Goal: Task Accomplishment & Management: Manage account settings

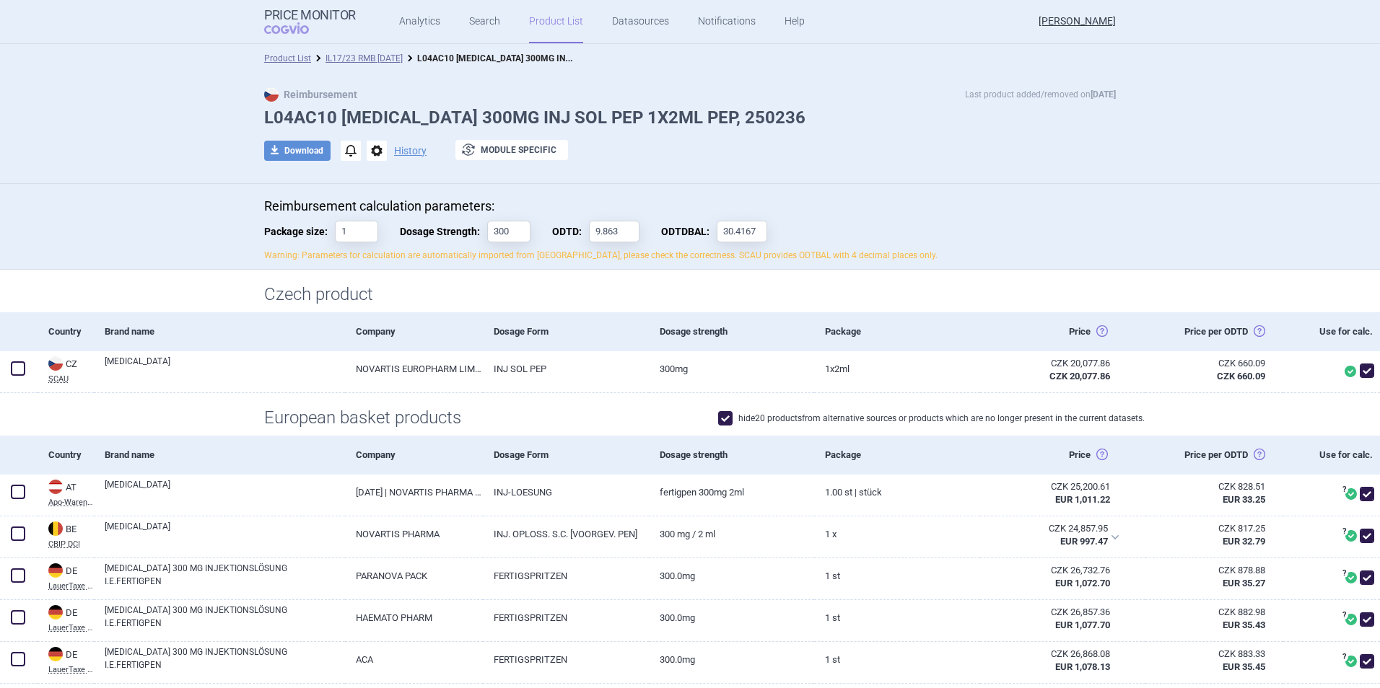
scroll to position [866, 0]
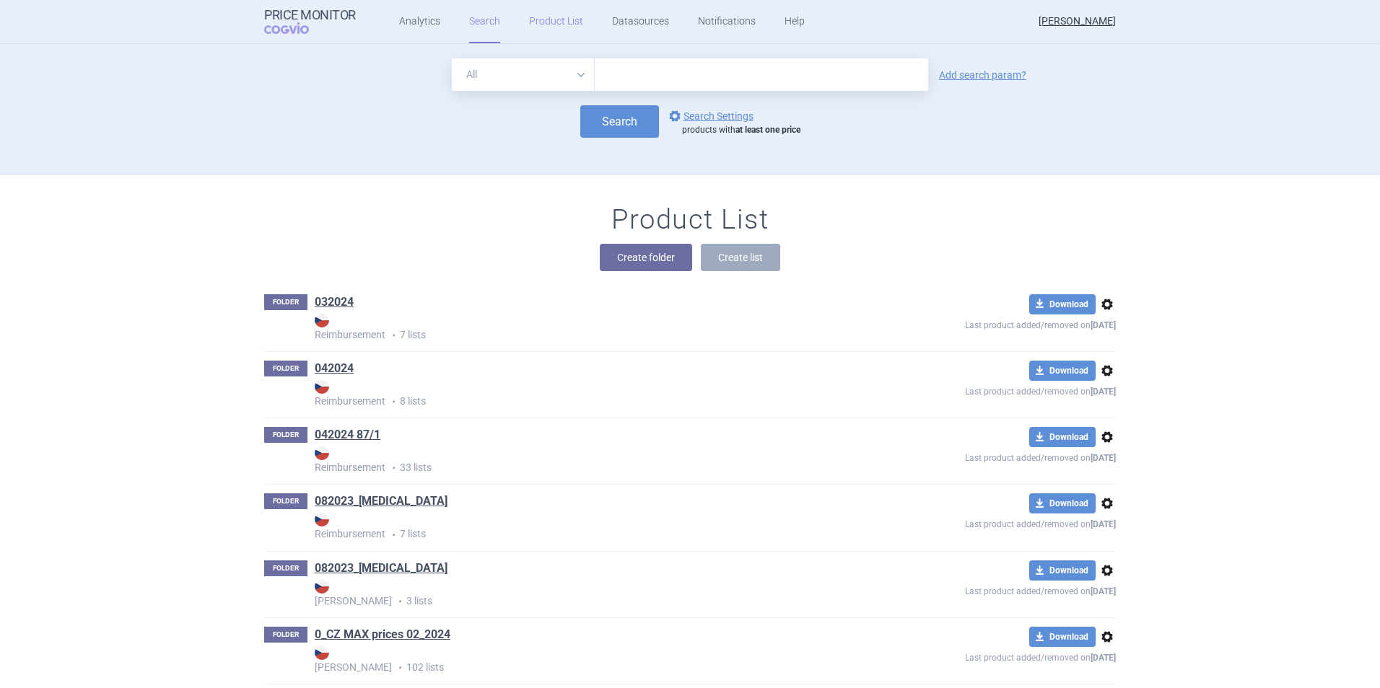
click at [553, 25] on link "Product List" at bounding box center [556, 21] width 54 height 43
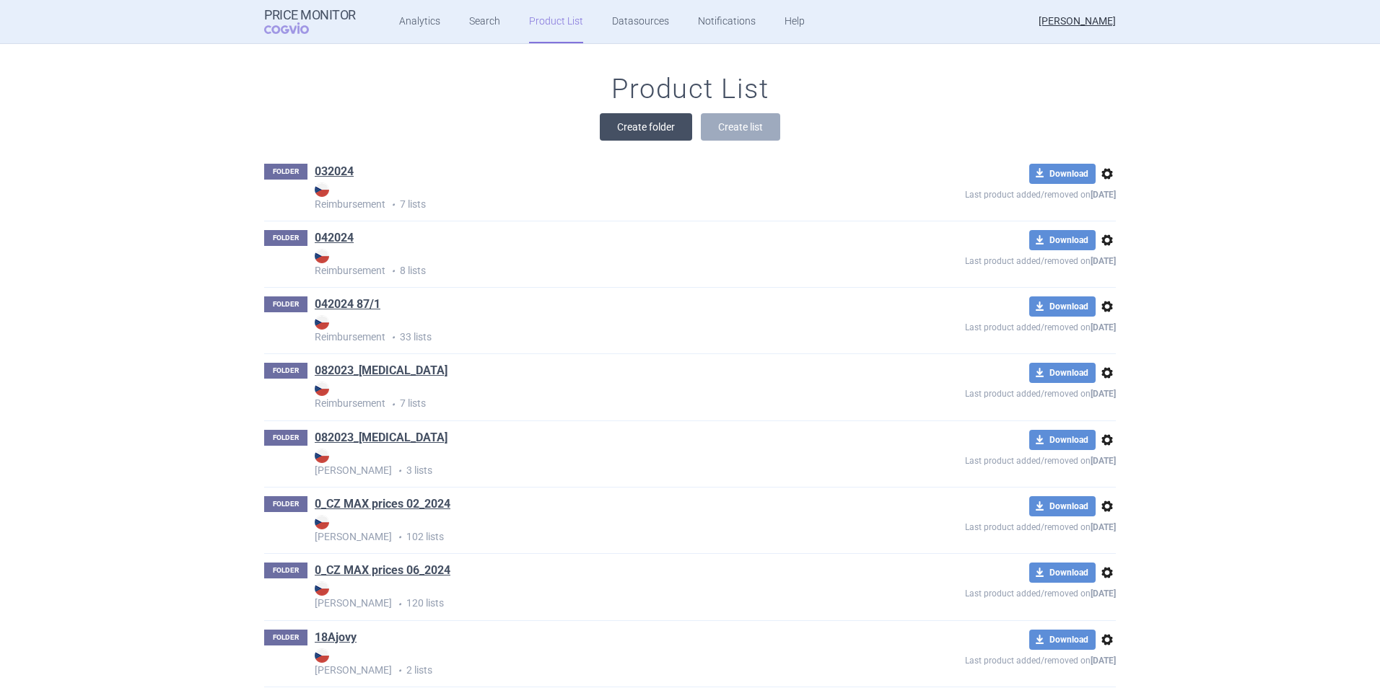
click at [639, 129] on button "Create folder" at bounding box center [646, 126] width 92 height 27
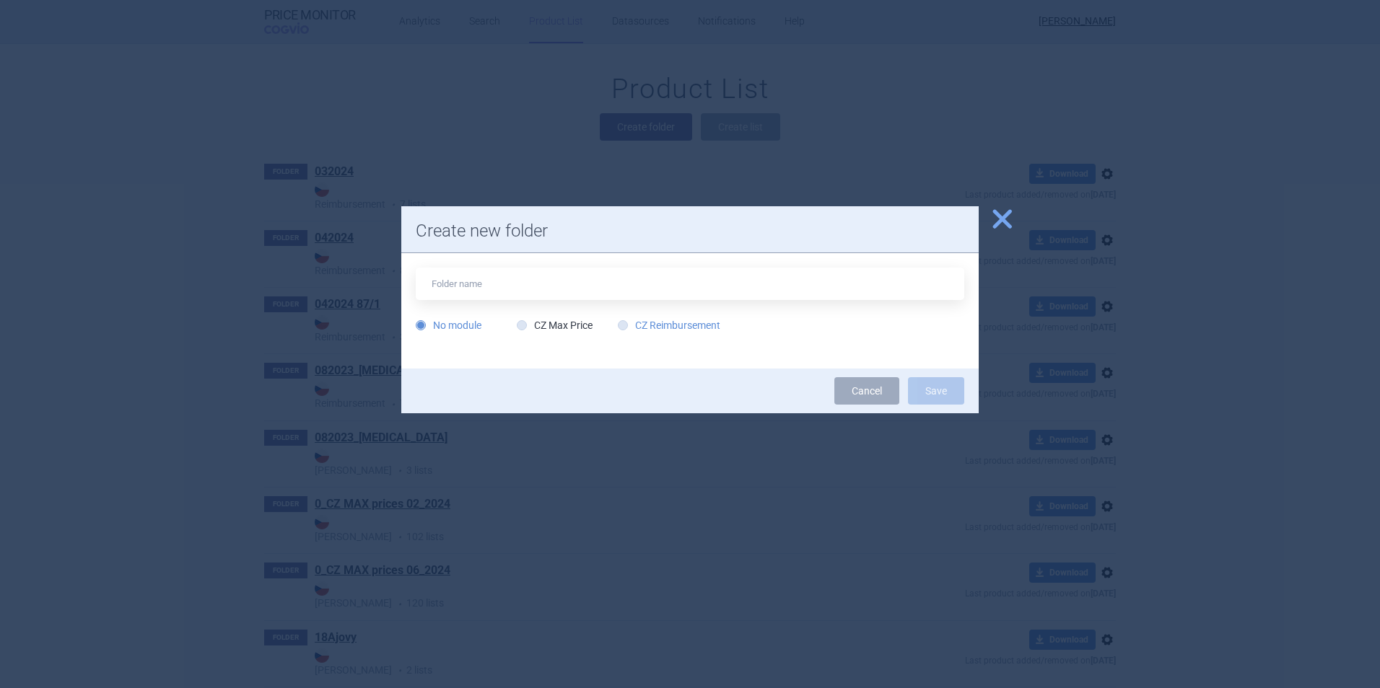
click at [650, 331] on label "CZ Reimbursement" at bounding box center [669, 325] width 102 height 14
click at [633, 331] on input "CZ Reimbursement" at bounding box center [625, 326] width 14 height 14
radio input "true"
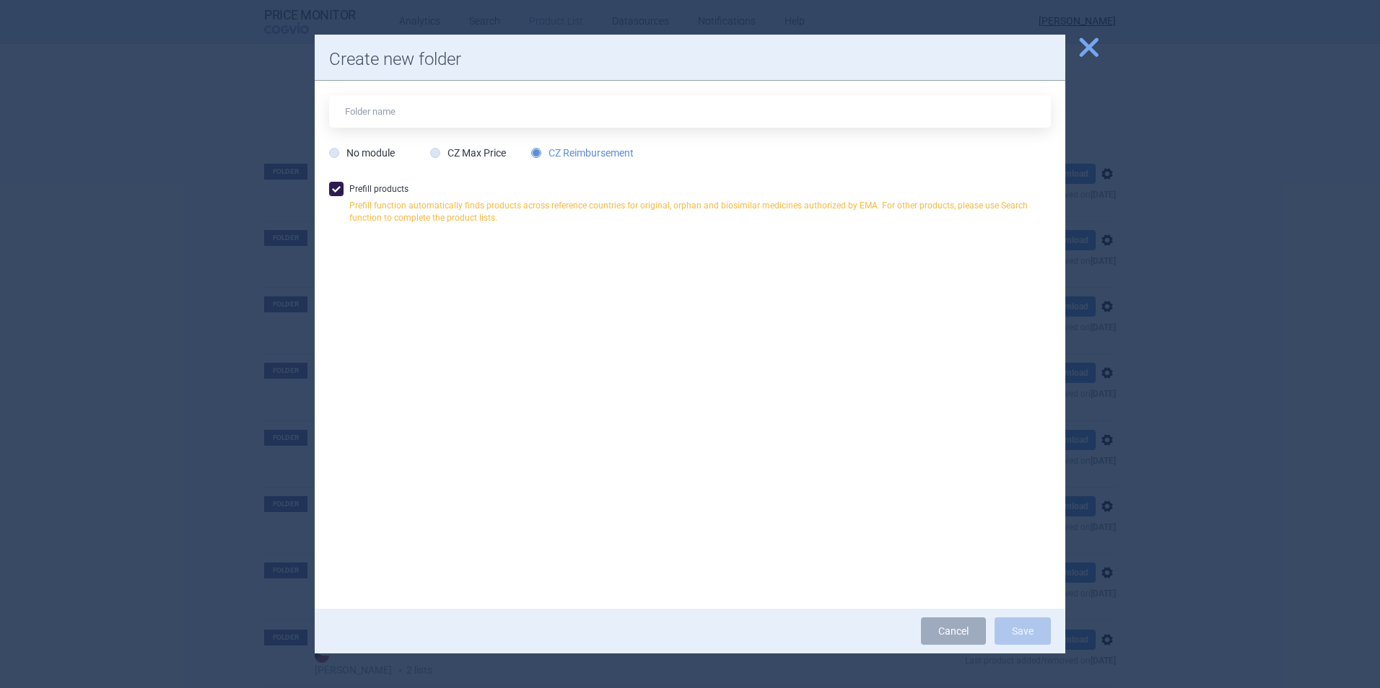
click at [382, 189] on label "Prefill products Prefill function automatically finds products across reference…" at bounding box center [690, 207] width 722 height 50
checkbox input "false"
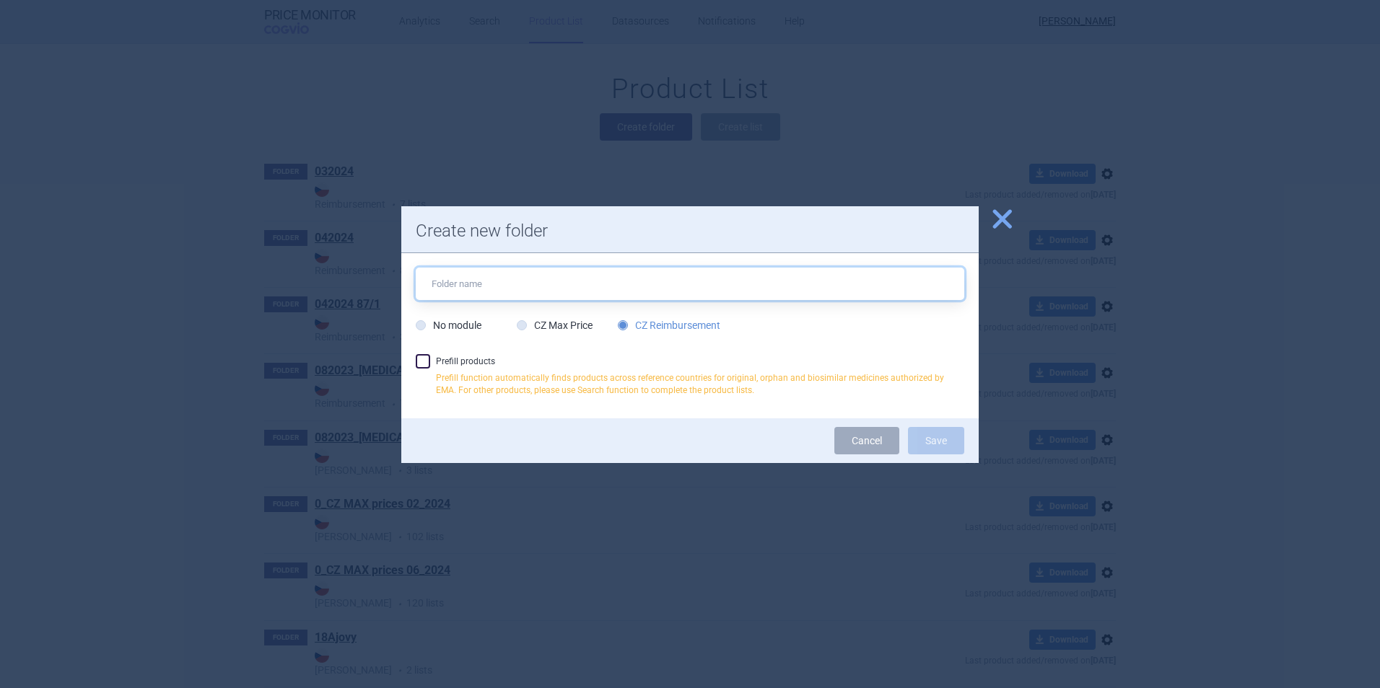
click at [540, 285] on input "text" at bounding box center [690, 284] width 548 height 32
type input "[MEDICAL_DATA] 3x300mg RMB"
click at [932, 436] on button "Save" at bounding box center [936, 440] width 56 height 27
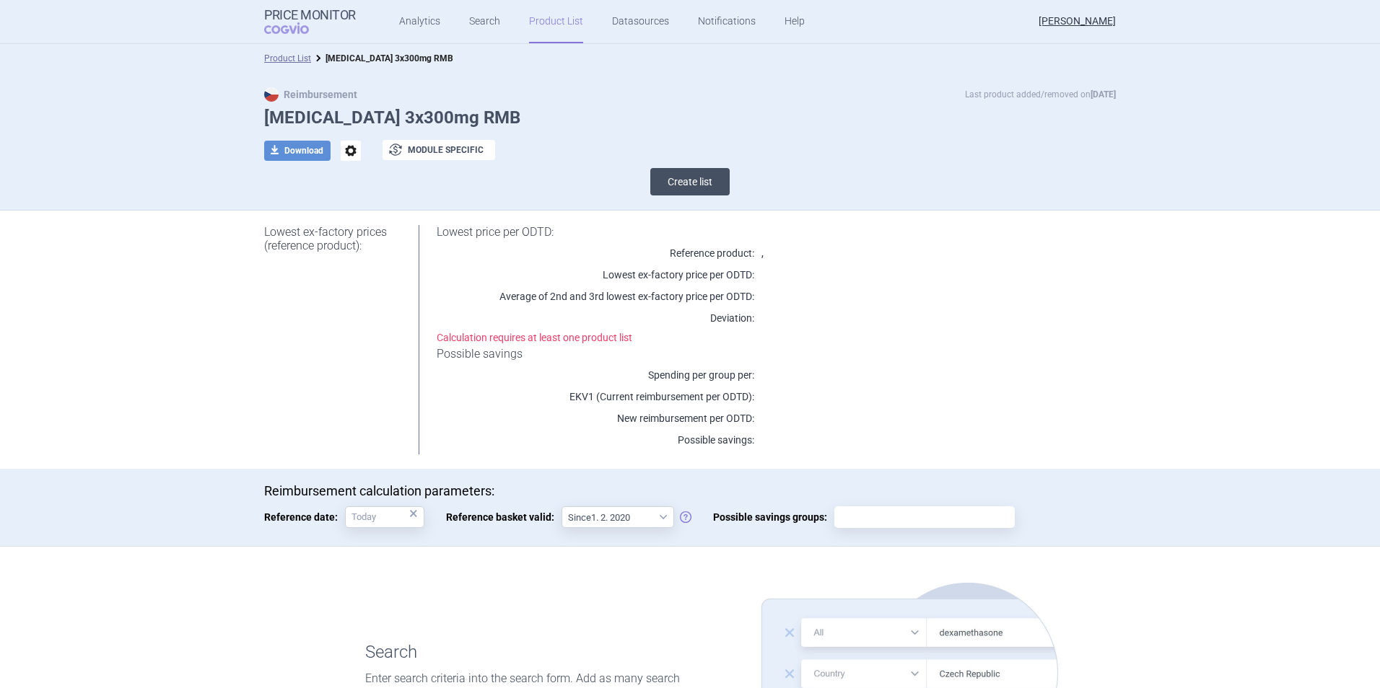
click at [693, 188] on button "Create list" at bounding box center [689, 181] width 79 height 27
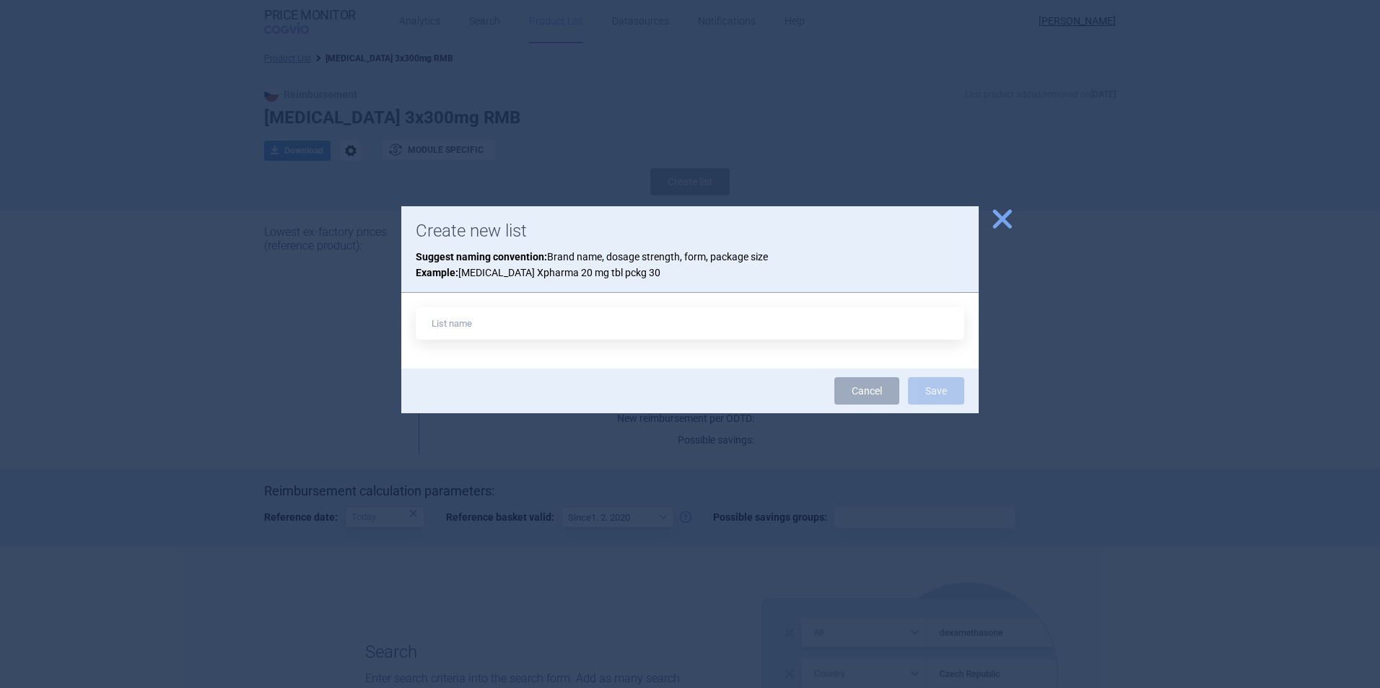
click at [567, 325] on input "text" at bounding box center [690, 323] width 548 height 32
type input "Cosentyx 3x"
click at [908, 377] on button "Save" at bounding box center [936, 390] width 56 height 27
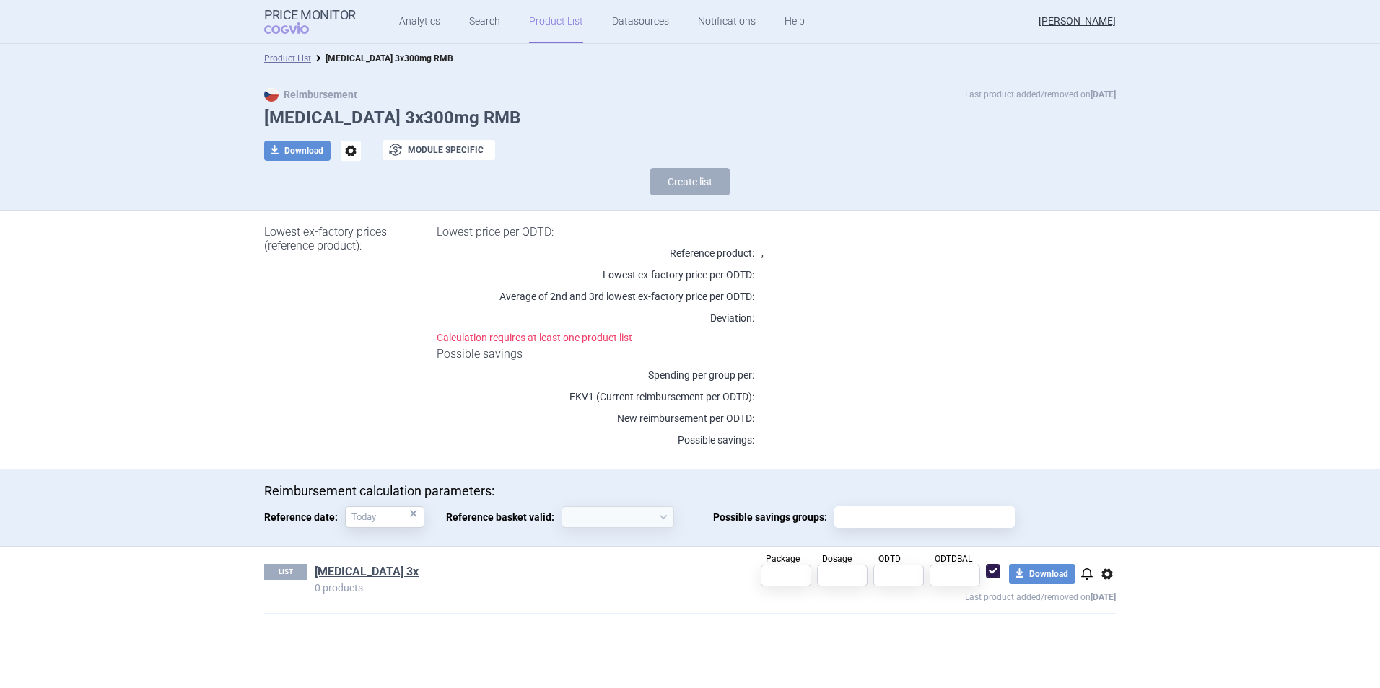
select select "[DATE]"
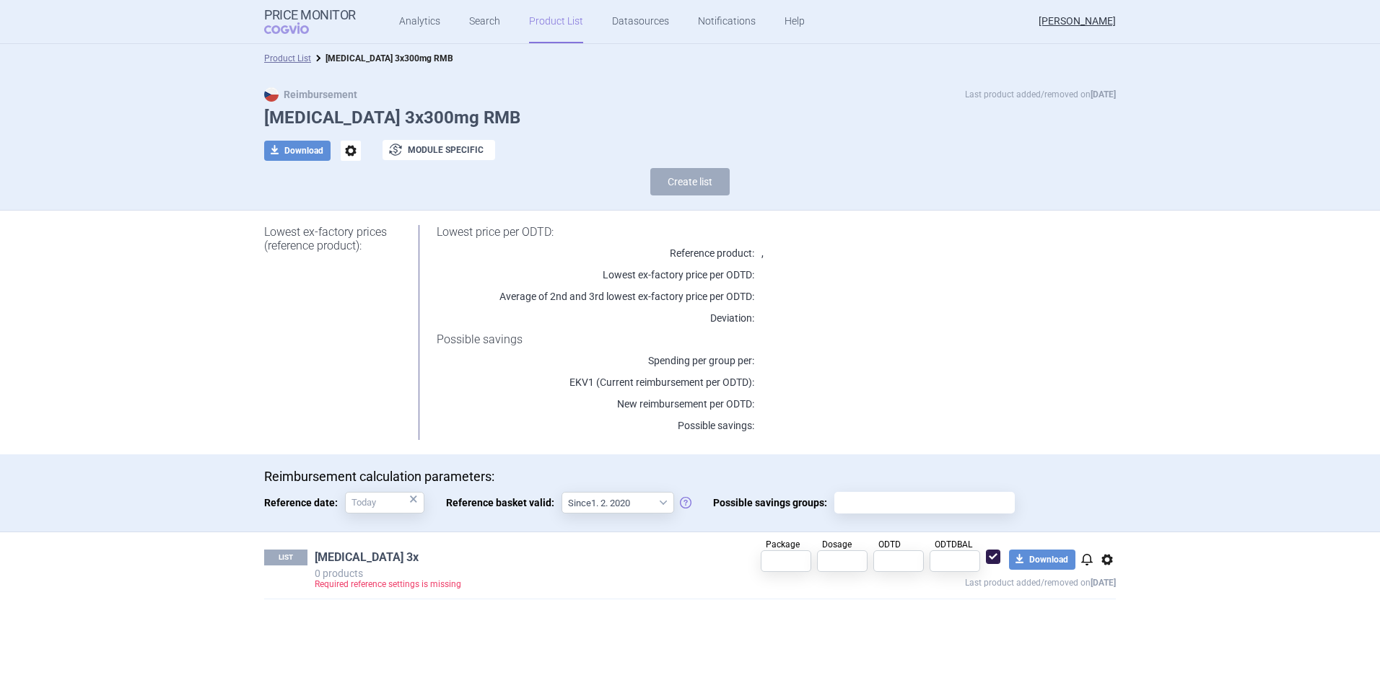
click at [364, 556] on link "Cosentyx 3x" at bounding box center [367, 558] width 104 height 16
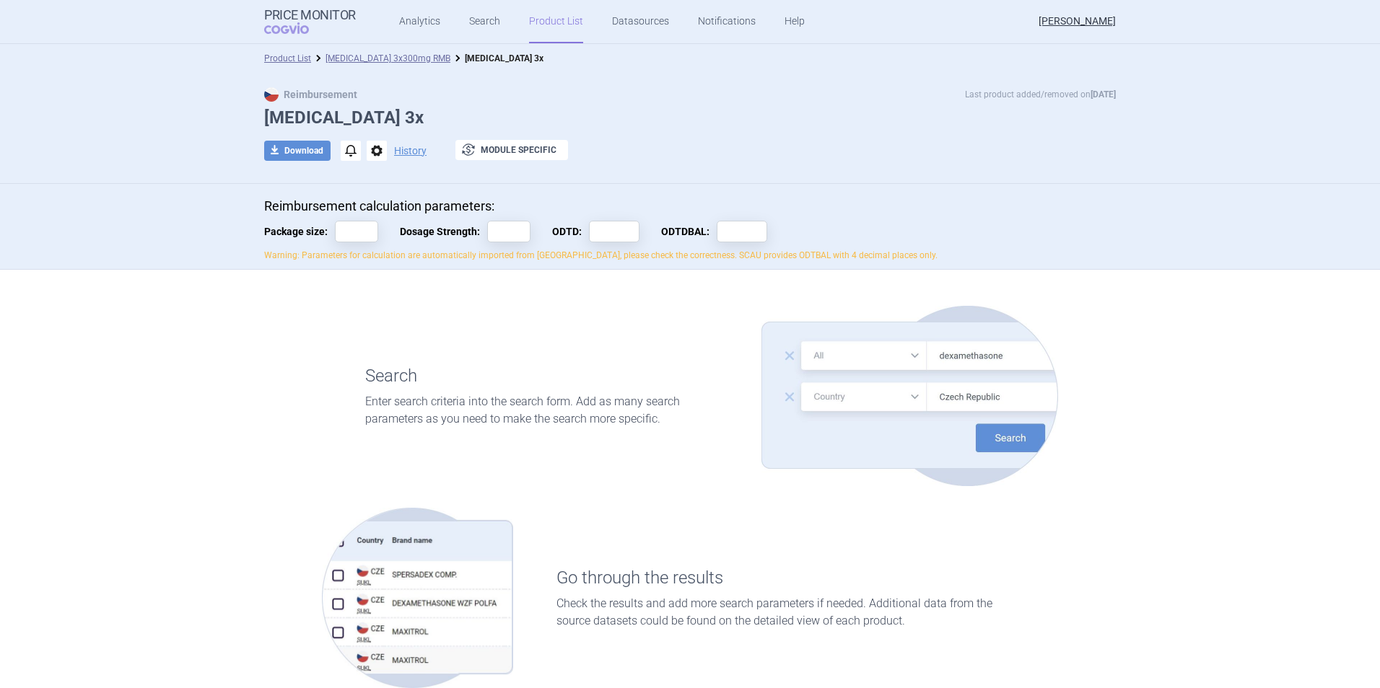
click at [377, 154] on span "options" at bounding box center [377, 151] width 20 height 20
click at [384, 209] on button "Rename" at bounding box center [371, 209] width 46 height 21
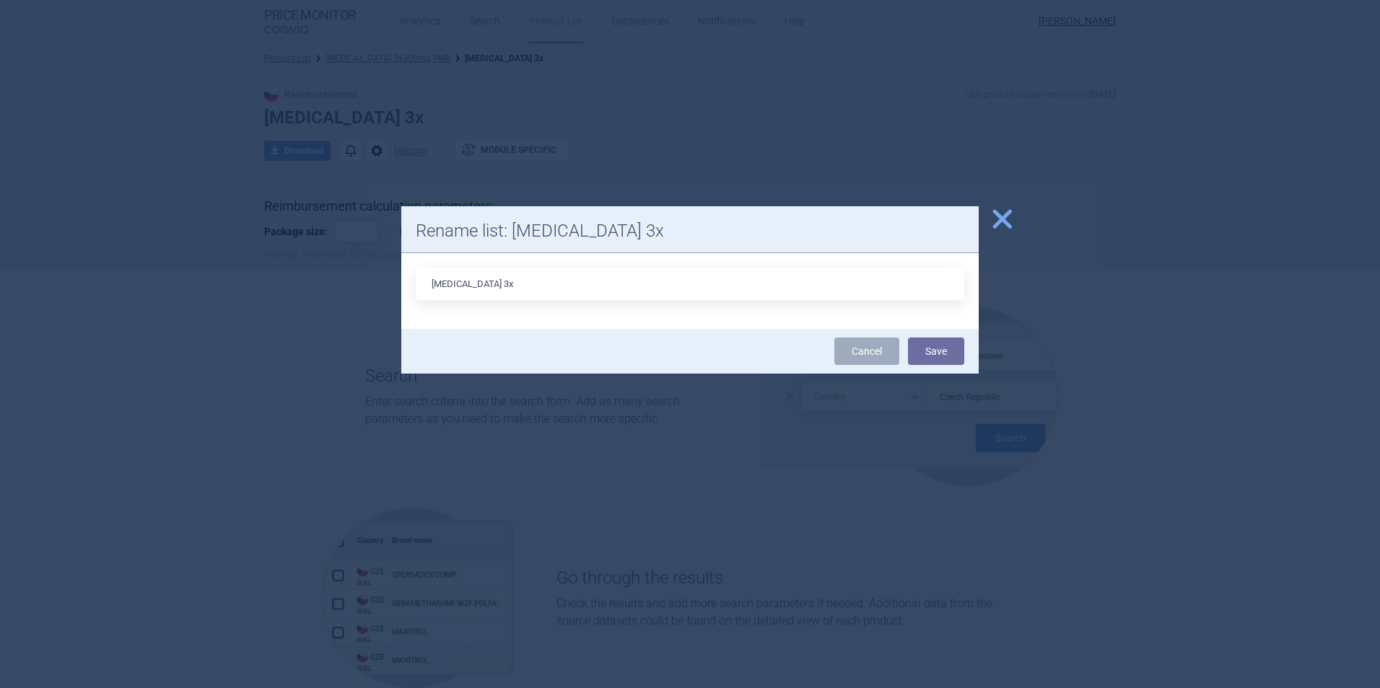
click at [486, 284] on input "Cosentyx 3x" at bounding box center [690, 284] width 548 height 32
type input "[MEDICAL_DATA] 3x300mg"
click at [908, 338] on button "Save" at bounding box center [936, 351] width 56 height 27
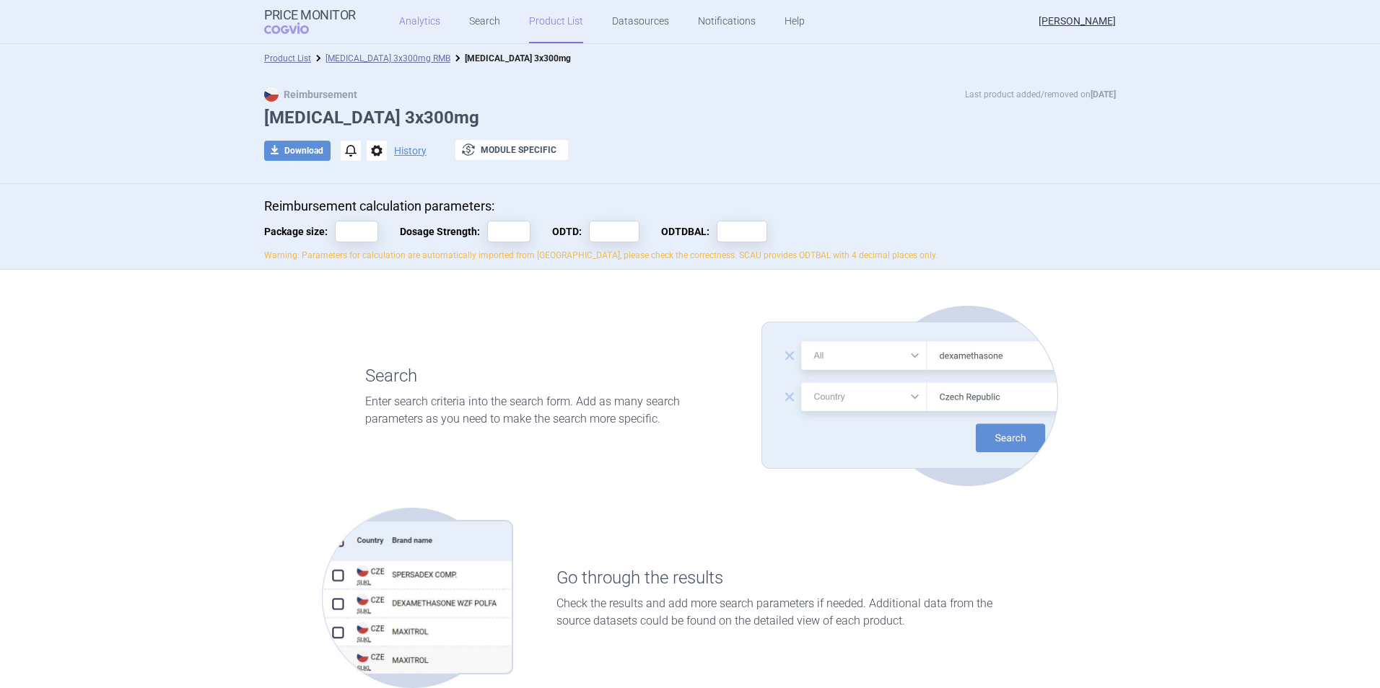
click at [423, 10] on link "Analytics" at bounding box center [419, 21] width 41 height 43
click at [377, 58] on link "[MEDICAL_DATA] 3x300mg RMB" at bounding box center [387, 58] width 125 height 10
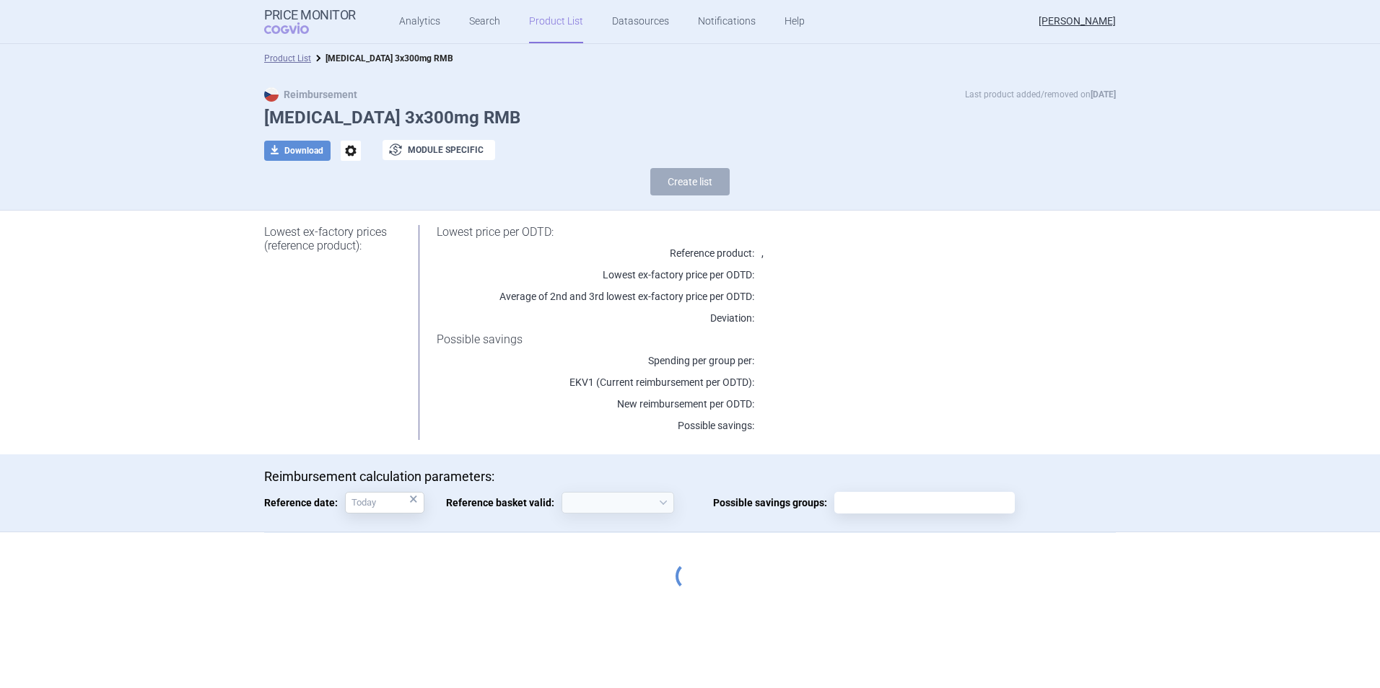
select select "[DATE]"
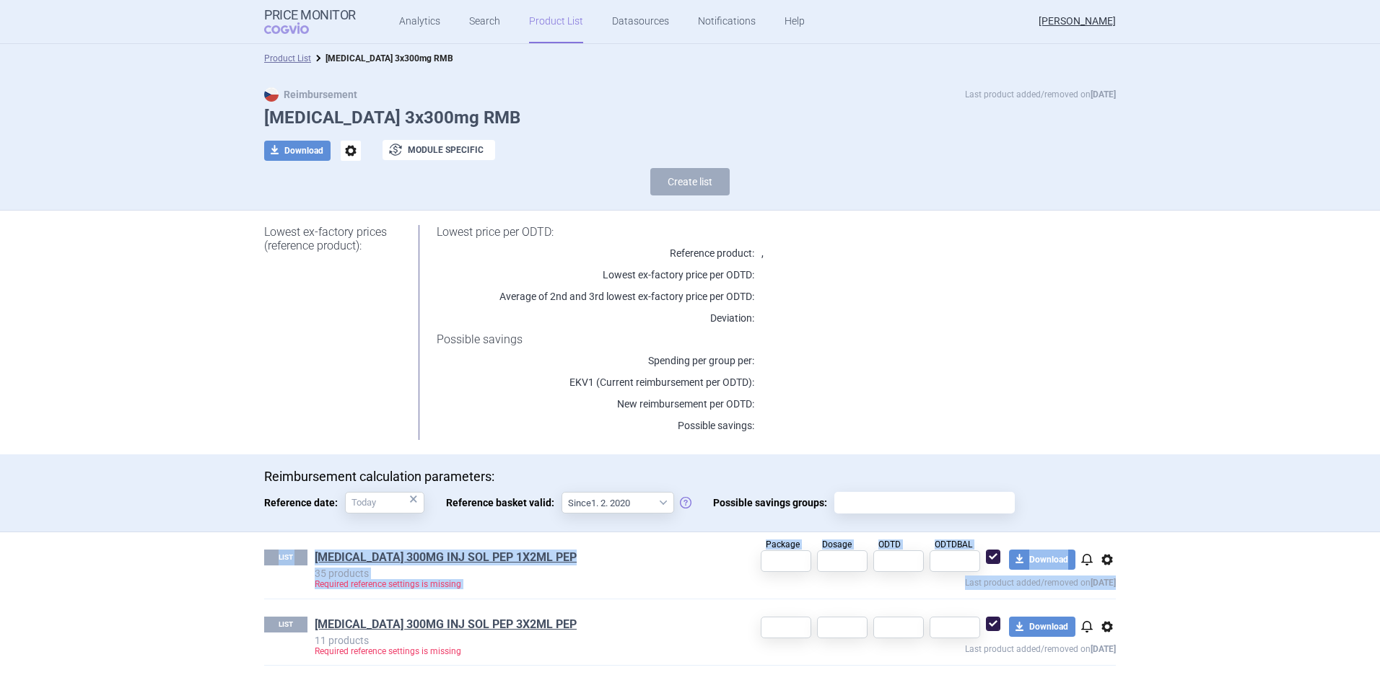
click at [717, 599] on ul "LIST COSENTYX 300MG INJ SOL PEP 1X2ML PEP 35 products Required reference settin…" at bounding box center [690, 599] width 852 height 133
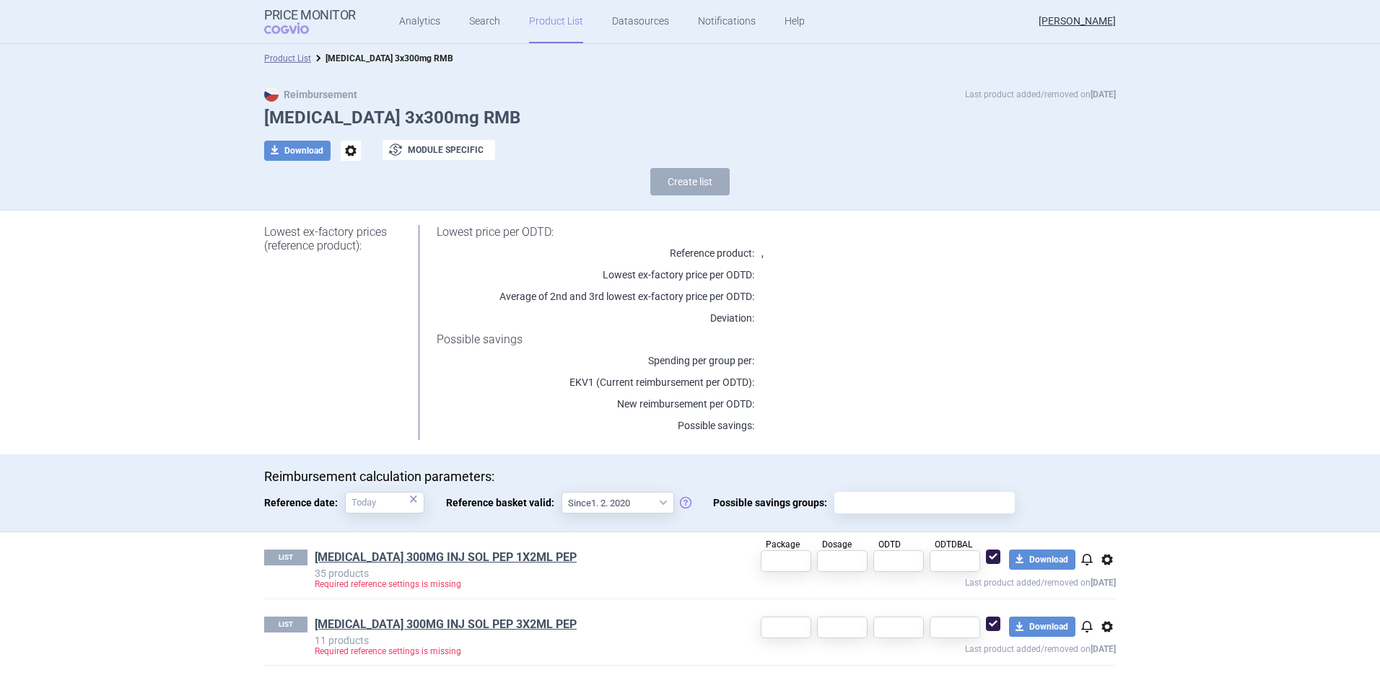
click at [1291, 480] on div "Reimbursement calculation parameters: Reference date: × Reference basket valid:…" at bounding box center [690, 494] width 1380 height 78
click at [784, 564] on input "text" at bounding box center [786, 562] width 51 height 22
type input "1"
drag, startPoint x: 841, startPoint y: 564, endPoint x: 802, endPoint y: 561, distance: 39.1
click at [802, 561] on div "Package 1 Dosage 1 ODTD ODTDBAL download Download notifications options Last pr…" at bounding box center [915, 570] width 400 height 40
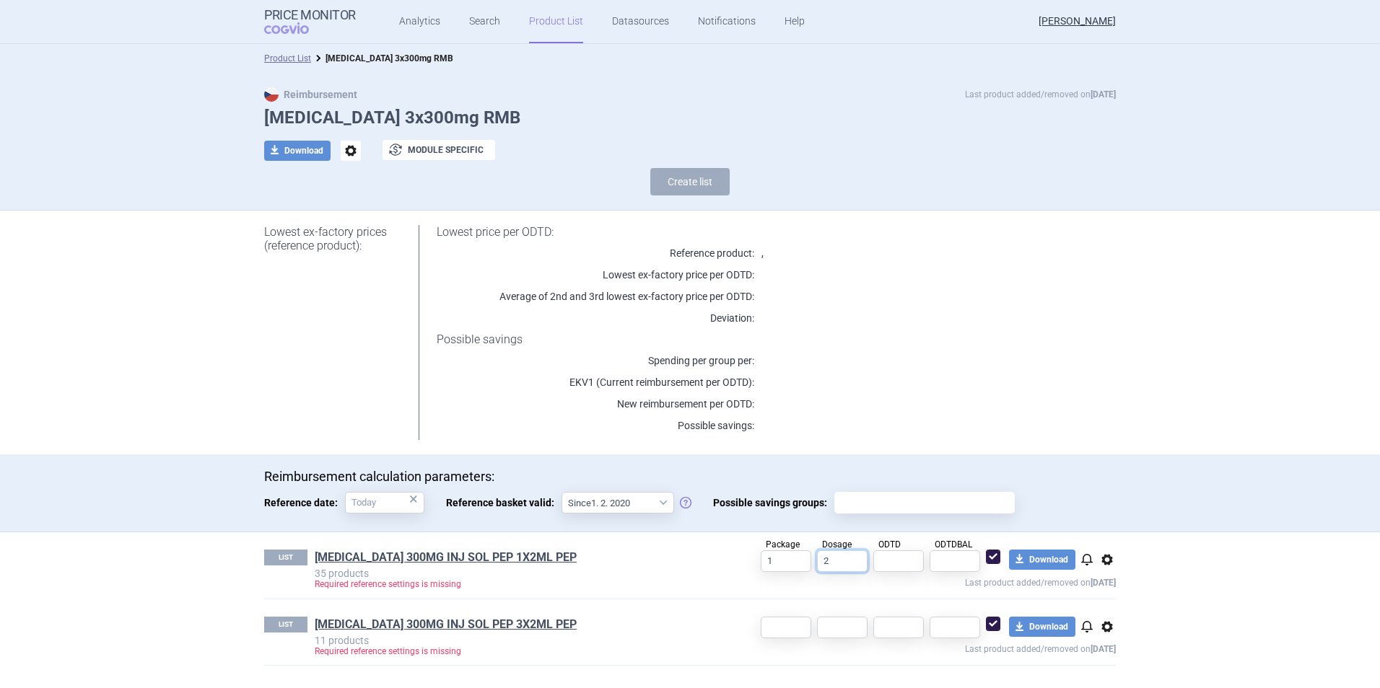
type input "2"
type input "9,8630"
click at [785, 631] on input "text" at bounding box center [786, 628] width 51 height 22
type input "3"
type input "2"
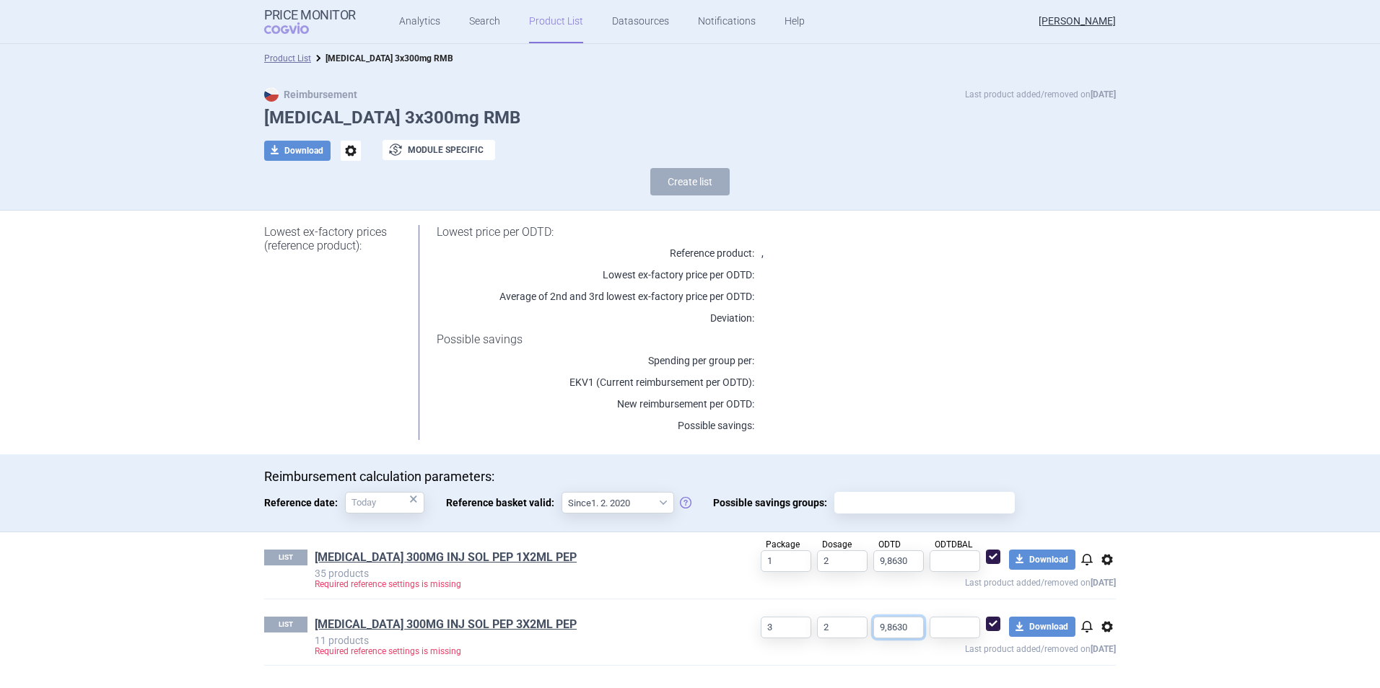
type input "9,8630"
type input "91,2501"
click at [289, 59] on link "Product List" at bounding box center [287, 58] width 47 height 10
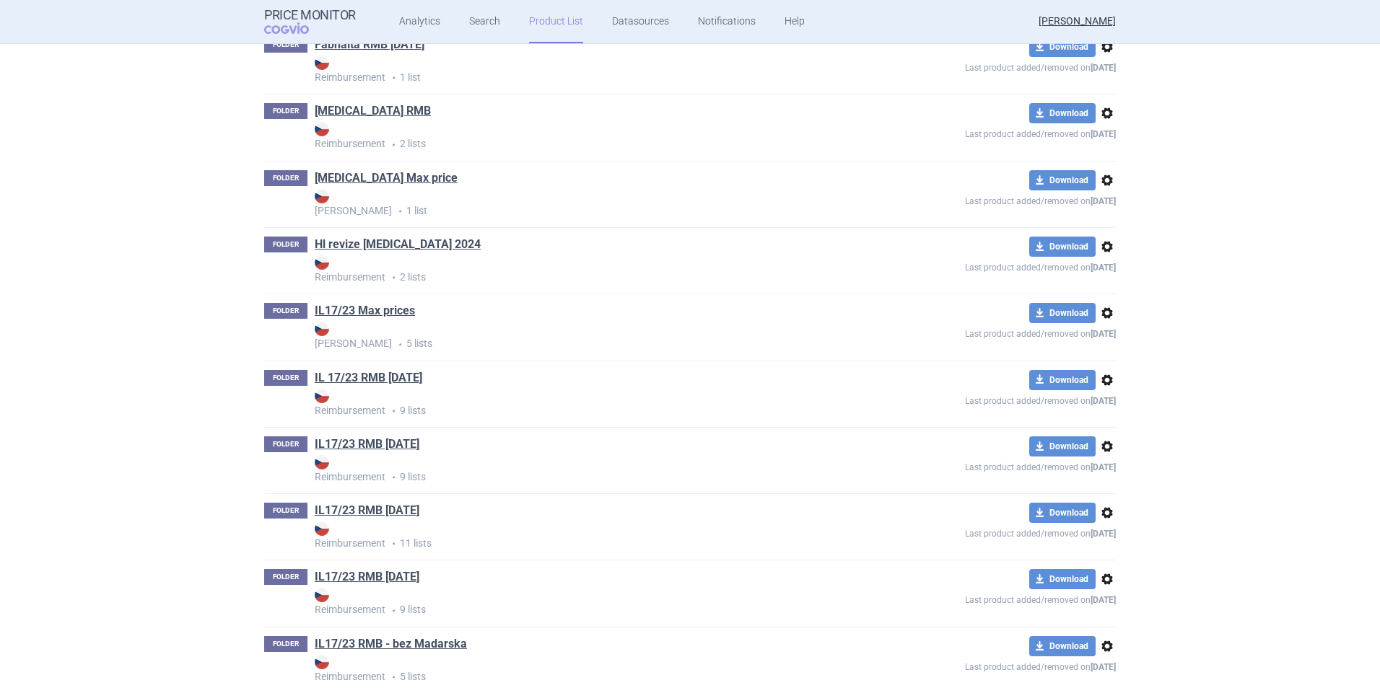
scroll to position [5543, 0]
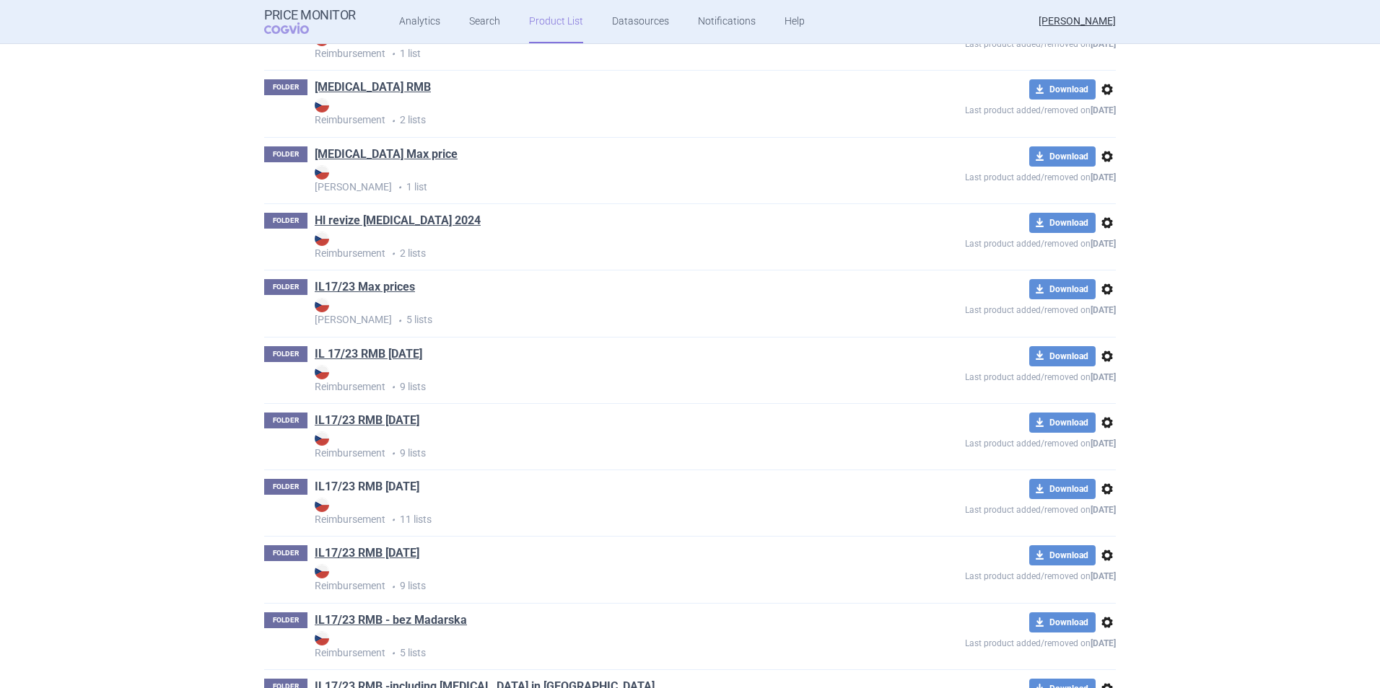
click at [394, 485] on link "IL17/23 RMB [DATE]" at bounding box center [367, 487] width 105 height 16
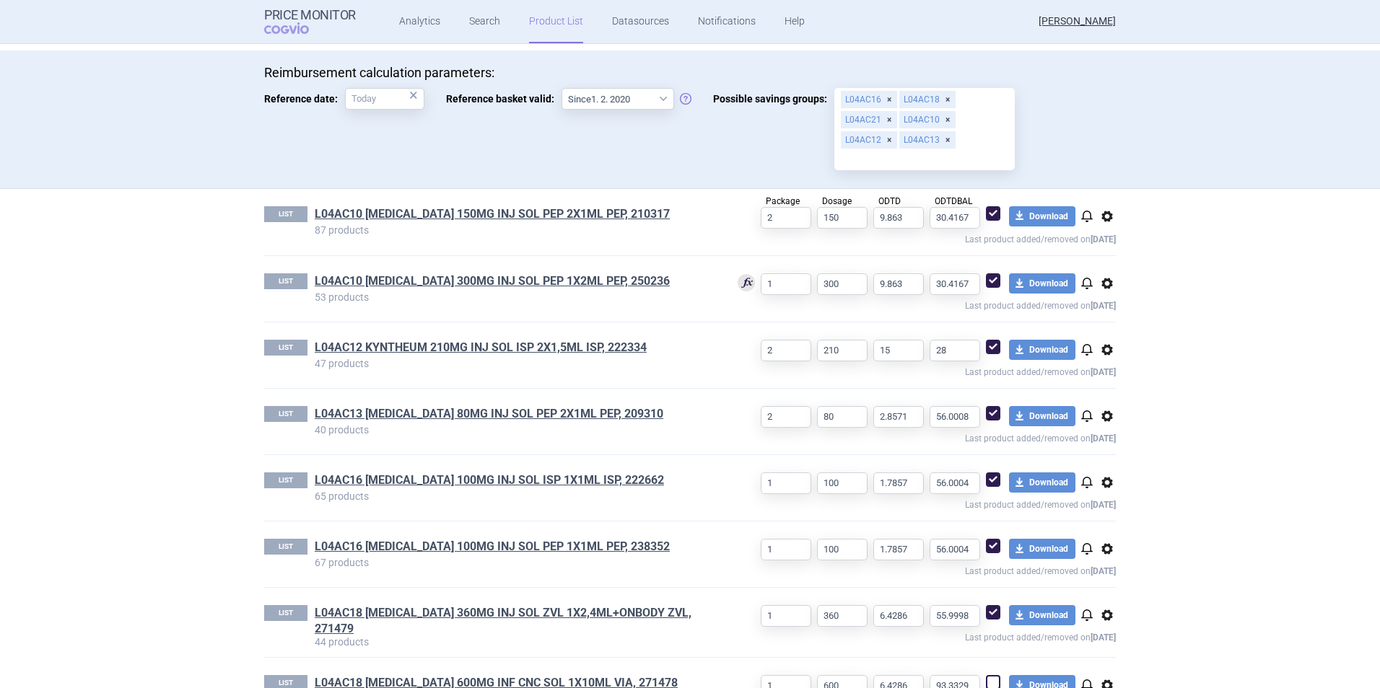
scroll to position [433, 0]
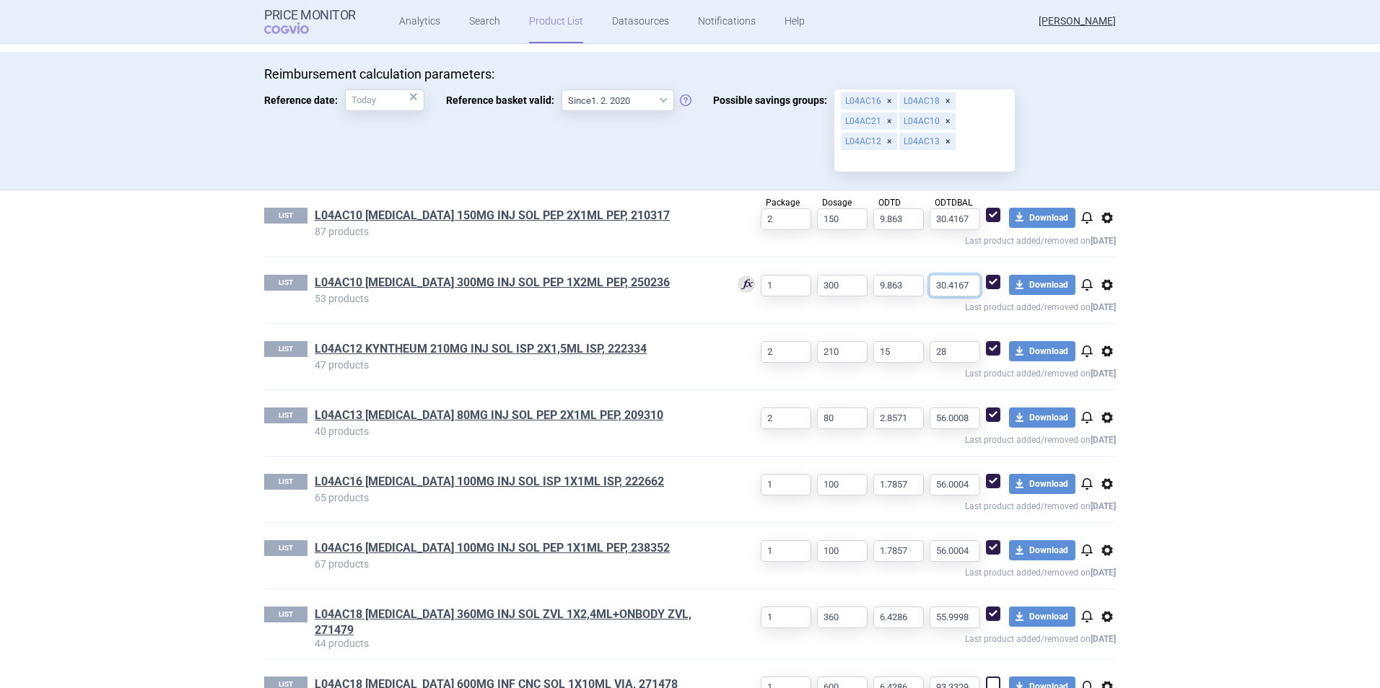
click at [948, 287] on input "30.4167" at bounding box center [954, 286] width 51 height 22
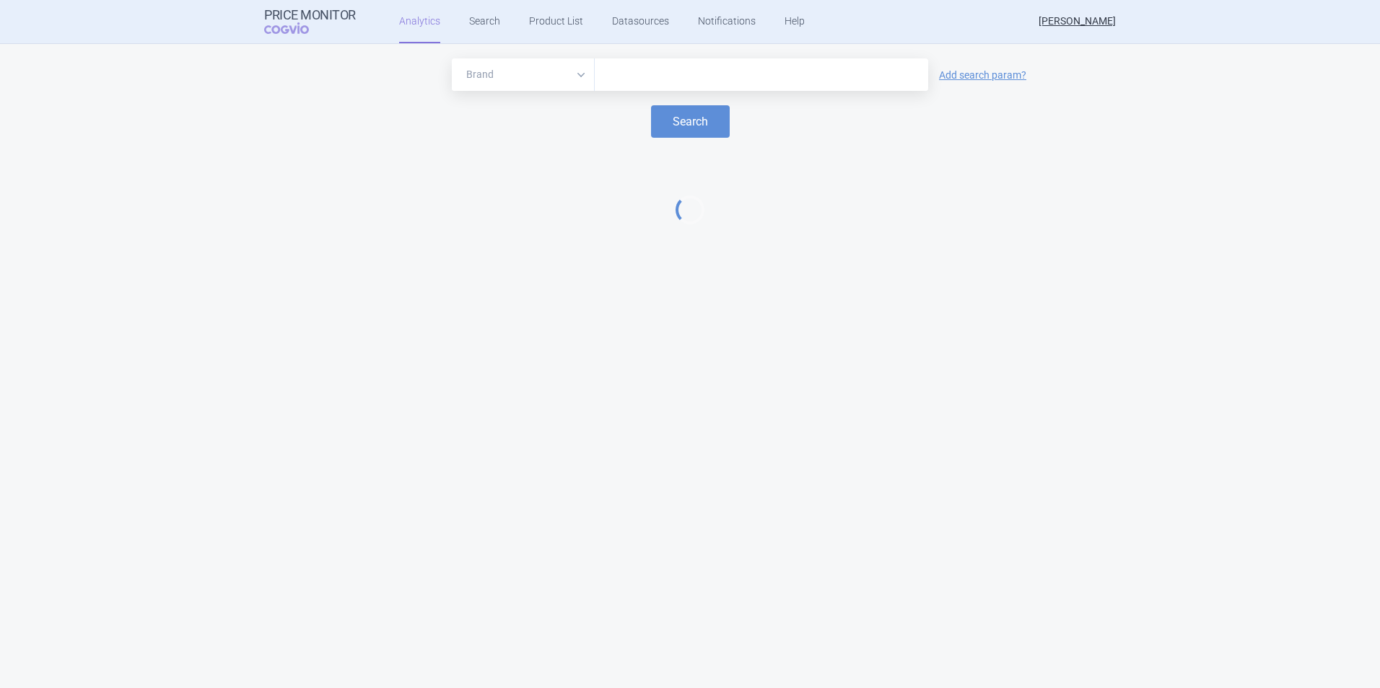
click at [668, 61] on div at bounding box center [761, 74] width 333 height 32
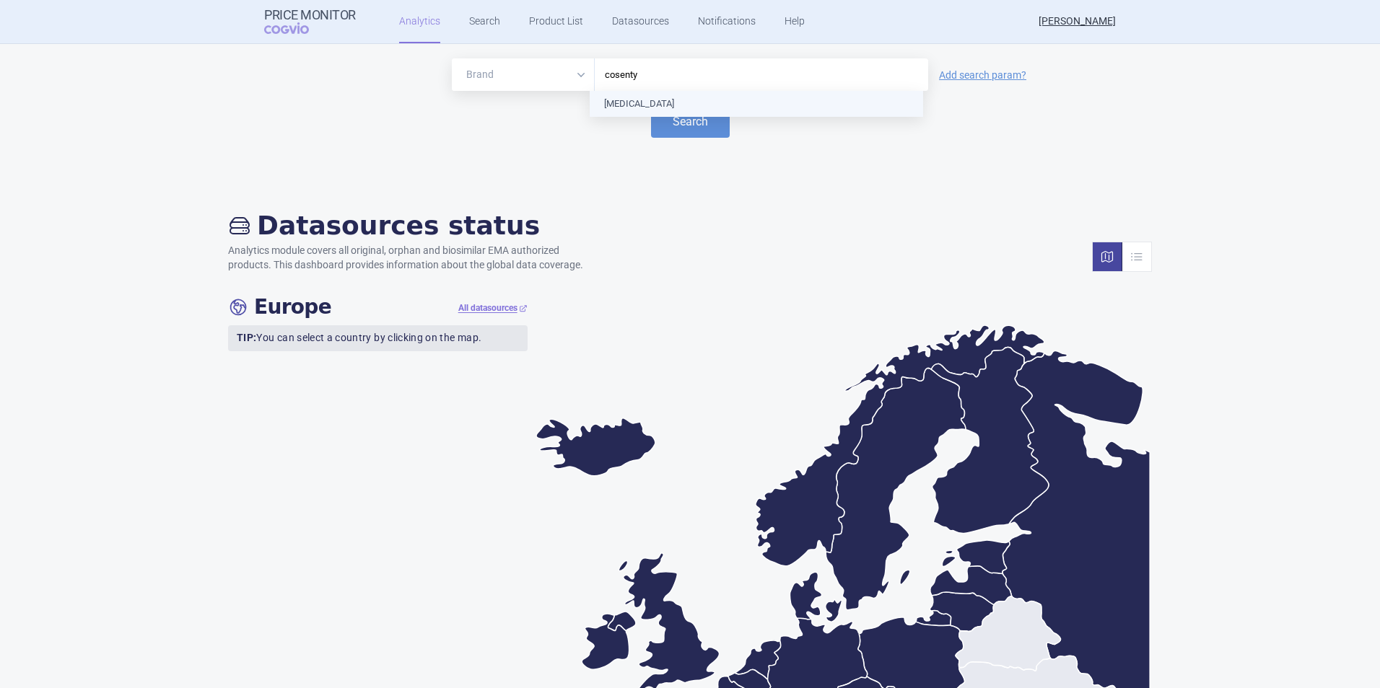
type input "[MEDICAL_DATA]"
click at [714, 116] on button "Search" at bounding box center [690, 121] width 79 height 32
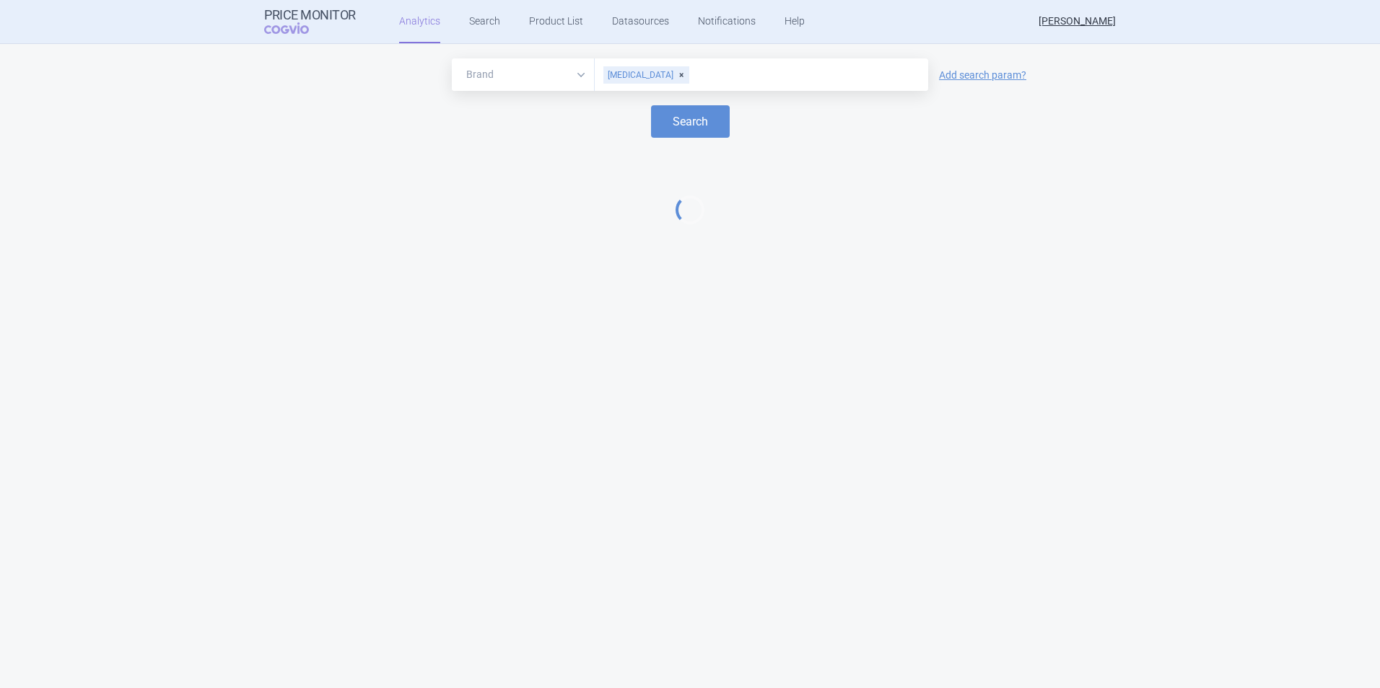
select select "EUR"
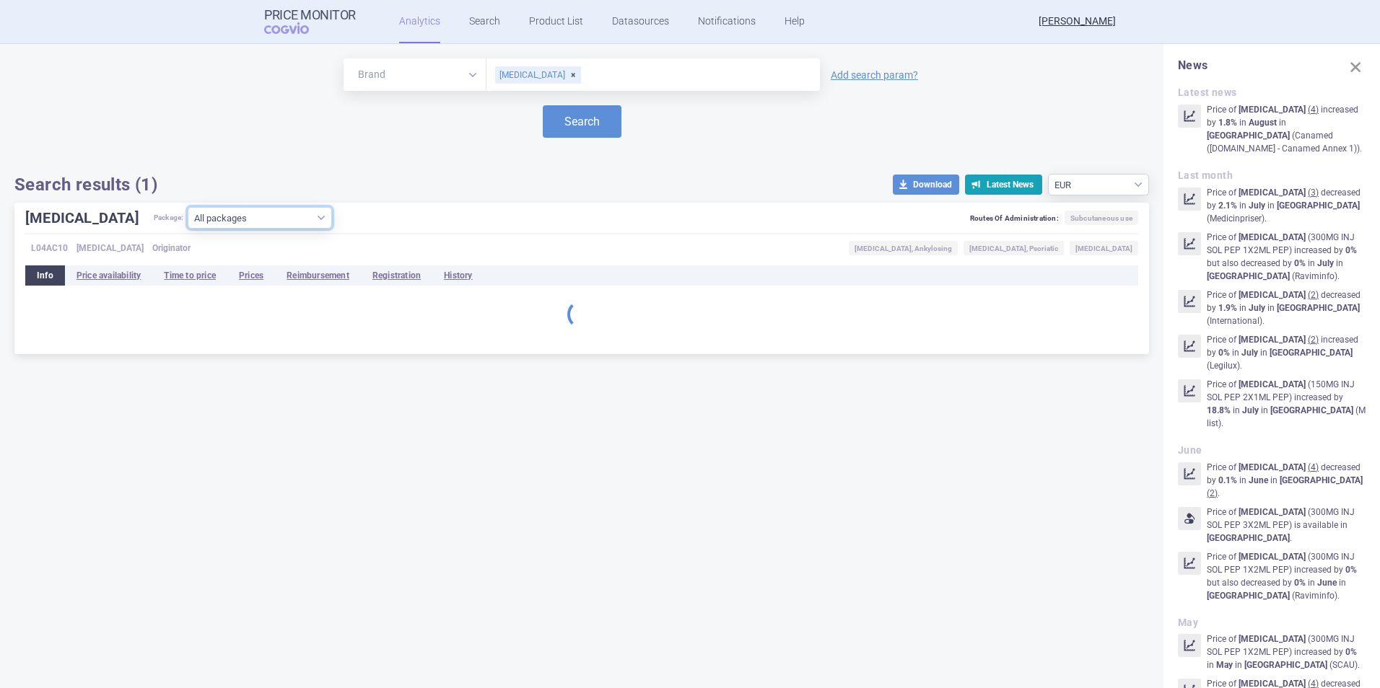
click at [202, 227] on select "All packages 150MG INJ PLV SOL 1 VIA ( 5 ) 150MG INJ SOL ISP 1X1ML ISP ( 12 ) 1…" at bounding box center [260, 218] width 144 height 22
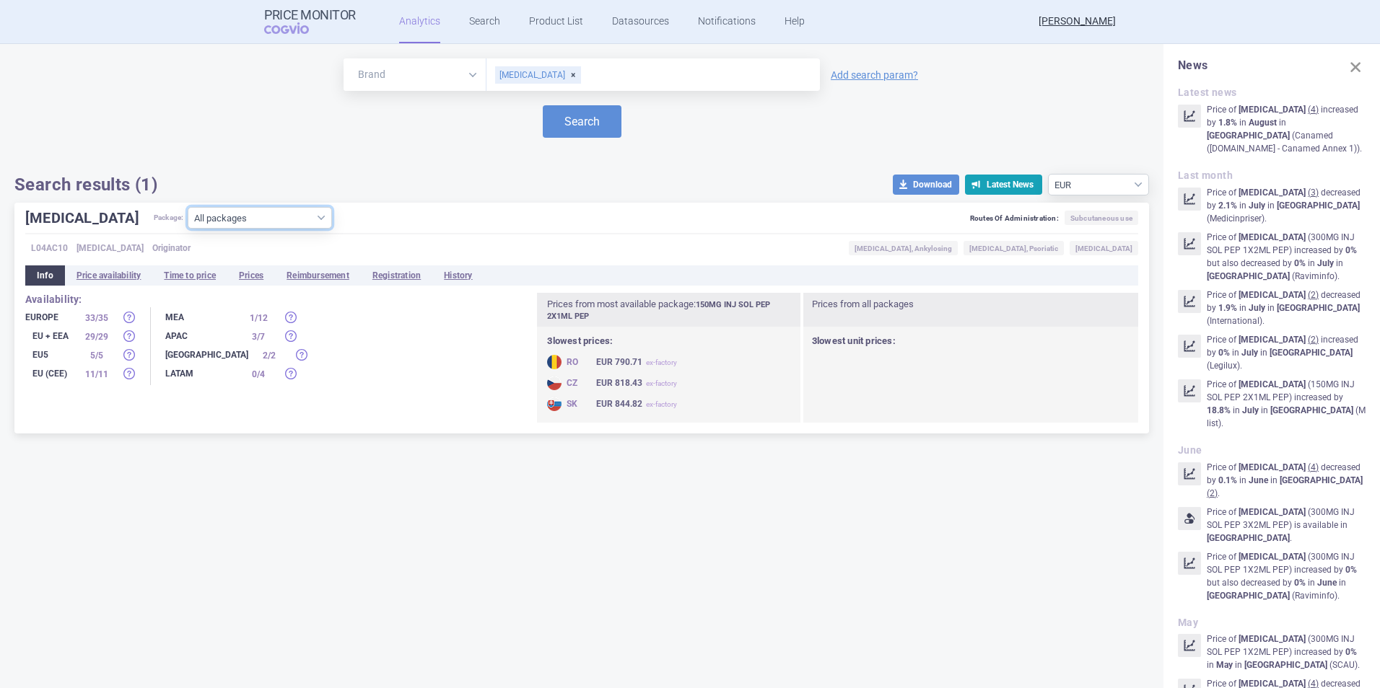
select select "392986d3-5b8b-4c42-86ca-4d9616c67b72"
click at [188, 229] on select "All packages 150MG INJ PLV SOL 1 VIA ( 5 ) 150MG INJ SOL ISP 1X1ML ISP ( 12 ) 1…" at bounding box center [260, 218] width 144 height 22
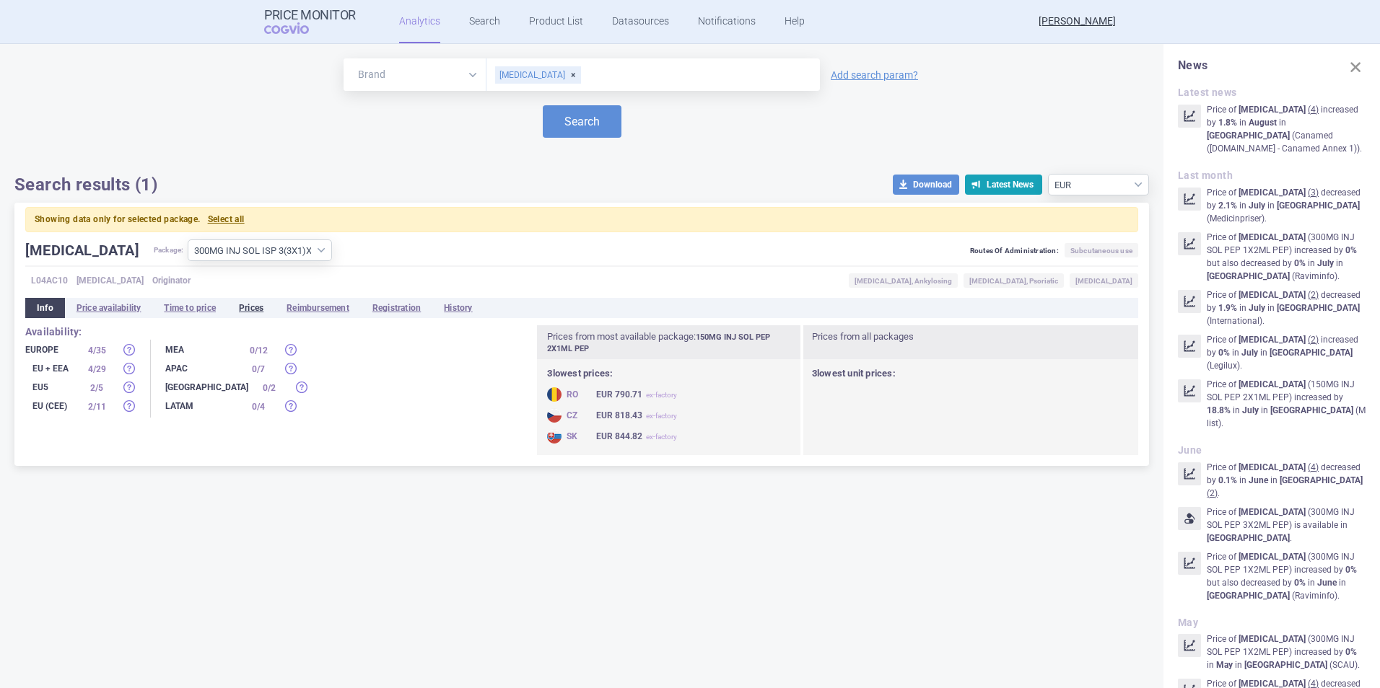
click at [270, 309] on li "Prices" at bounding box center [251, 308] width 48 height 20
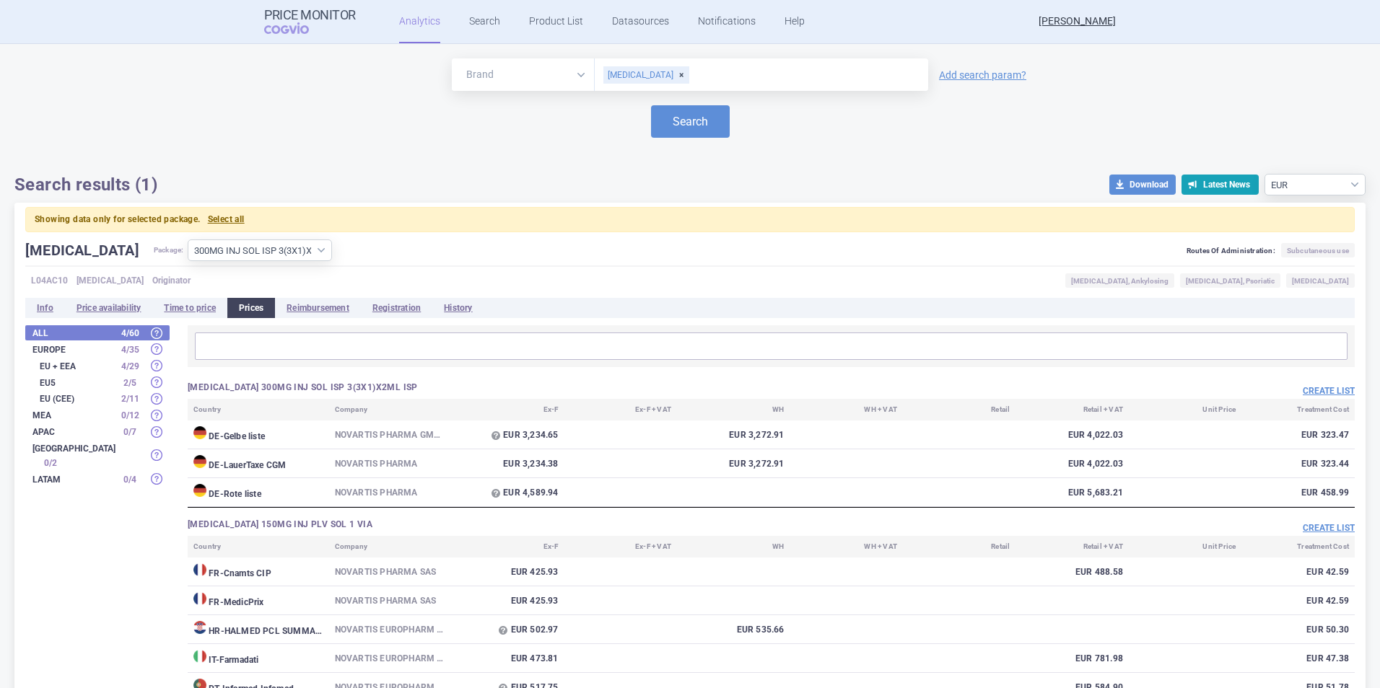
click at [106, 350] on strong "Europe" at bounding box center [71, 350] width 79 height 9
click at [106, 333] on strong "All" at bounding box center [71, 333] width 79 height 9
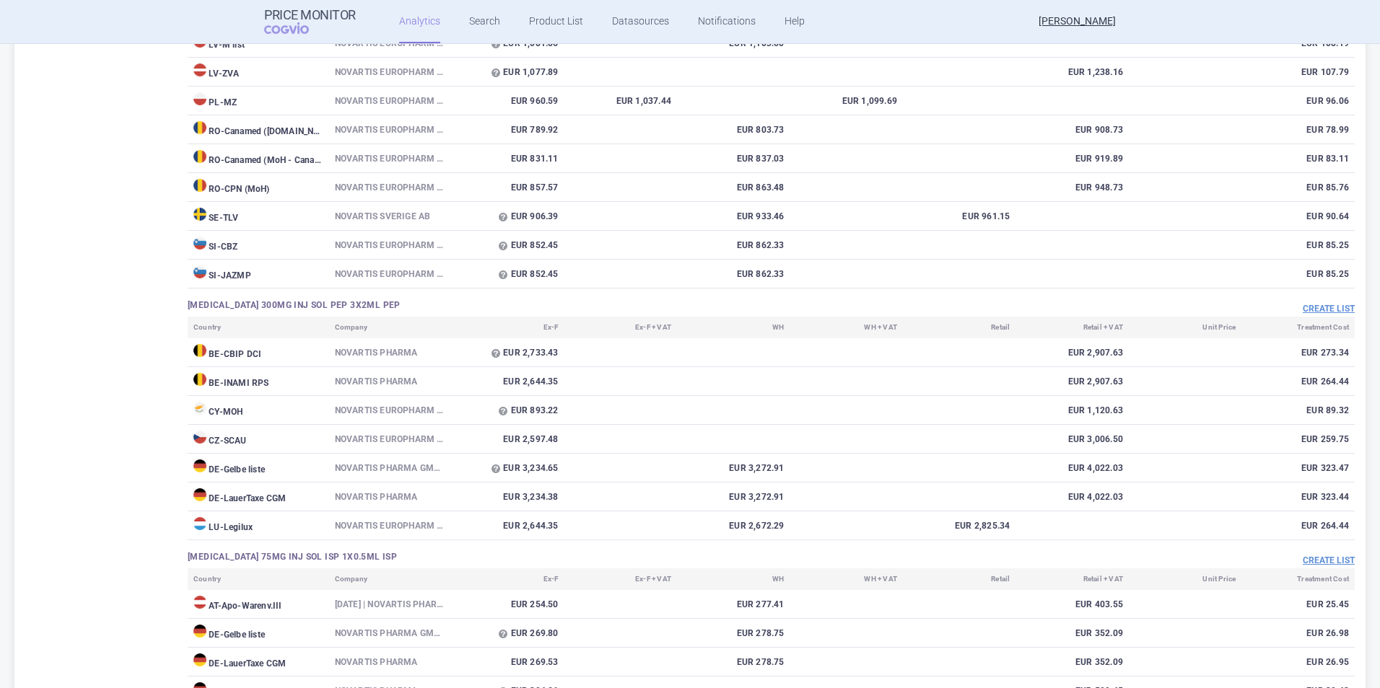
scroll to position [5313, 0]
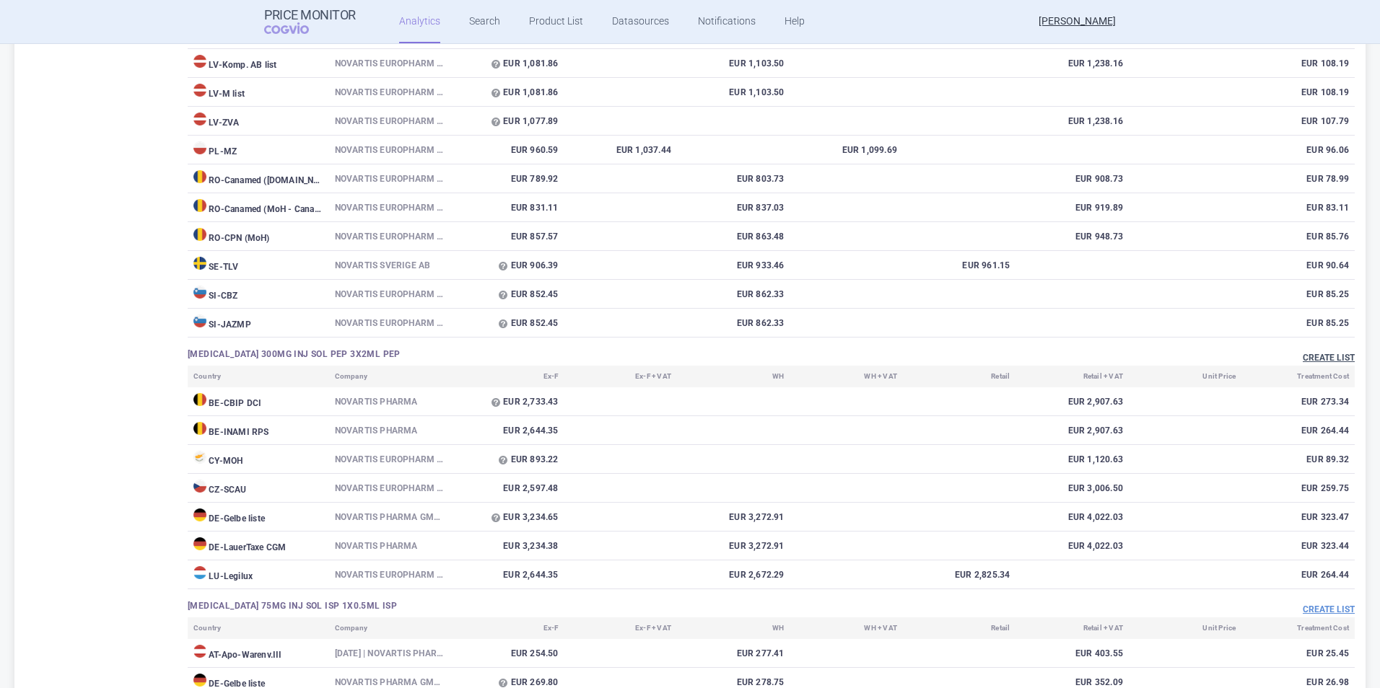
click at [1332, 357] on button "Create list" at bounding box center [1329, 358] width 52 height 12
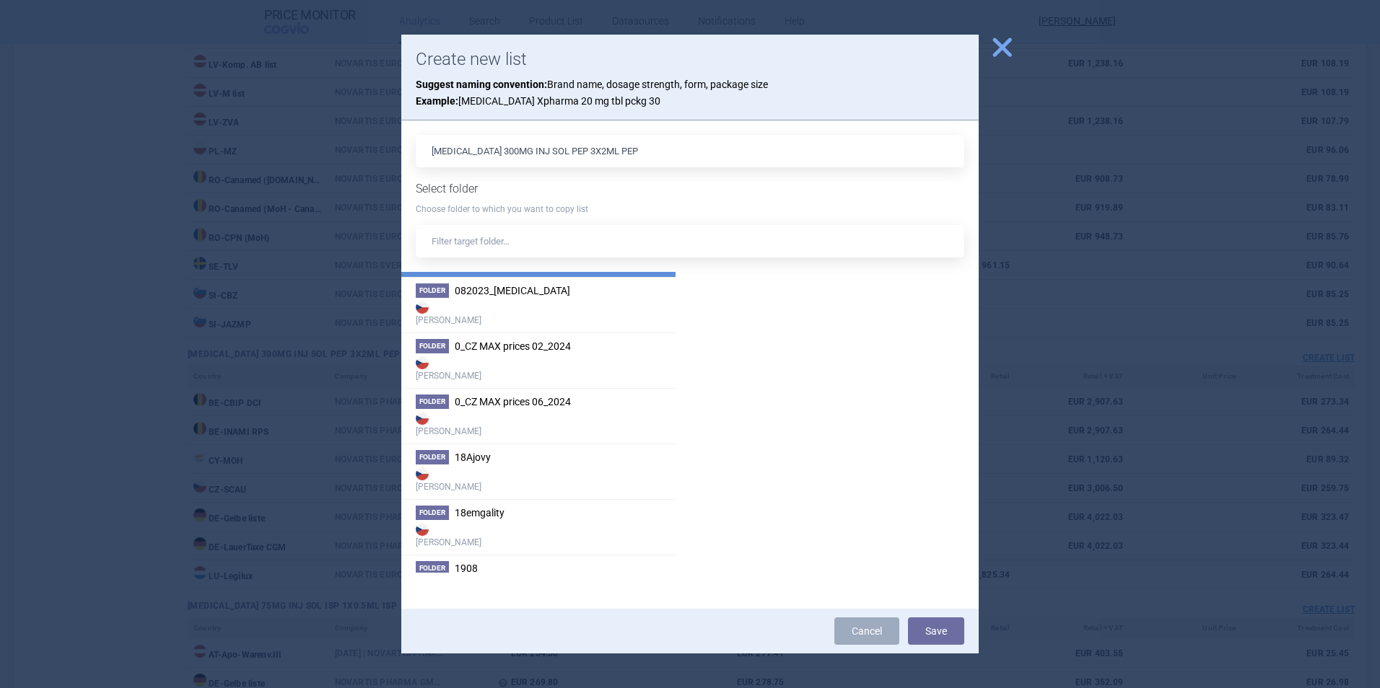
scroll to position [0, 0]
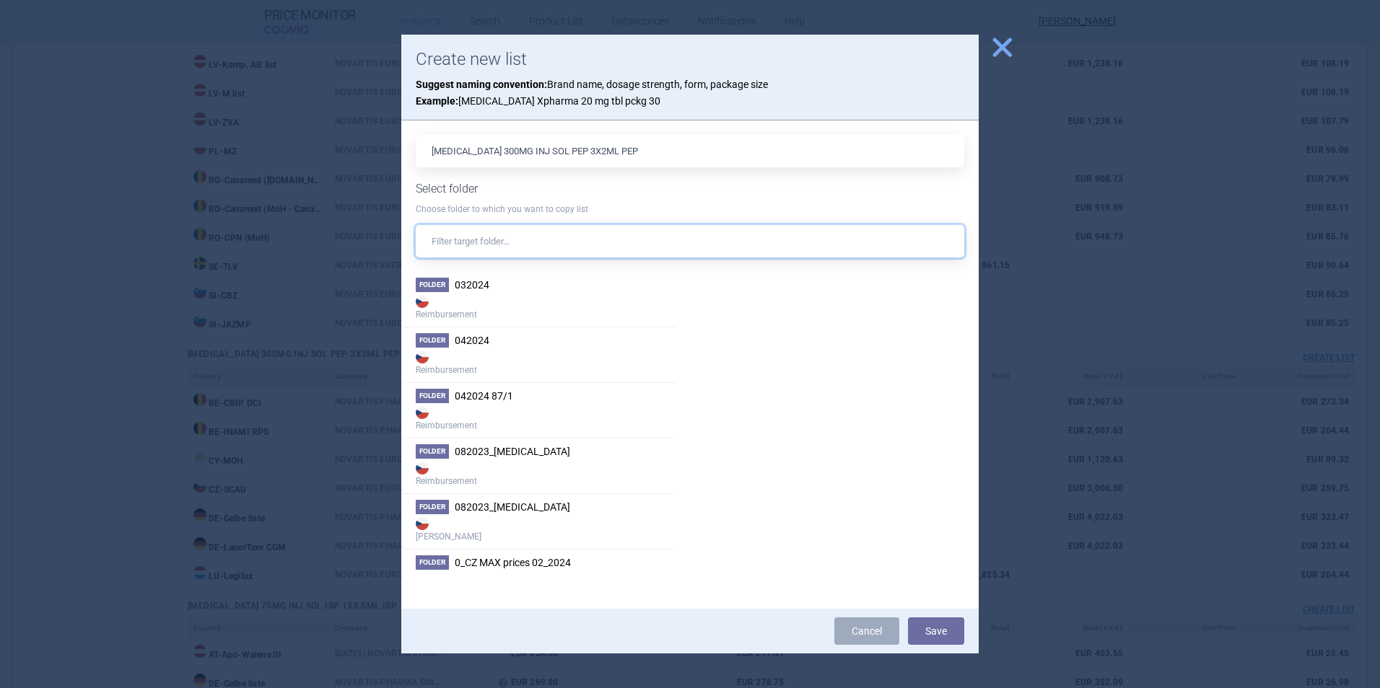
click at [476, 235] on input "text" at bounding box center [690, 241] width 548 height 32
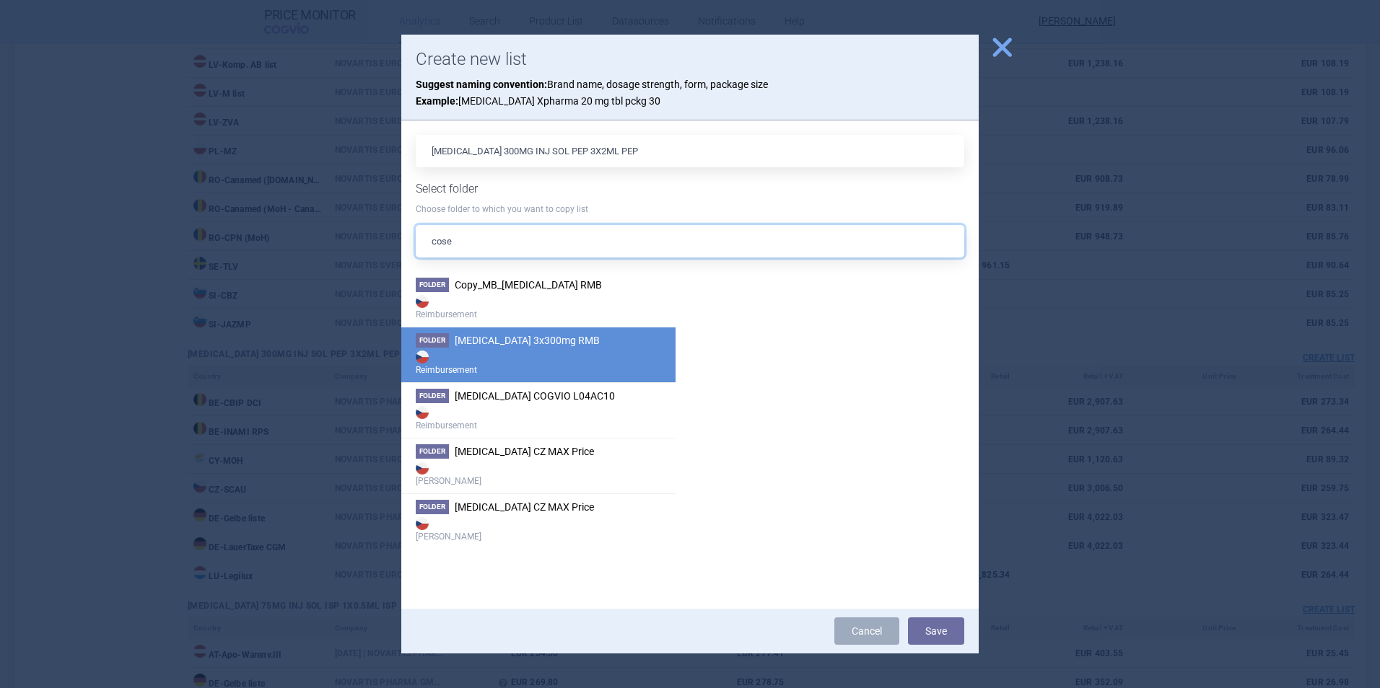
type input "cose"
click at [525, 338] on span "[MEDICAL_DATA] 3x300mg RMB" at bounding box center [527, 341] width 145 height 12
click at [939, 635] on button "Save" at bounding box center [936, 631] width 56 height 27
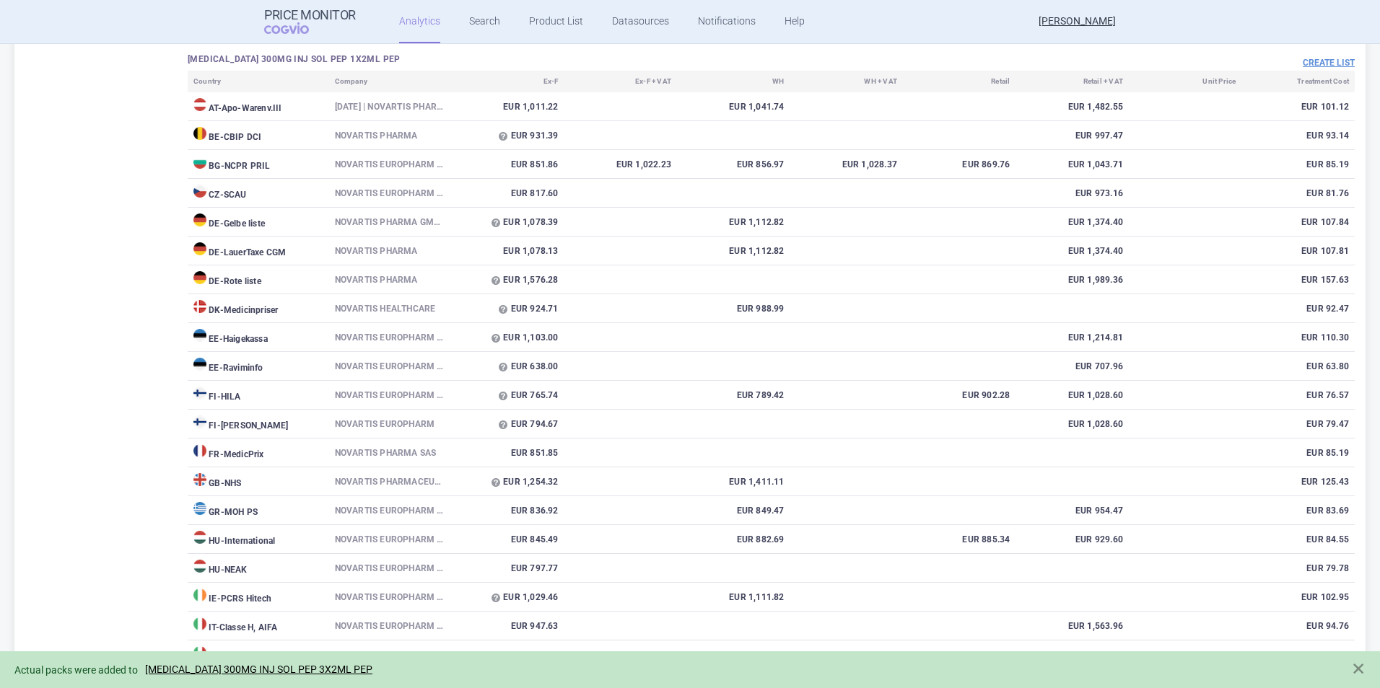
scroll to position [4519, 0]
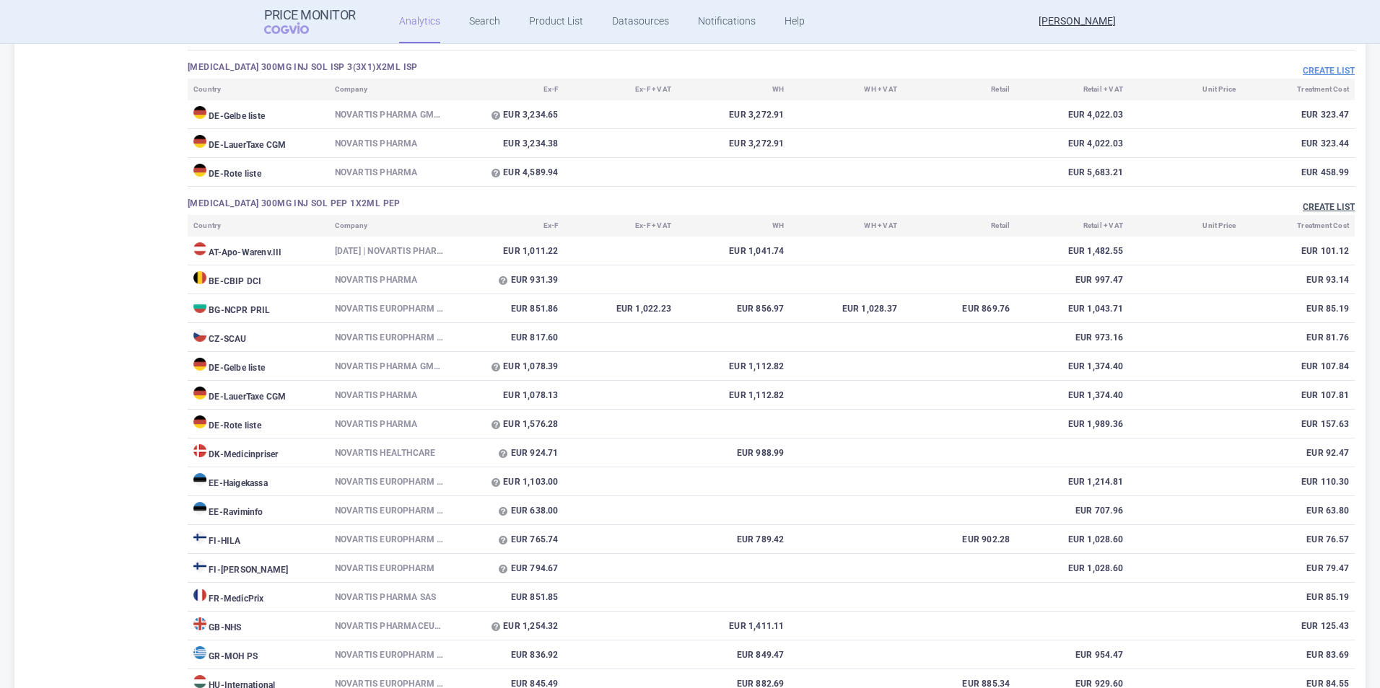
click at [1314, 205] on button "Create list" at bounding box center [1329, 207] width 52 height 12
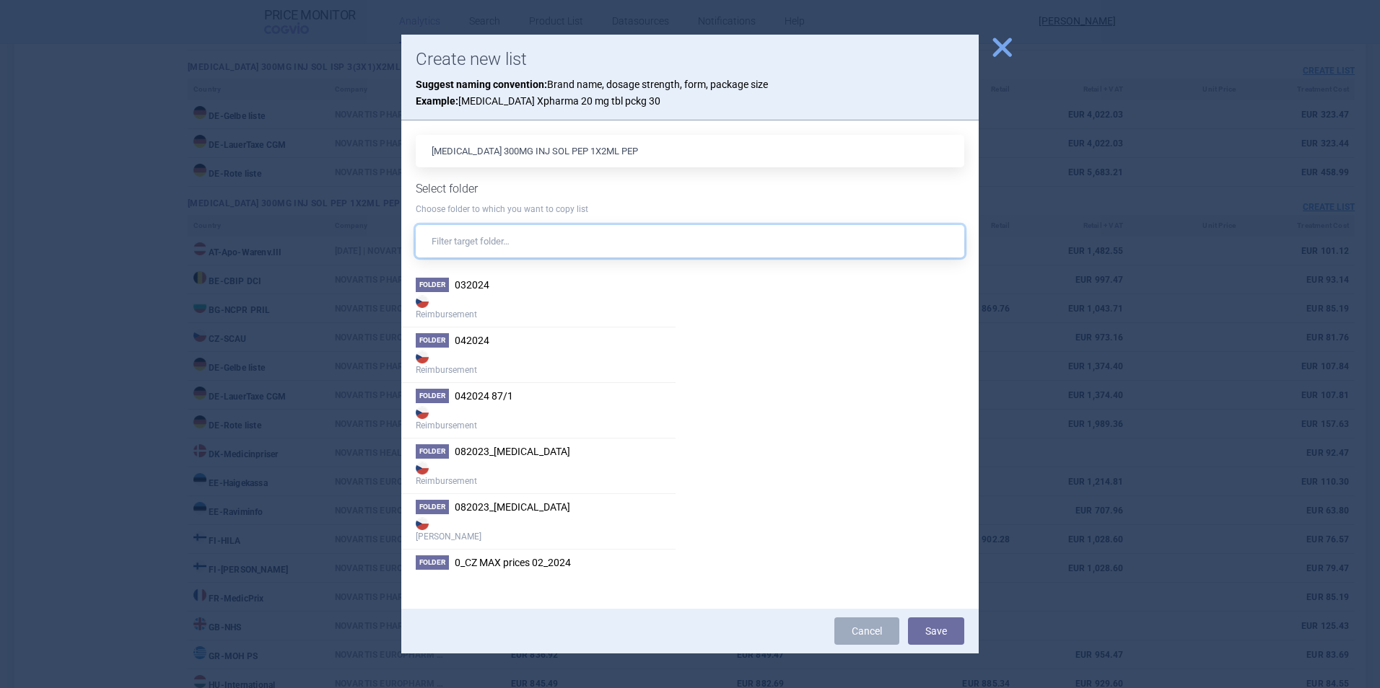
click at [553, 253] on input "text" at bounding box center [690, 241] width 548 height 32
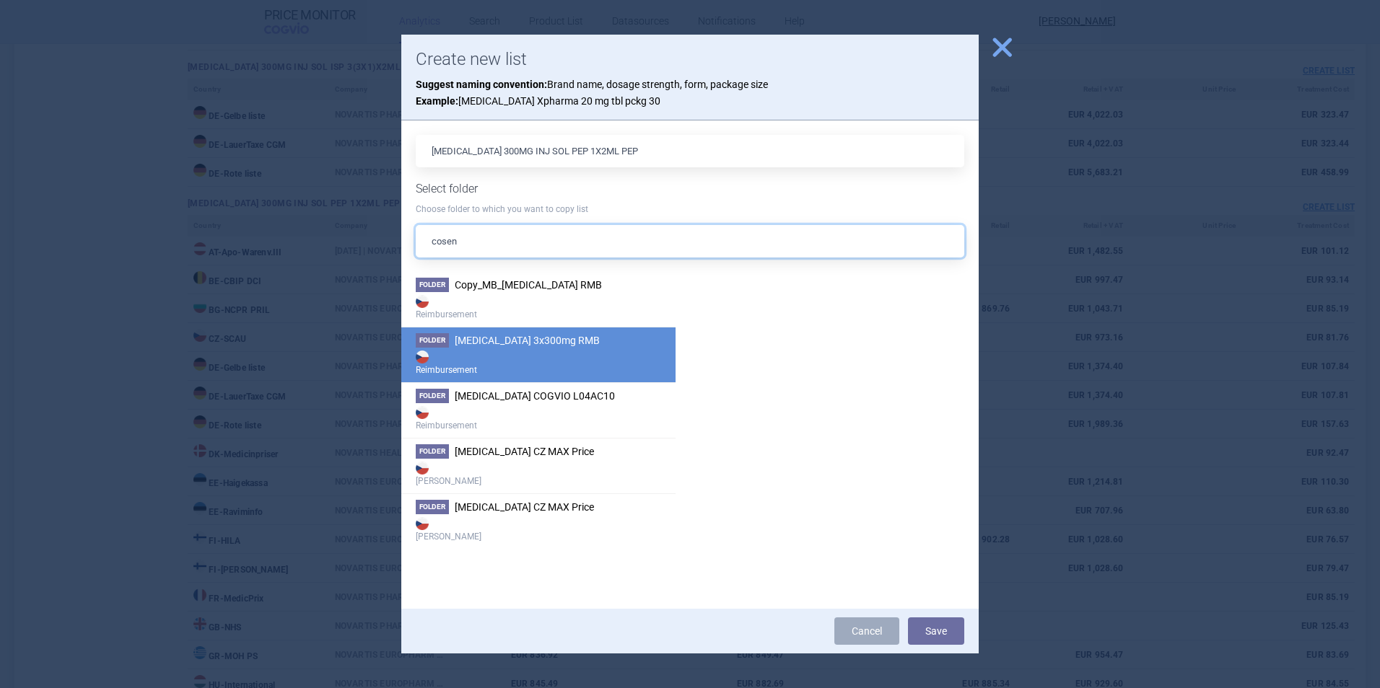
type input "cosen"
click at [547, 351] on strong "Reimbursement" at bounding box center [538, 362] width 245 height 29
click at [482, 340] on span "[MEDICAL_DATA] 3x300mg RMB" at bounding box center [527, 341] width 145 height 12
click at [491, 345] on span "[MEDICAL_DATA] 3x300mg RMB" at bounding box center [527, 341] width 145 height 12
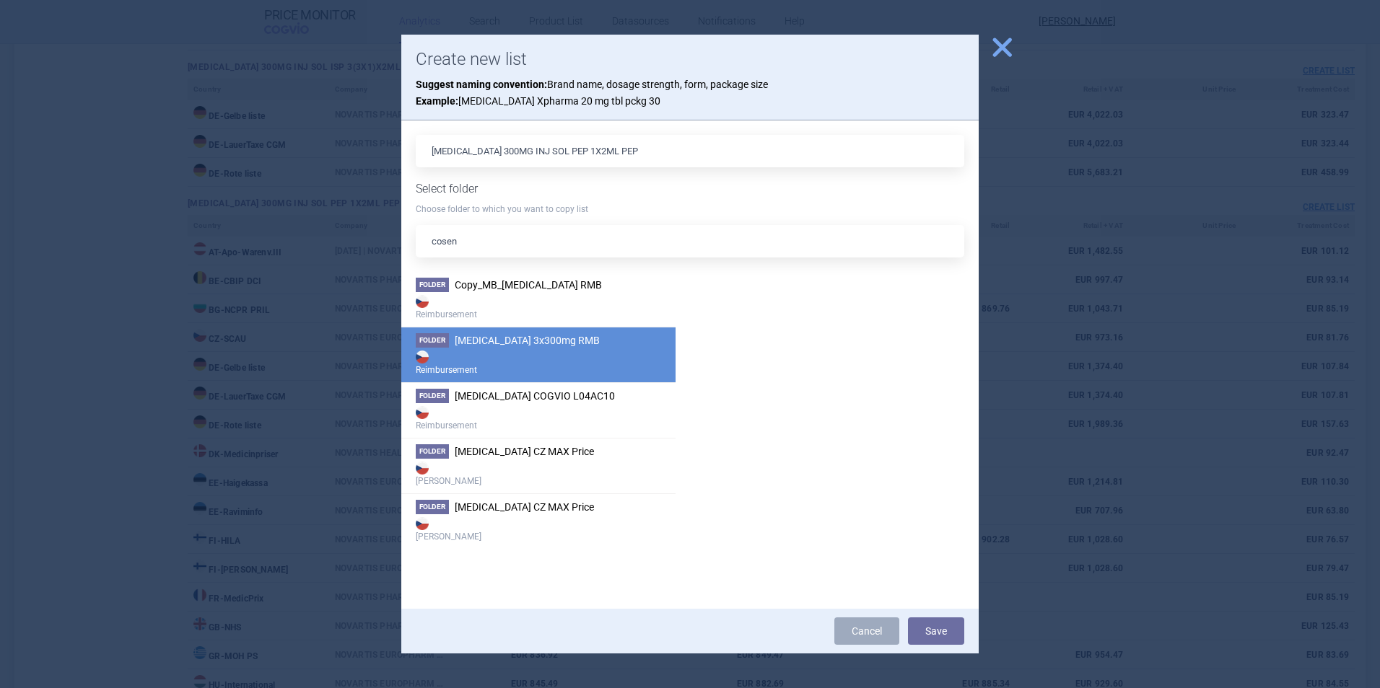
drag, startPoint x: 491, startPoint y: 345, endPoint x: 525, endPoint y: 346, distance: 33.9
click at [525, 346] on span "[MEDICAL_DATA] 3x300mg RMB" at bounding box center [527, 341] width 145 height 12
click at [534, 343] on span "[MEDICAL_DATA] 3x300mg RMB" at bounding box center [527, 341] width 145 height 12
click at [509, 358] on strong "Reimbursement" at bounding box center [538, 362] width 245 height 29
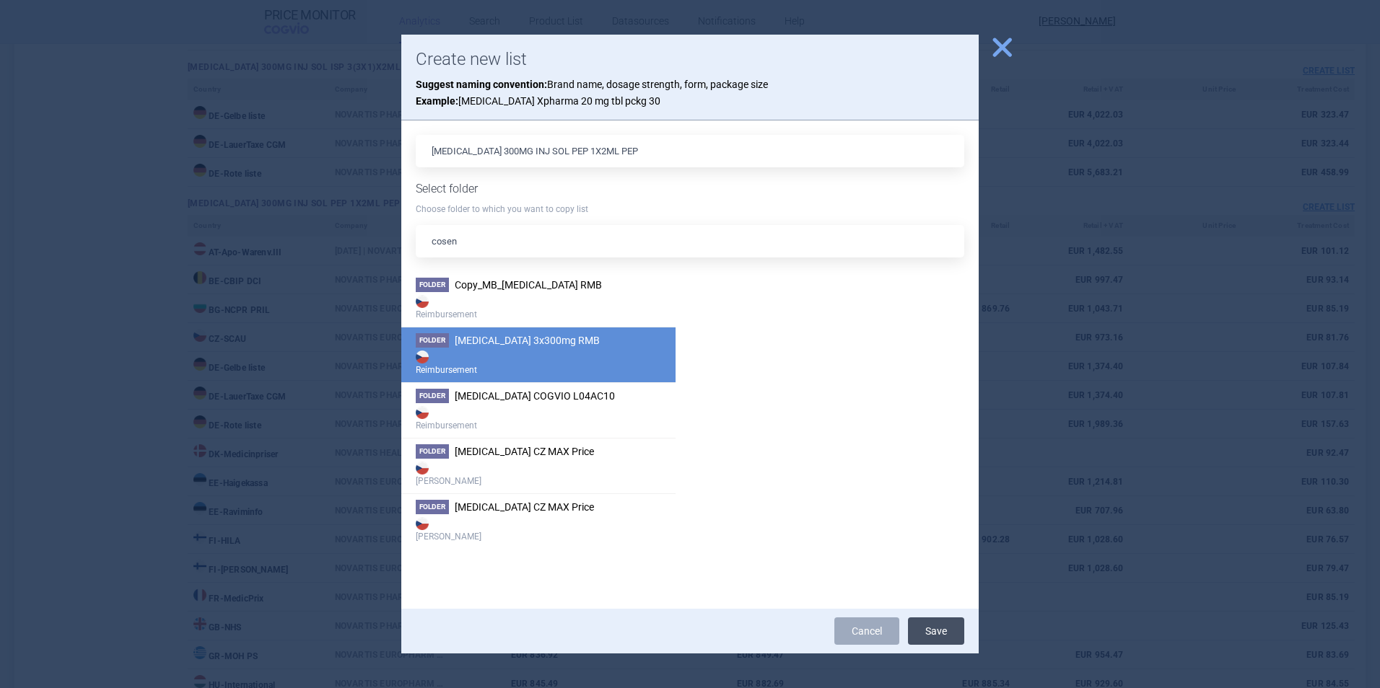
click at [931, 622] on button "Save" at bounding box center [936, 631] width 56 height 27
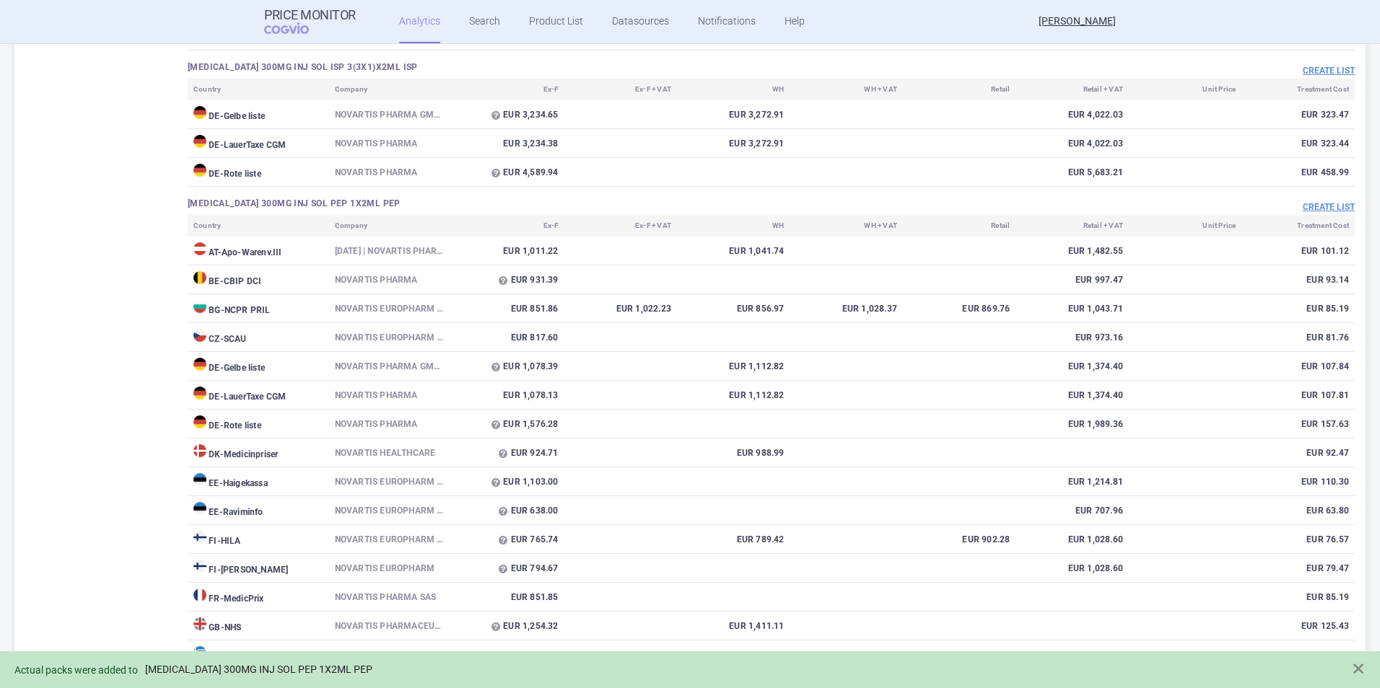
click at [282, 669] on link "[MEDICAL_DATA] 300MG INJ SOL PEP 1X2ML PEP" at bounding box center [258, 670] width 227 height 12
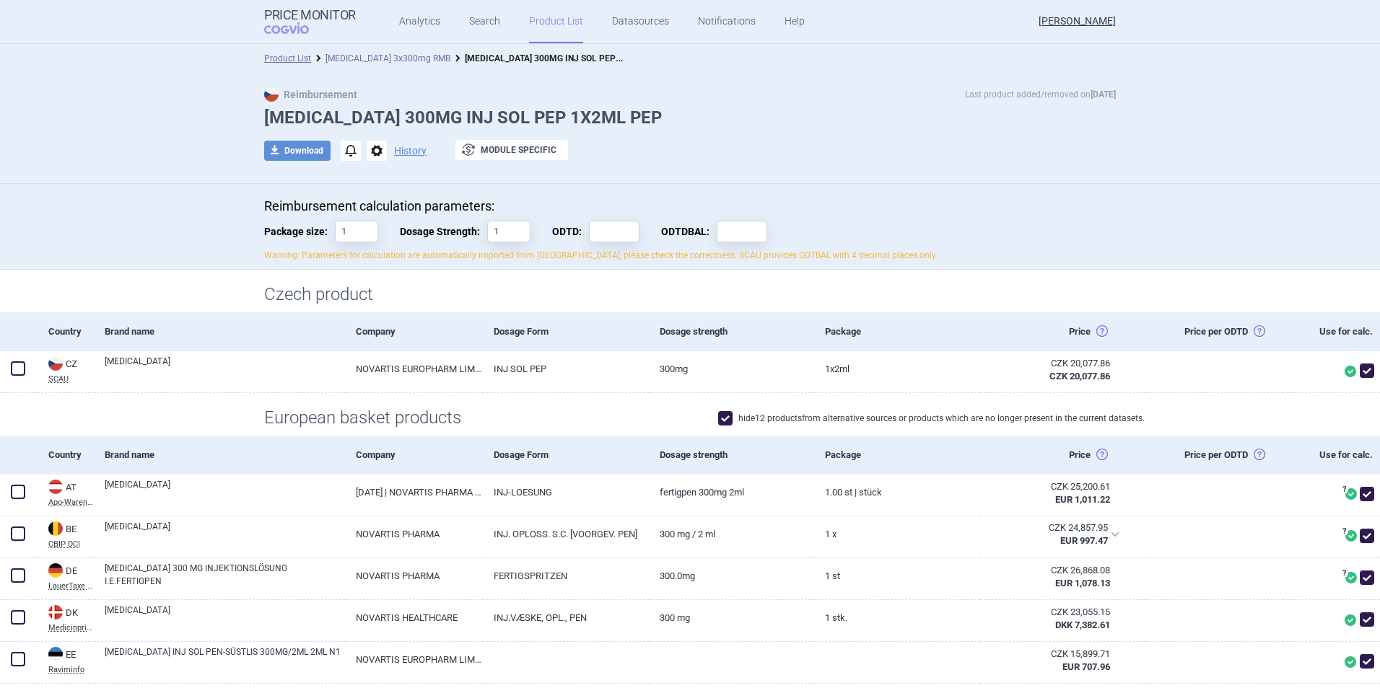
click at [394, 58] on link "[MEDICAL_DATA] 3x300mg RMB" at bounding box center [387, 58] width 125 height 10
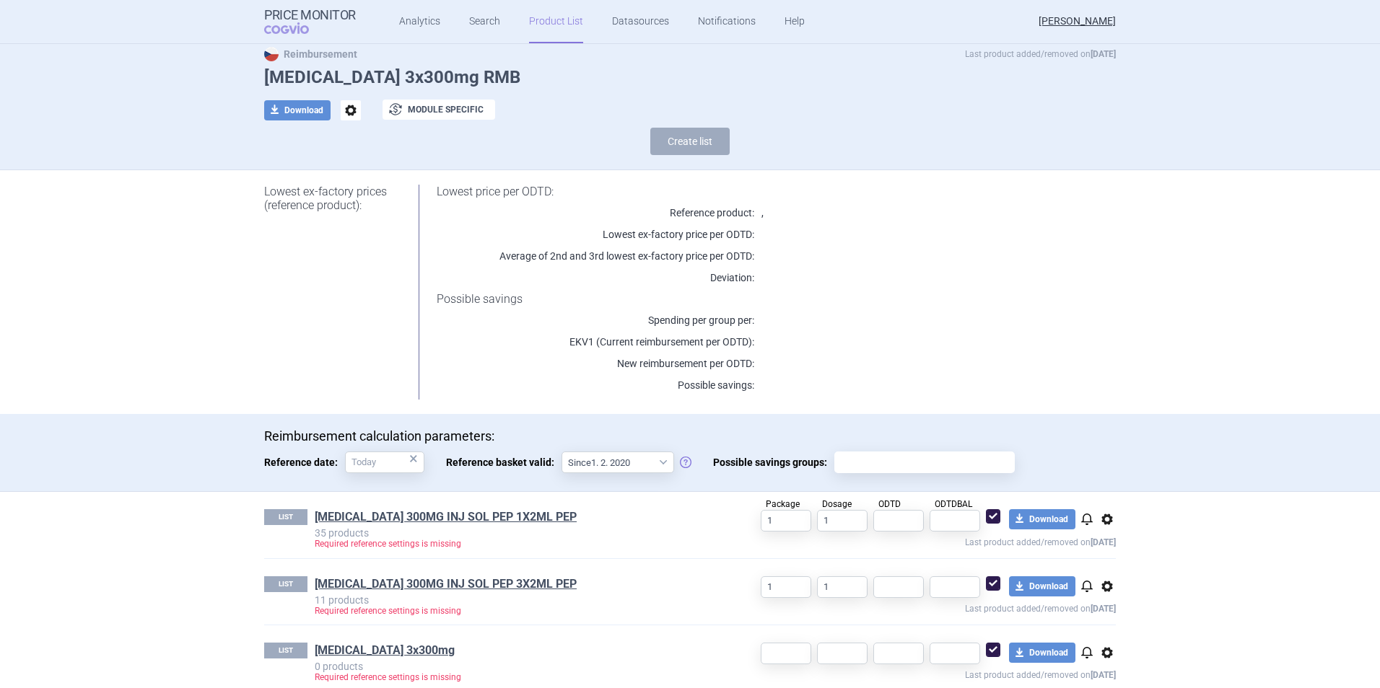
scroll to position [58, 0]
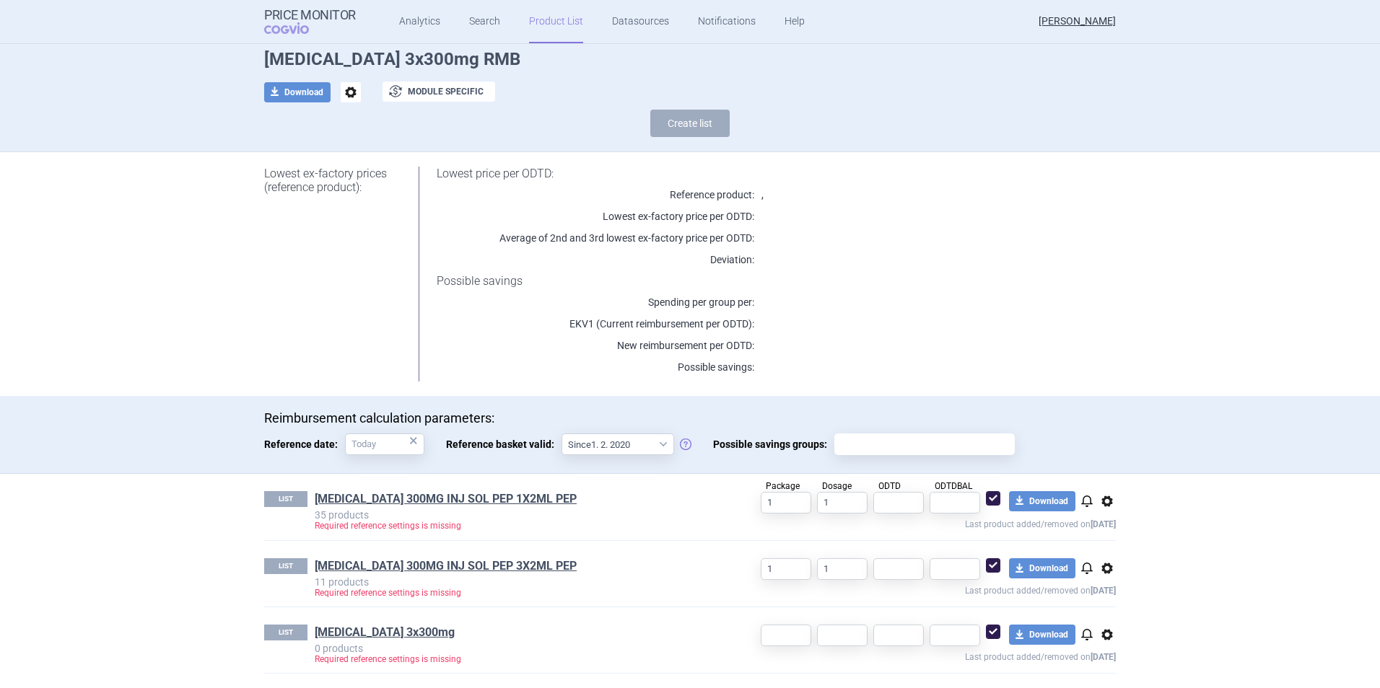
click at [1108, 639] on span "options" at bounding box center [1106, 634] width 17 height 17
click at [1114, 656] on button "Delete" at bounding box center [1101, 665] width 46 height 21
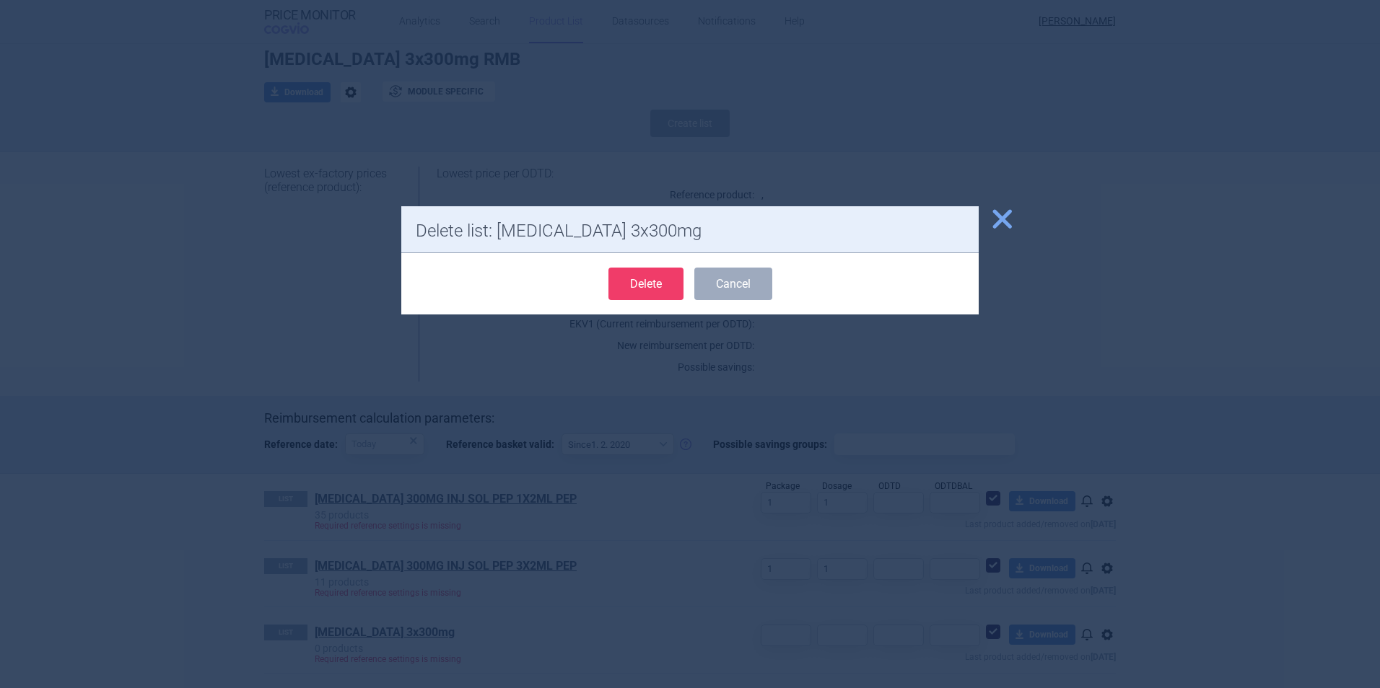
click at [655, 284] on button "Delete" at bounding box center [645, 284] width 75 height 32
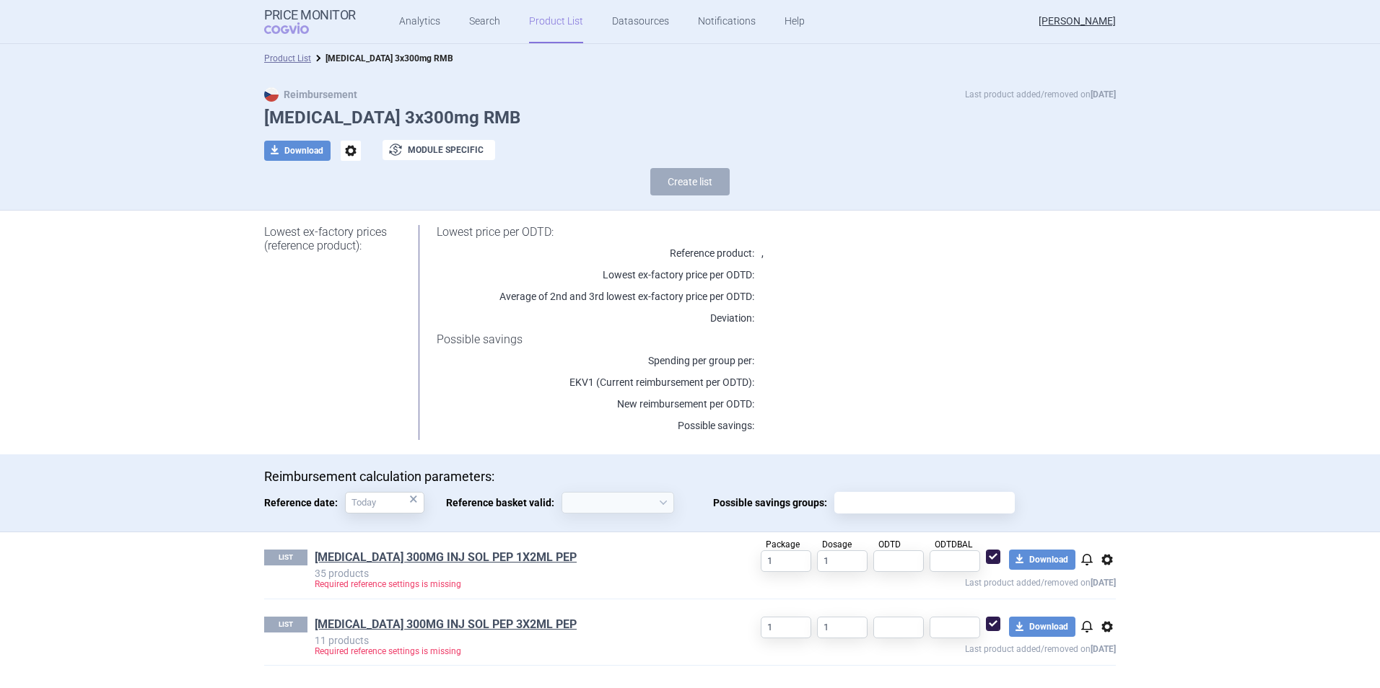
scroll to position [0, 0]
select select "[DATE]"
drag, startPoint x: 786, startPoint y: 637, endPoint x: 745, endPoint y: 633, distance: 41.4
click at [745, 633] on div "1 1 download Download notifications options Last product added/removed on [DATE]" at bounding box center [915, 637] width 400 height 40
click at [421, 559] on link "[MEDICAL_DATA] 300MG INJ SOL PEP 1X2ML PEP" at bounding box center [446, 558] width 262 height 16
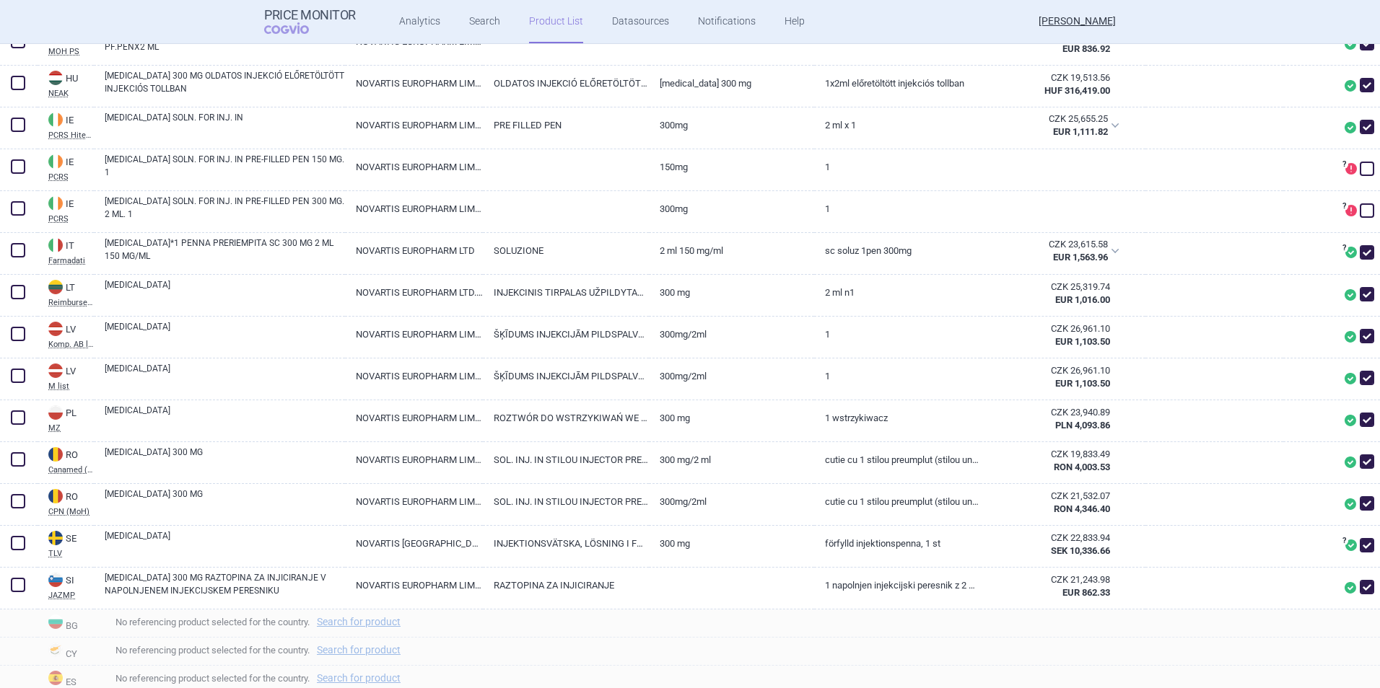
scroll to position [649, 0]
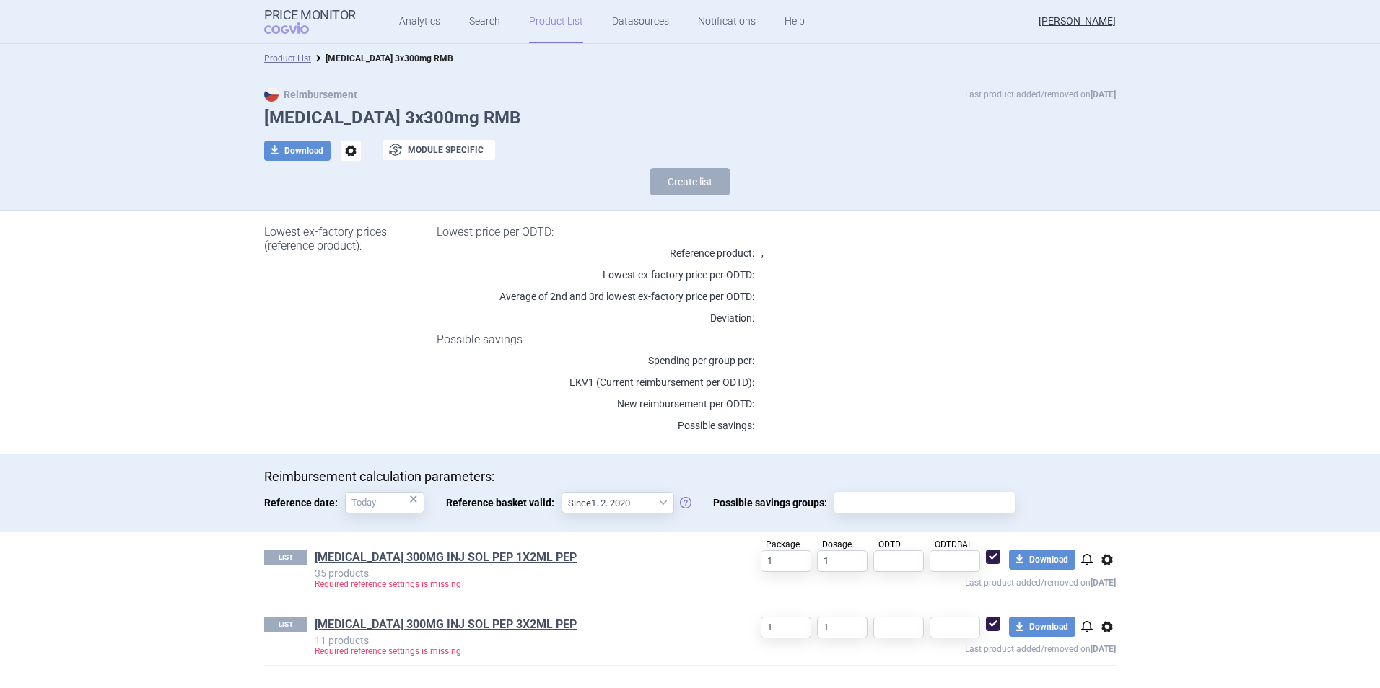
click at [444, 612] on div "LIST [MEDICAL_DATA] 300MG INJ SOL PEP 3X2ML PEP 11 products Required reference …" at bounding box center [690, 633] width 852 height 66
click at [448, 626] on link "[MEDICAL_DATA] 300MG INJ SOL PEP 3X2ML PEP" at bounding box center [446, 625] width 262 height 16
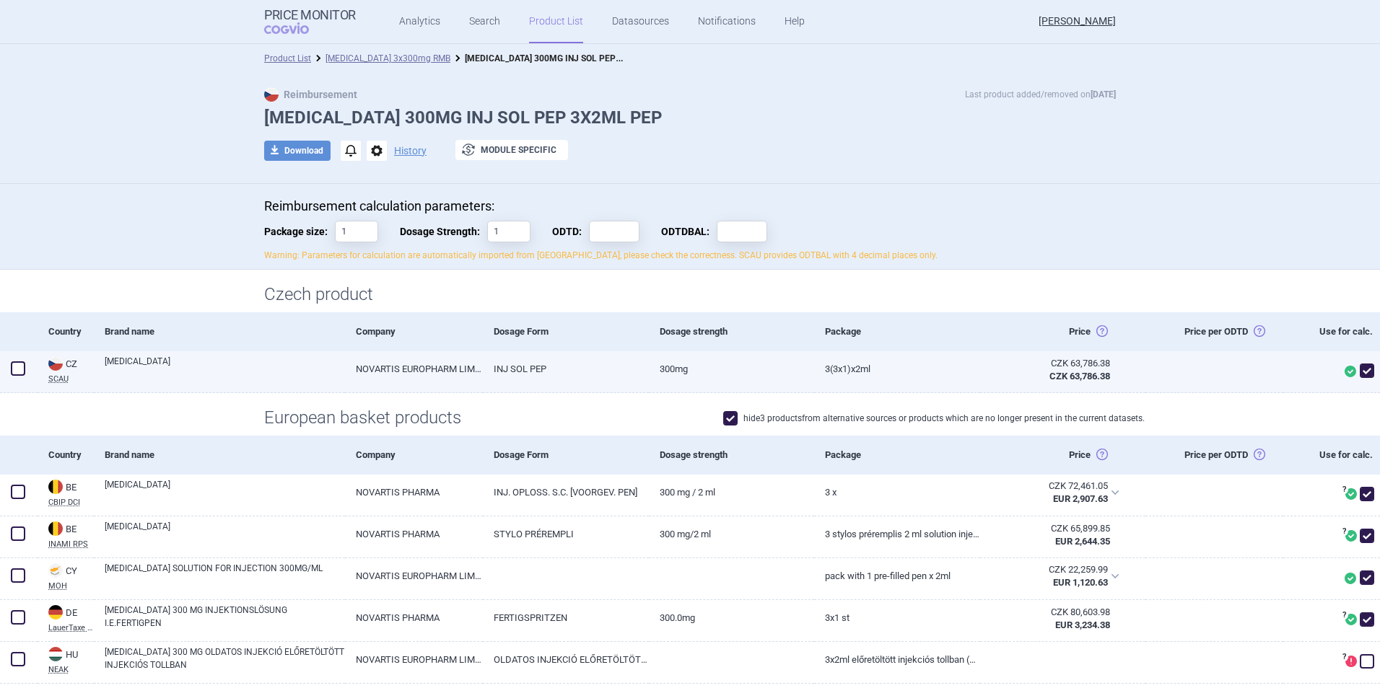
click at [856, 373] on link "3(3X1)X2ML" at bounding box center [896, 368] width 165 height 35
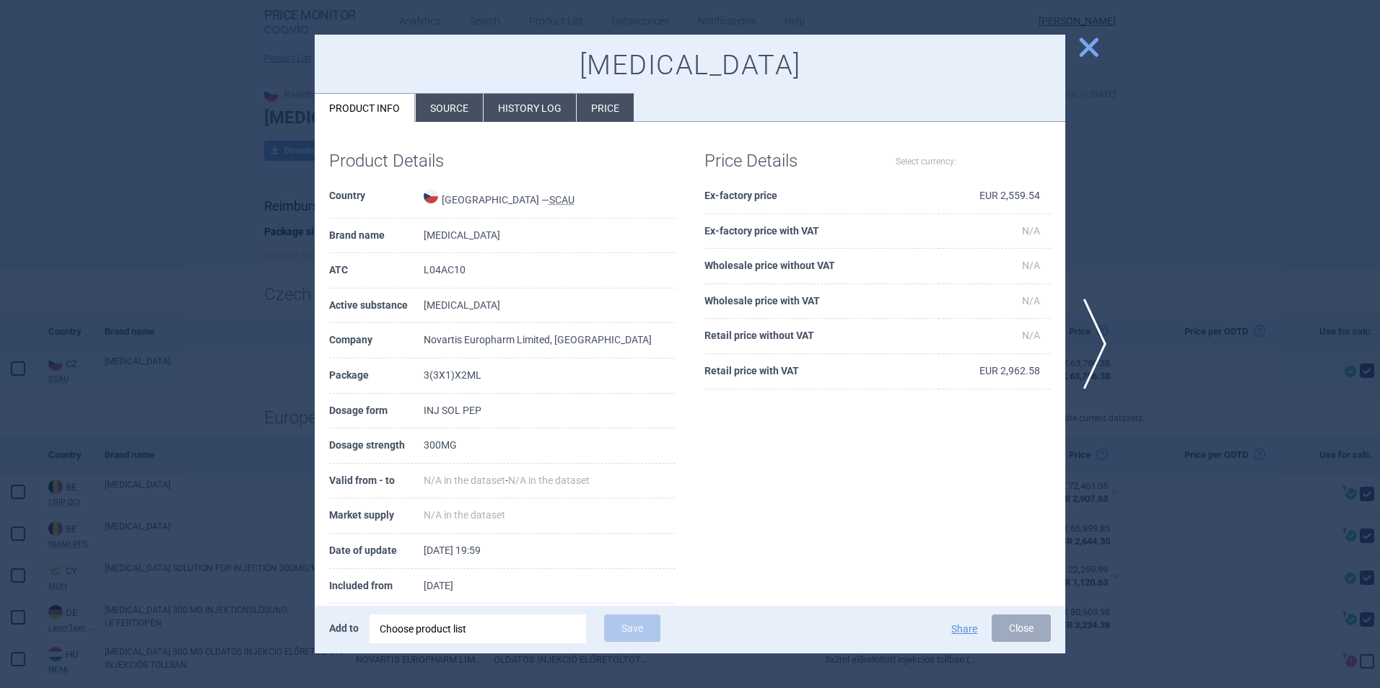
select select "EUR"
click at [1084, 44] on span "close" at bounding box center [1088, 47] width 25 height 25
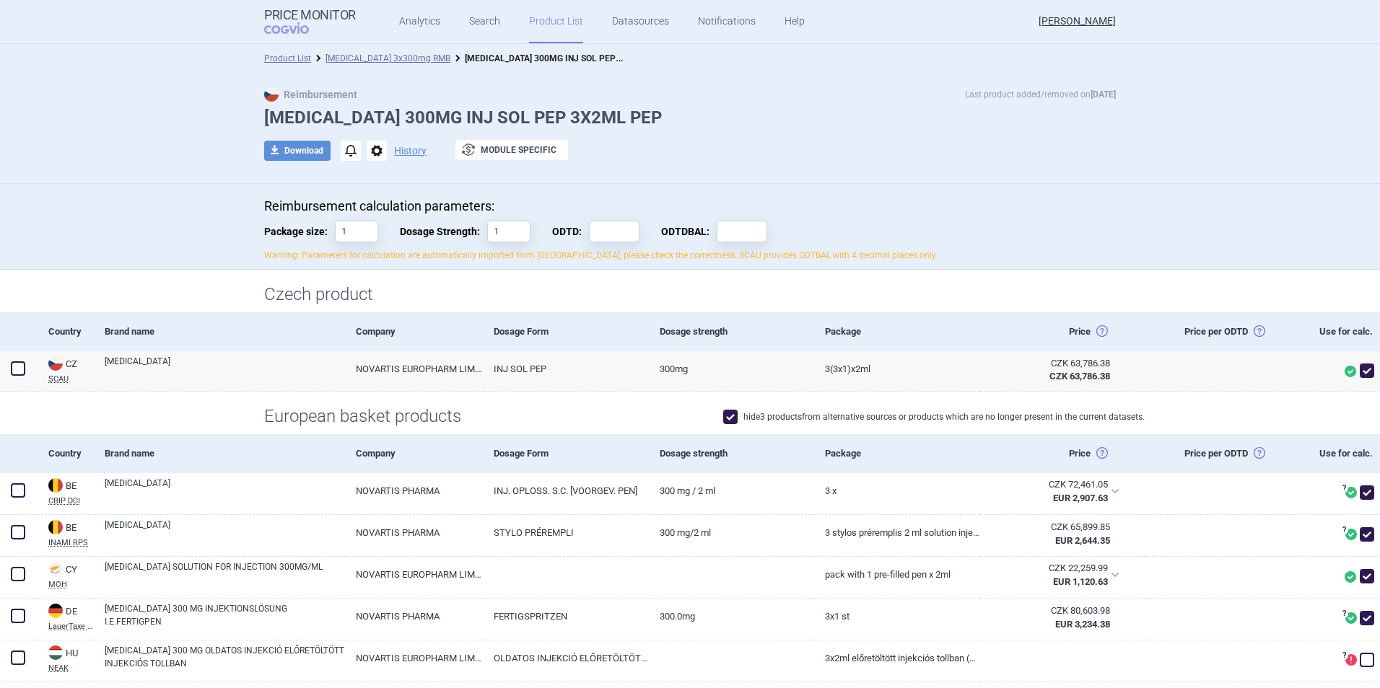
click at [403, 66] on div "Product List [MEDICAL_DATA] 3x300mg RMB [MEDICAL_DATA] 300MG INJ SOL PEP 3X2ML …" at bounding box center [690, 58] width 1380 height 29
click at [408, 47] on div "Product List [MEDICAL_DATA] 3x300mg RMB [MEDICAL_DATA] 300MG INJ SOL PEP 3X2ML …" at bounding box center [690, 58] width 1380 height 29
click at [407, 53] on li "[MEDICAL_DATA] 3x300mg RMB" at bounding box center [380, 58] width 139 height 14
click at [403, 60] on link "[MEDICAL_DATA] 3x300mg RMB" at bounding box center [387, 58] width 125 height 10
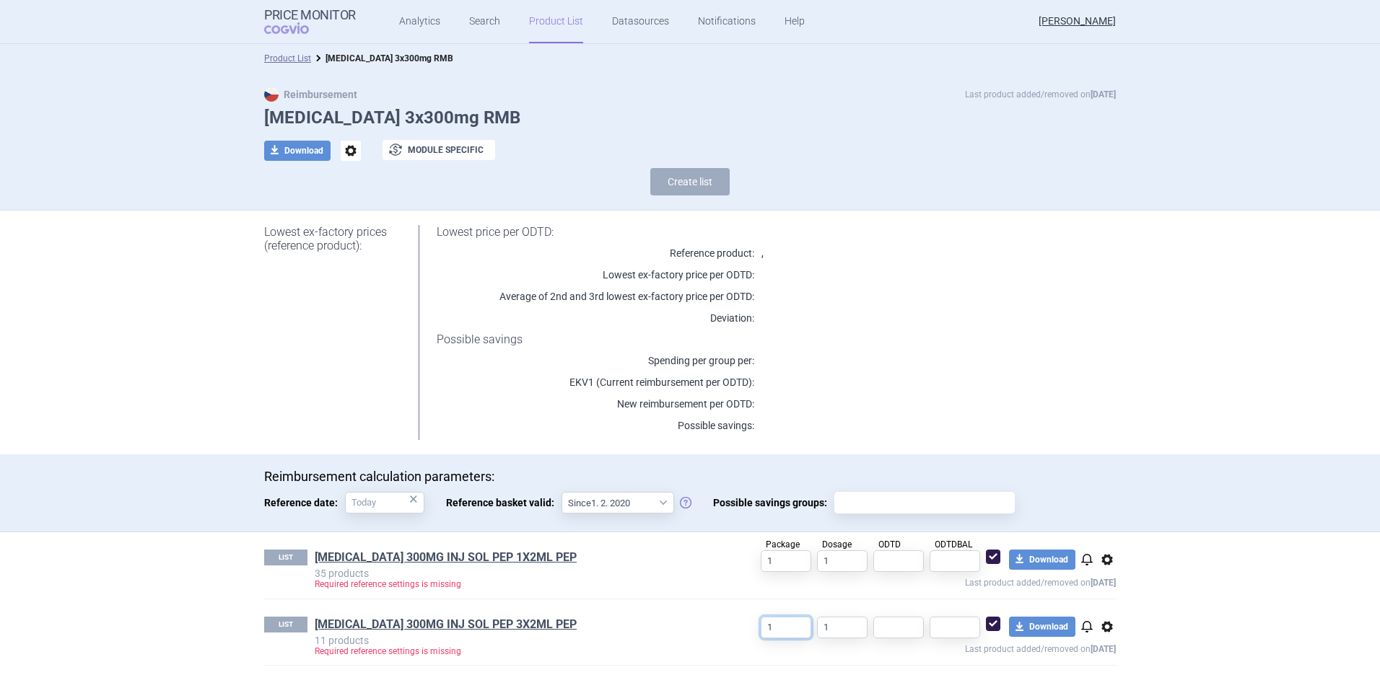
drag, startPoint x: 802, startPoint y: 629, endPoint x: 753, endPoint y: 629, distance: 49.1
click at [753, 629] on div "1 1 download Download notifications options Last product added/removed on [DATE]" at bounding box center [915, 637] width 400 height 40
type input "3"
click at [844, 458] on div "Reimbursement calculation parameters: Reference date: × Reference basket valid:…" at bounding box center [690, 494] width 1380 height 78
click at [1197, 578] on section "Product List [MEDICAL_DATA] 3x300mg RMB Reimbursement Last product added/remove…" at bounding box center [690, 366] width 1380 height 644
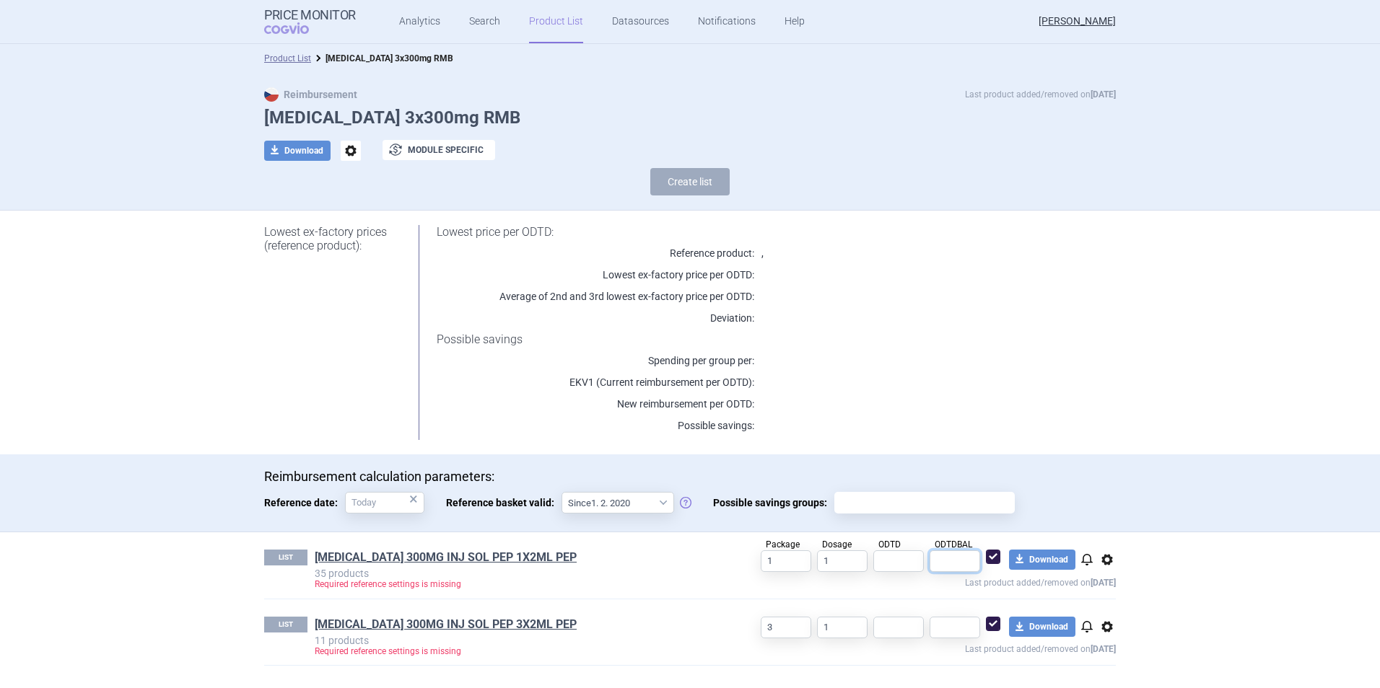
click at [955, 565] on input "text" at bounding box center [954, 562] width 51 height 22
paste input "30.4167"
type input "30.4167"
click at [904, 561] on input "text" at bounding box center [898, 562] width 51 height 22
click at [846, 563] on input "1" at bounding box center [842, 562] width 51 height 22
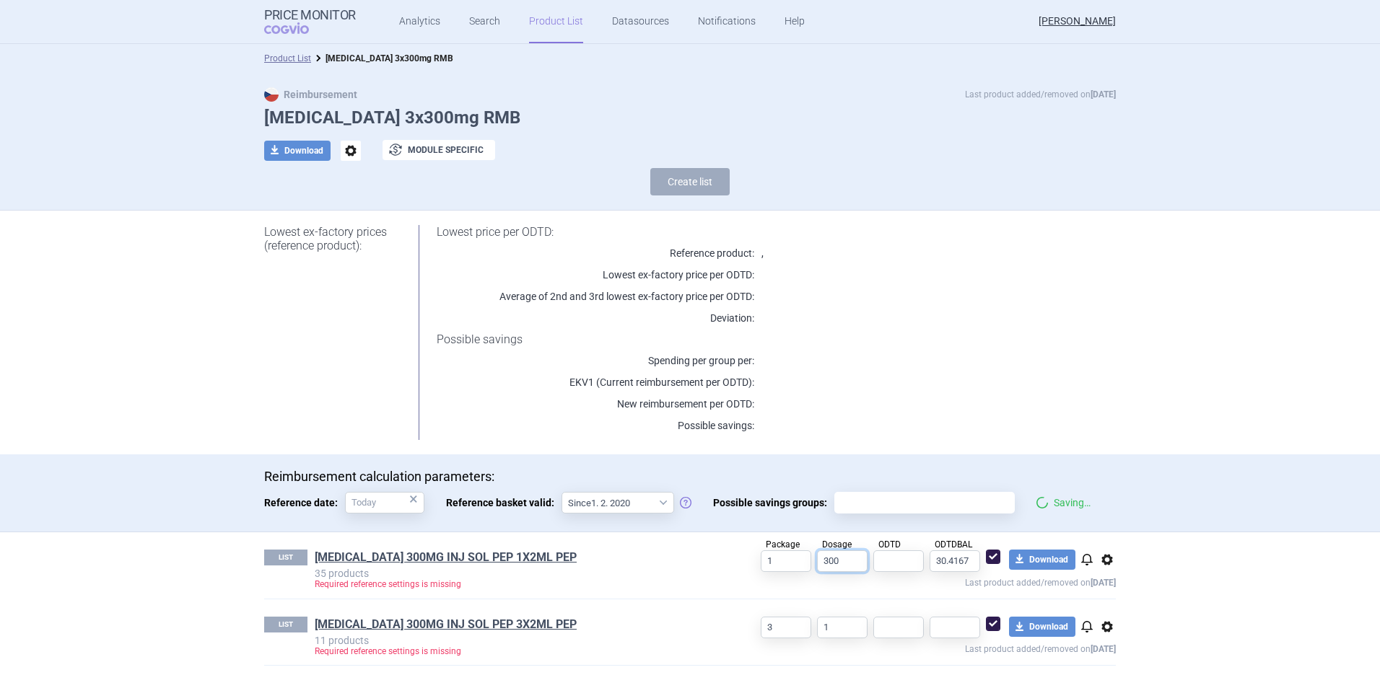
type input "300"
click at [846, 633] on input "1" at bounding box center [842, 628] width 51 height 22
type input "300"
click at [947, 631] on input "text" at bounding box center [954, 628] width 51 height 22
click at [898, 566] on input "text" at bounding box center [898, 562] width 51 height 22
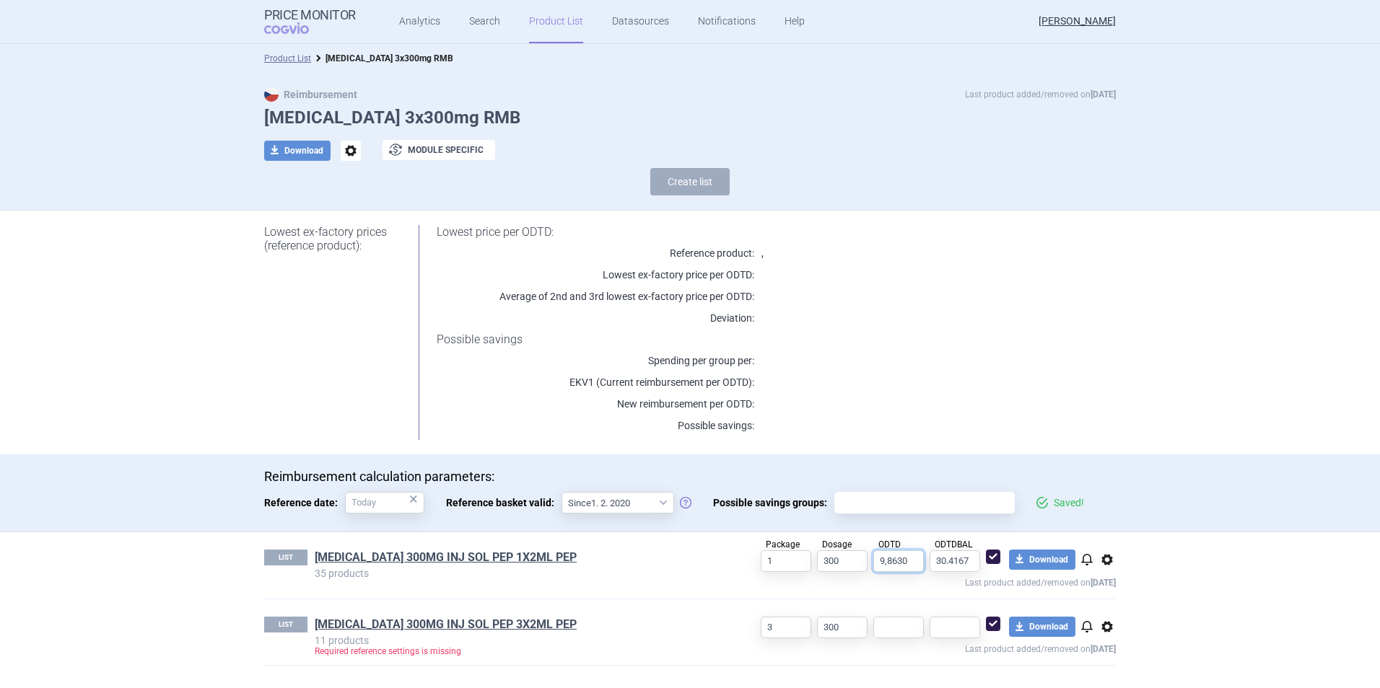
type input "9,8630"
click at [912, 629] on input "text" at bounding box center [898, 628] width 51 height 22
type input "9.6830"
click at [898, 564] on input "9,8630" at bounding box center [898, 562] width 51 height 22
type input "9.8630"
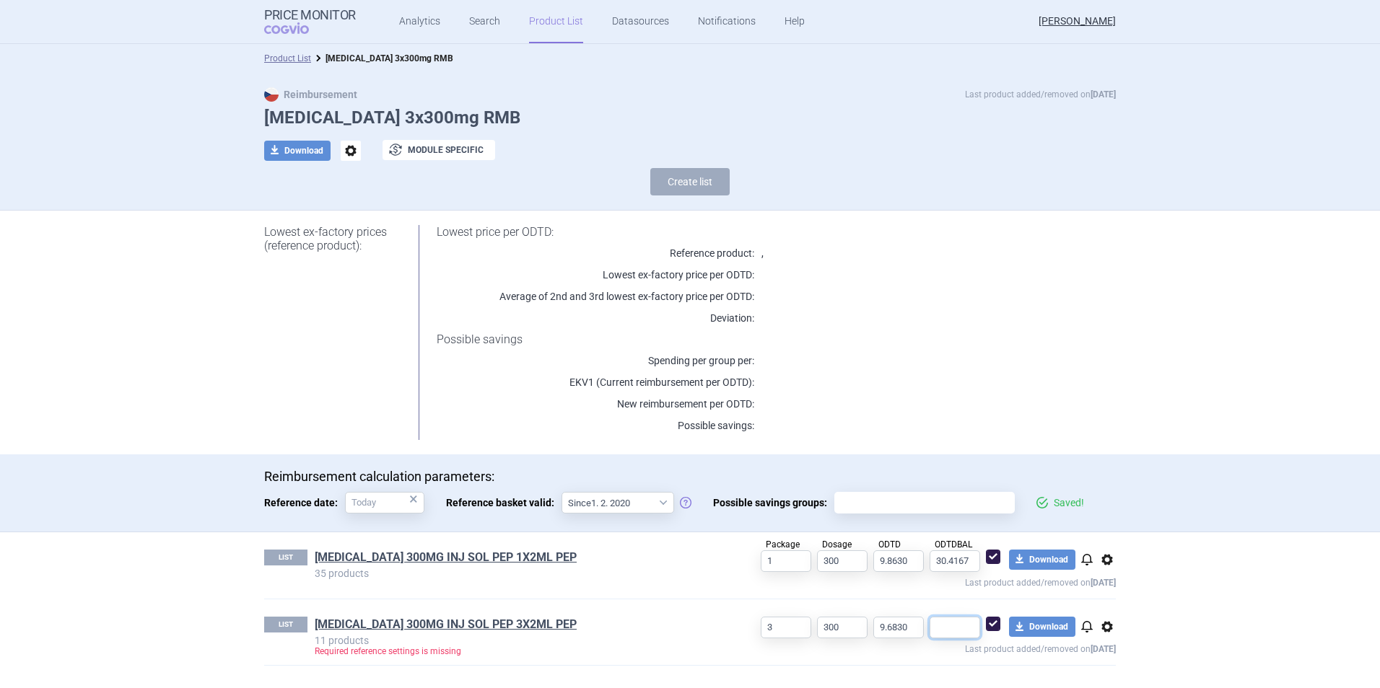
click at [952, 628] on input "text" at bounding box center [954, 628] width 51 height 22
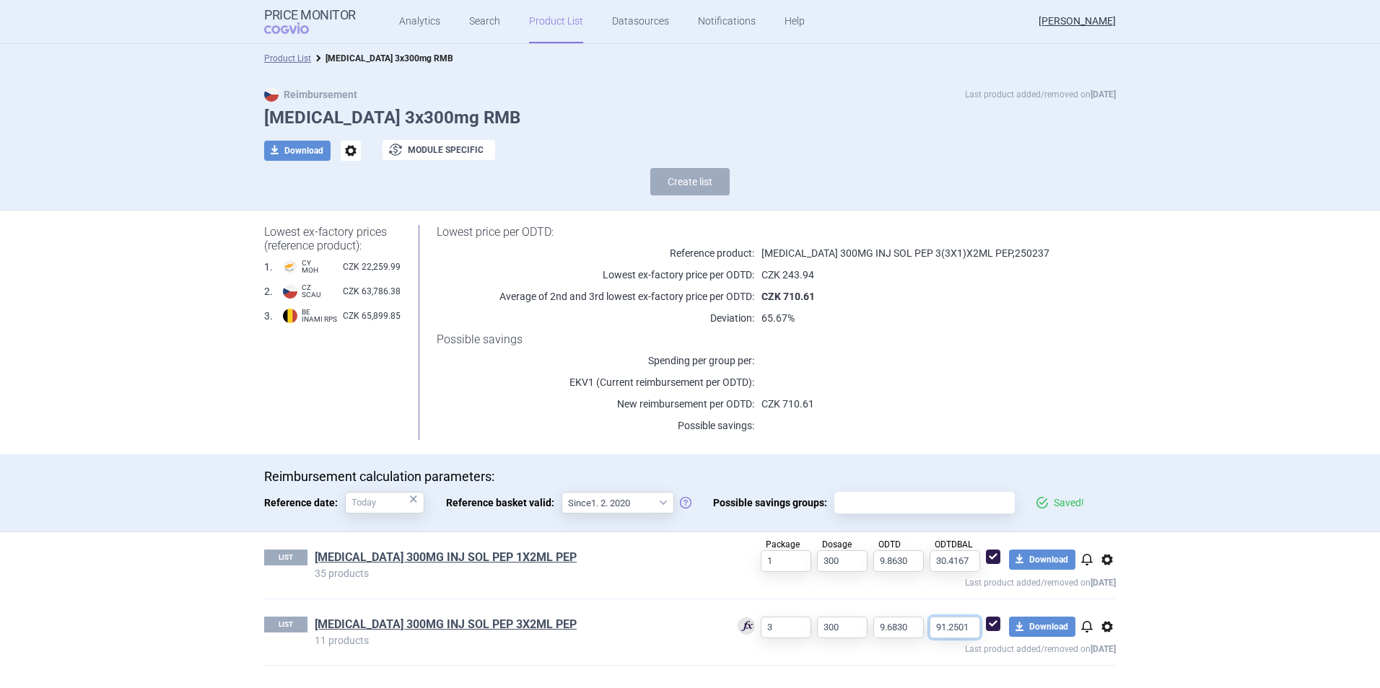
type input "91.2501"
click at [171, 611] on section "Product List [MEDICAL_DATA] 3x300mg RMB Reimbursement Last product added/remove…" at bounding box center [690, 366] width 1380 height 644
click at [1217, 528] on div "Reimbursement calculation parameters: Reference date: × Reference basket valid:…" at bounding box center [690, 494] width 1380 height 78
click at [435, 621] on link "[MEDICAL_DATA] 300MG INJ SOL PEP 3X2ML PEP" at bounding box center [446, 625] width 262 height 16
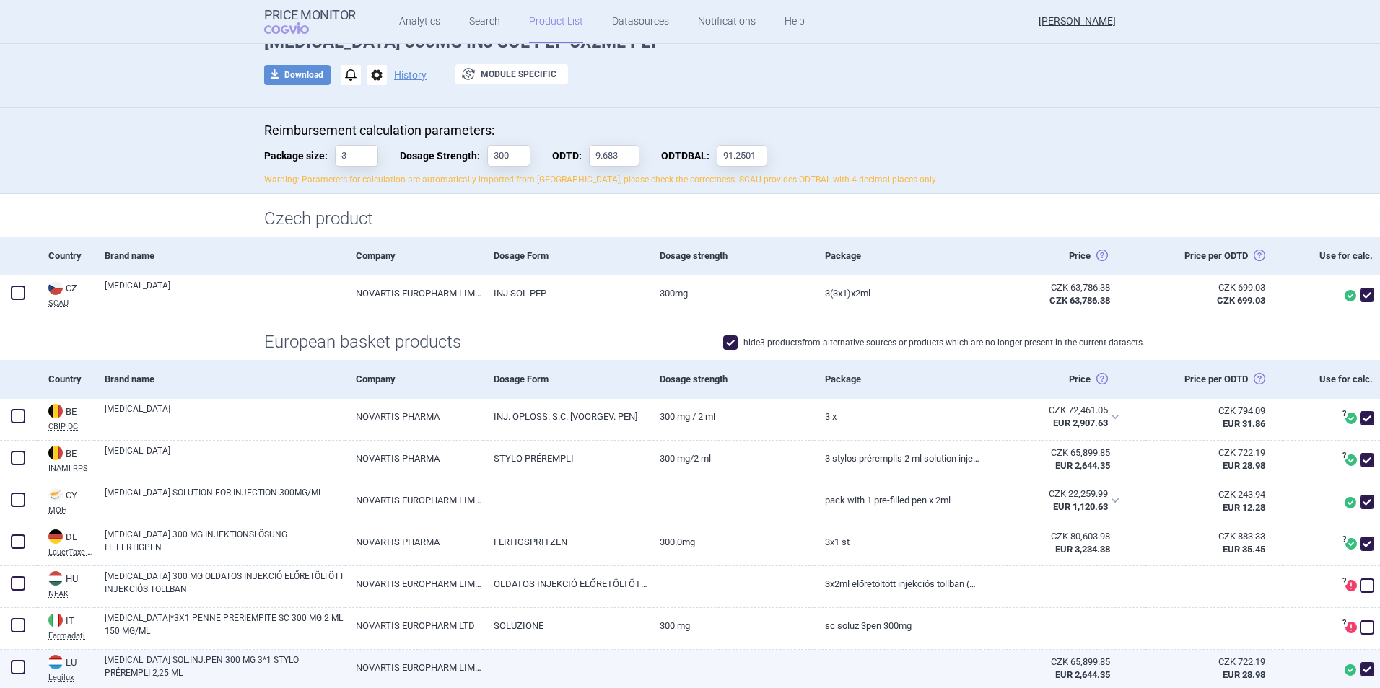
scroll to position [216, 0]
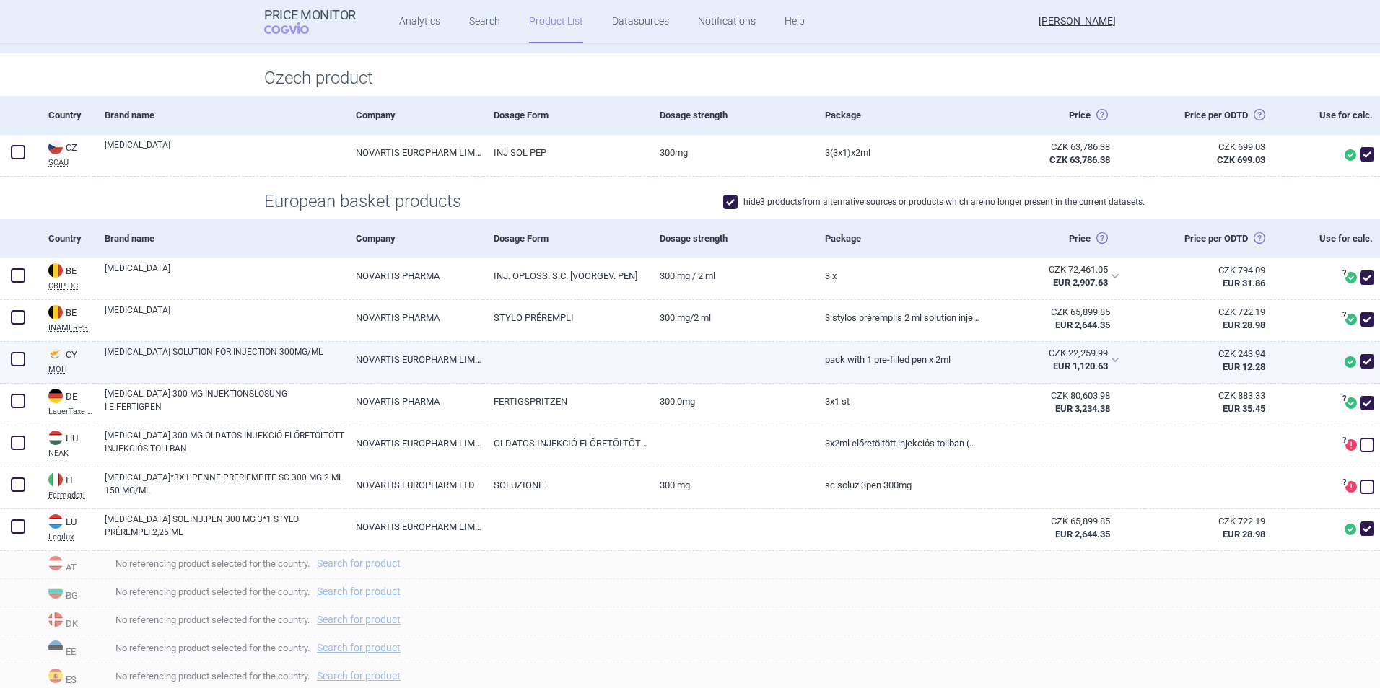
click at [1360, 361] on span at bounding box center [1367, 361] width 14 height 14
checkbox input "false"
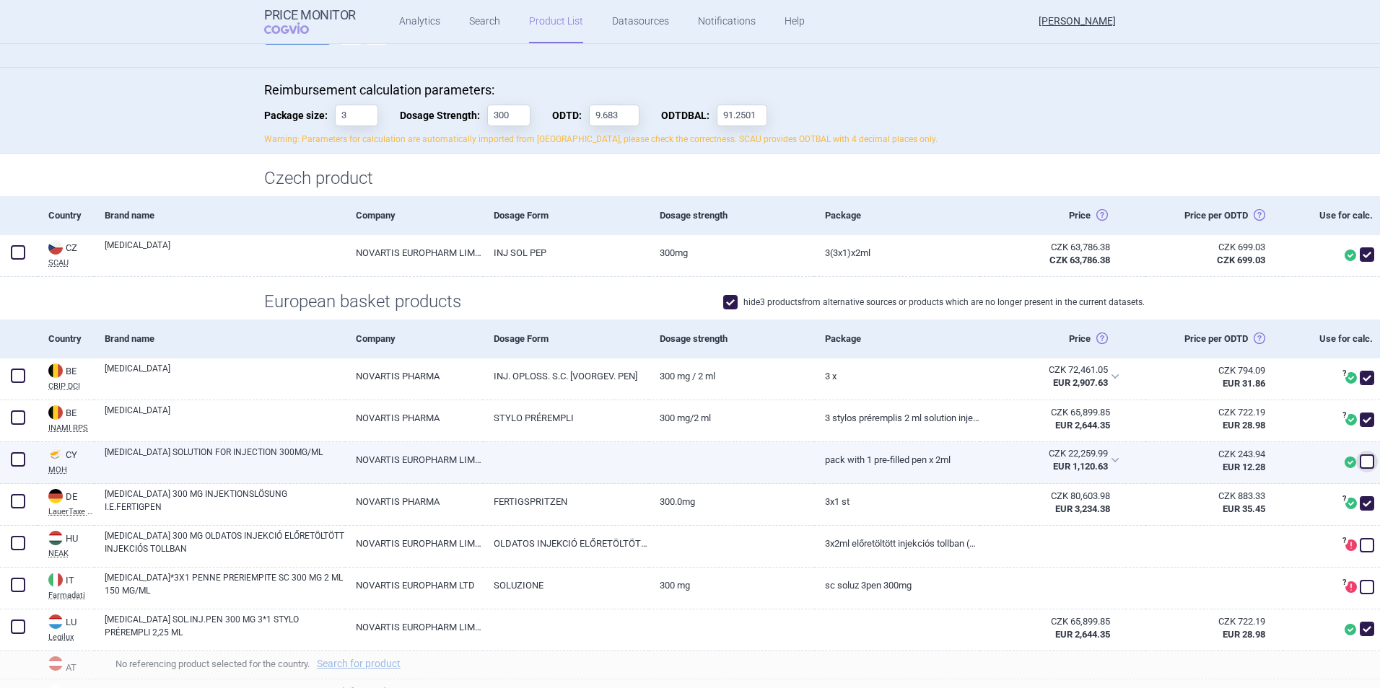
scroll to position [0, 0]
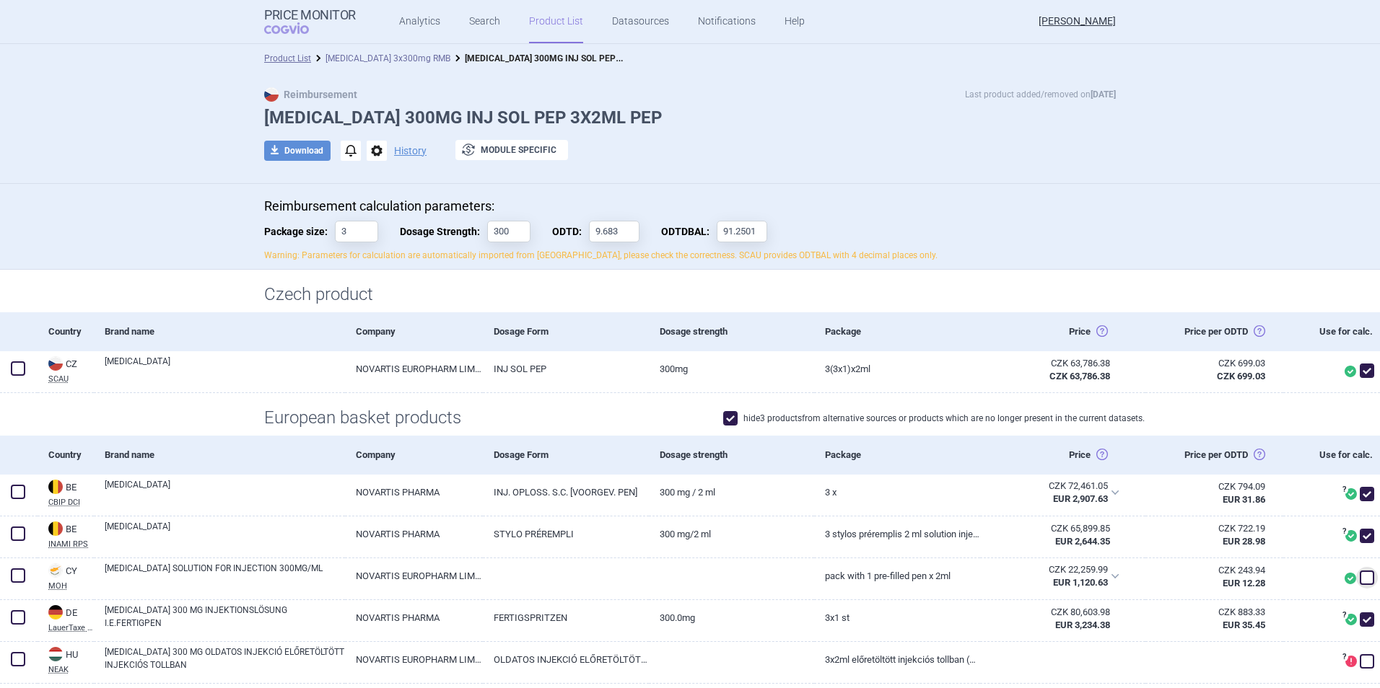
click at [401, 53] on link "[MEDICAL_DATA] 3x300mg RMB" at bounding box center [387, 58] width 125 height 10
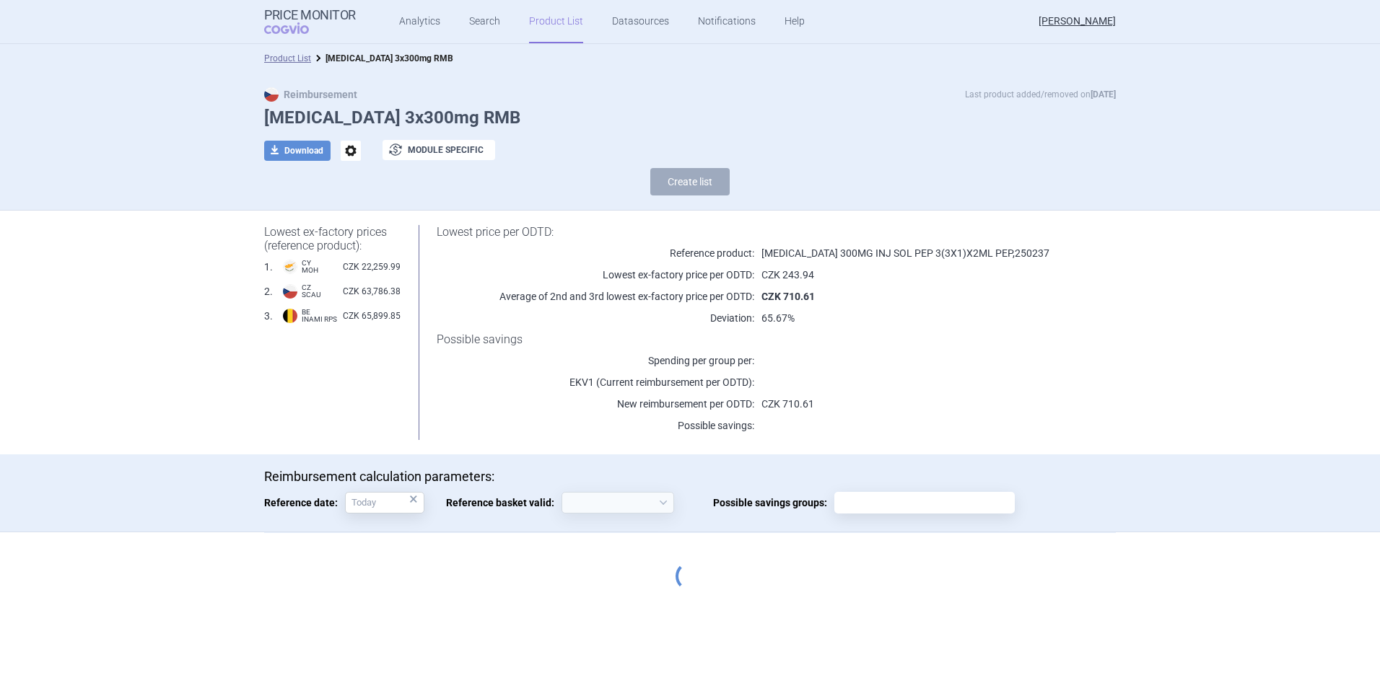
select select "[DATE]"
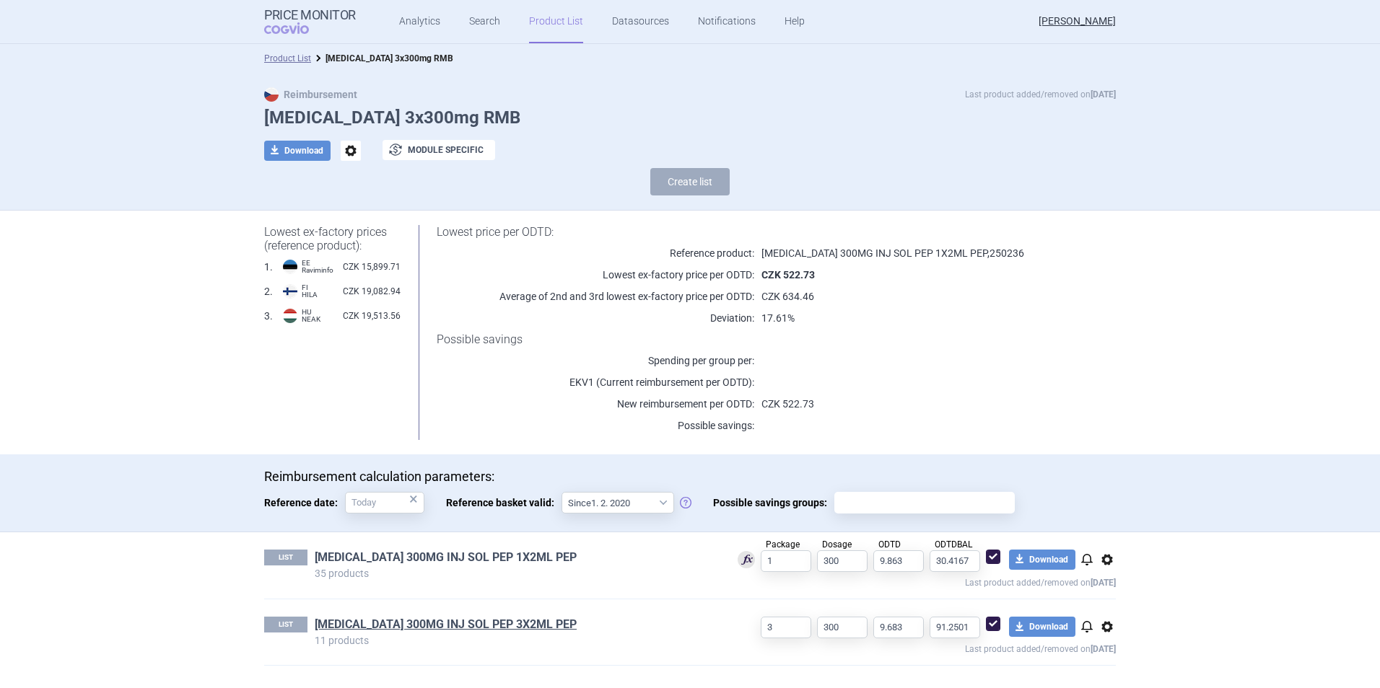
click at [444, 562] on link "[MEDICAL_DATA] 300MG INJ SOL PEP 1X2ML PEP" at bounding box center [446, 558] width 262 height 16
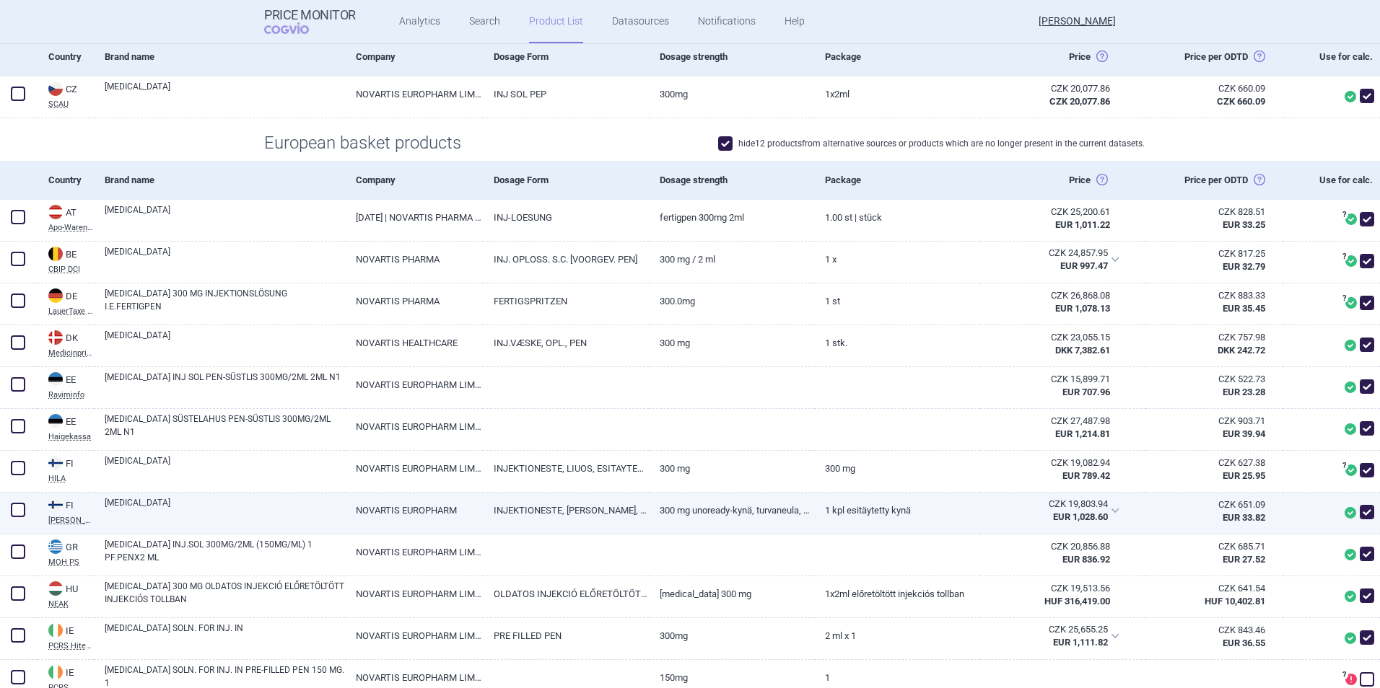
scroll to position [289, 0]
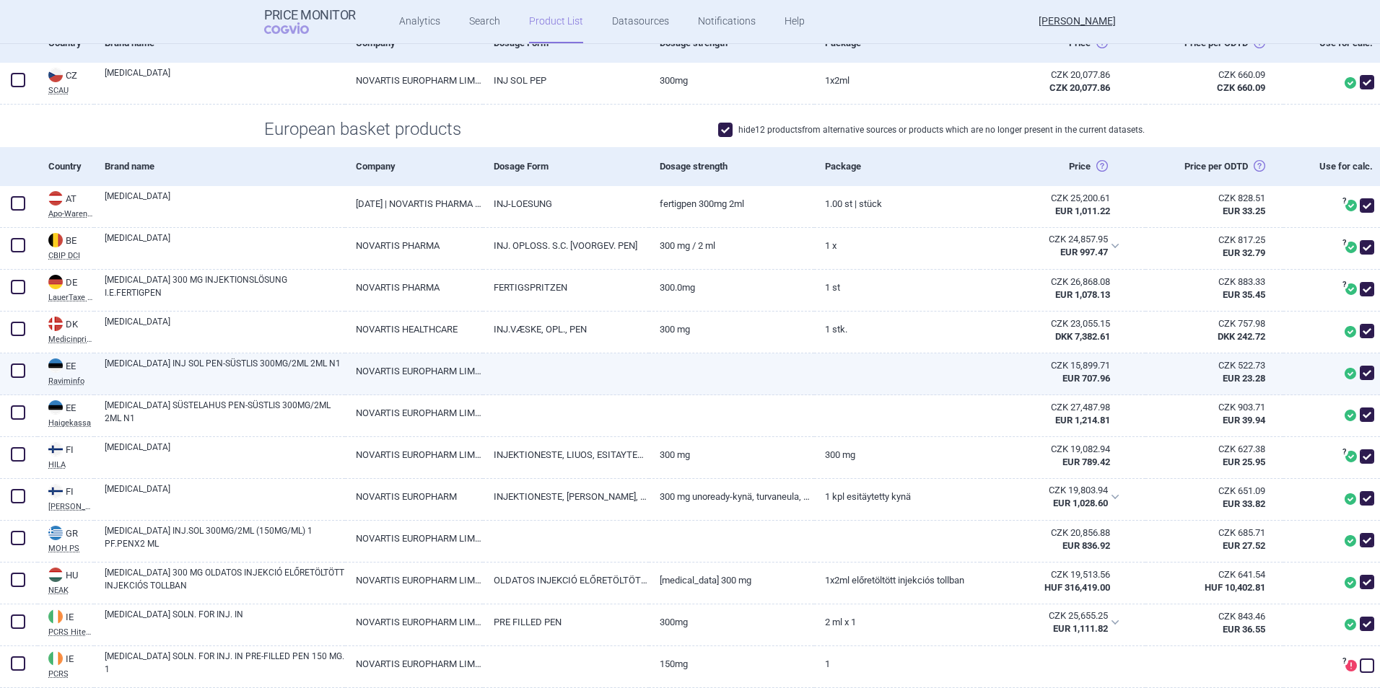
click at [1364, 375] on span at bounding box center [1367, 373] width 22 height 22
checkbox input "false"
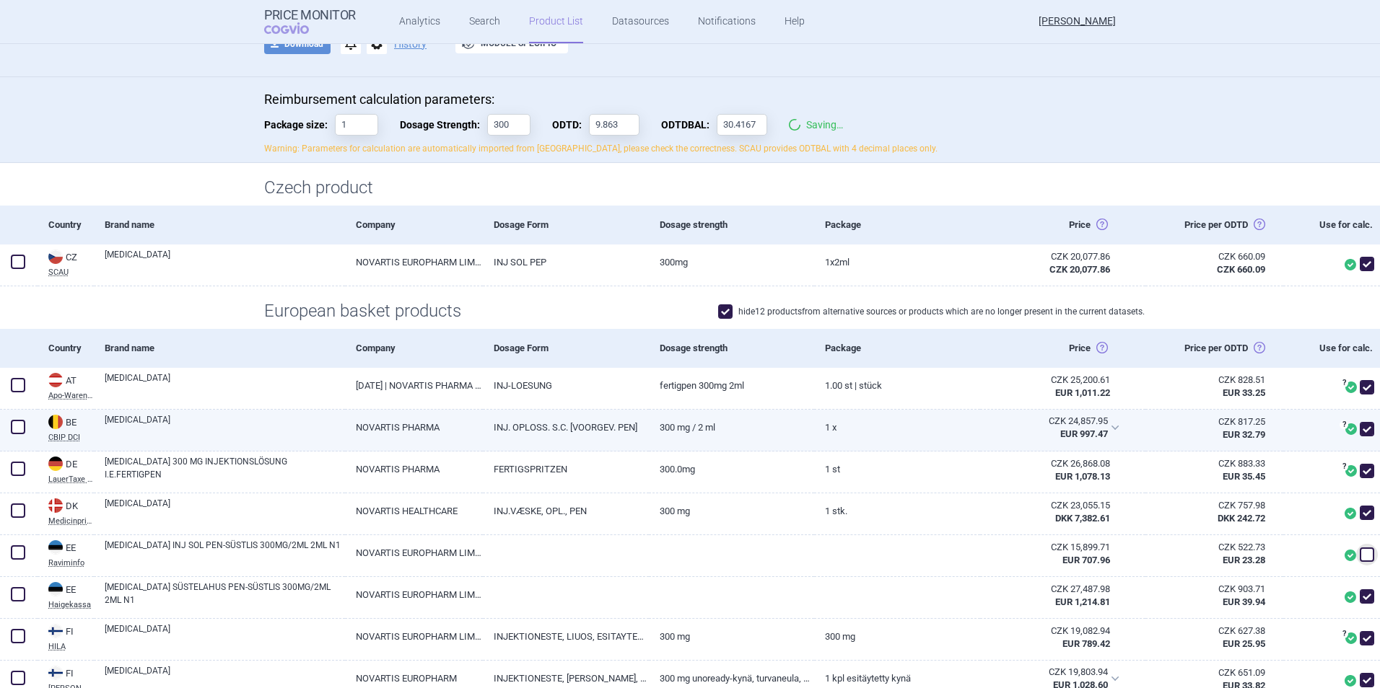
scroll to position [0, 0]
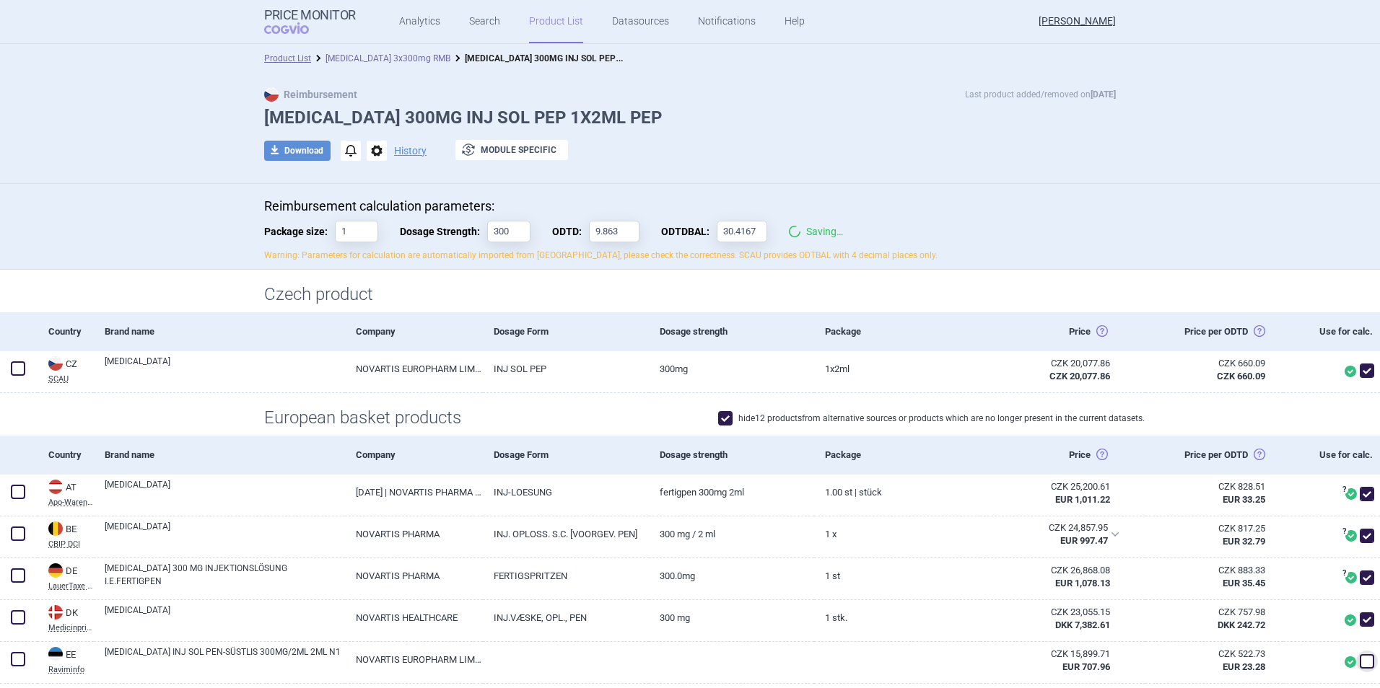
click at [397, 53] on link "[MEDICAL_DATA] 3x300mg RMB" at bounding box center [387, 58] width 125 height 10
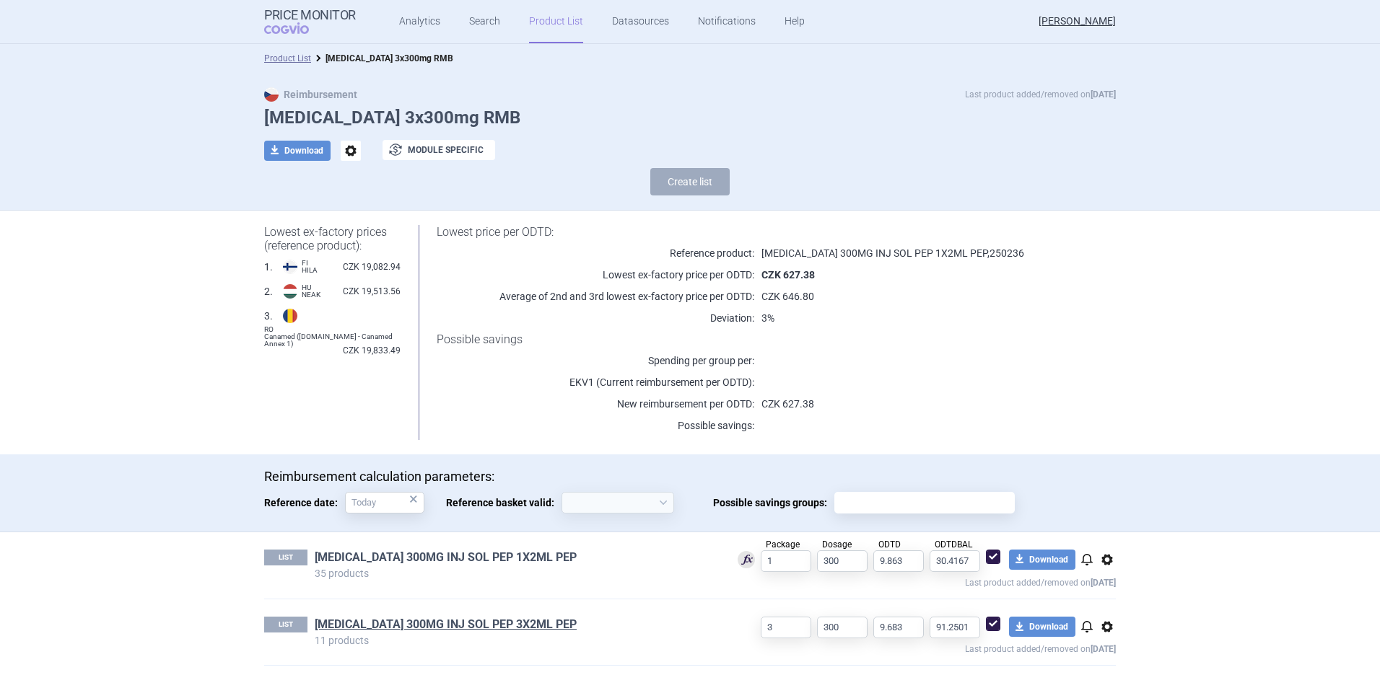
click at [382, 553] on link "[MEDICAL_DATA] 300MG INJ SOL PEP 1X2ML PEP" at bounding box center [446, 558] width 262 height 16
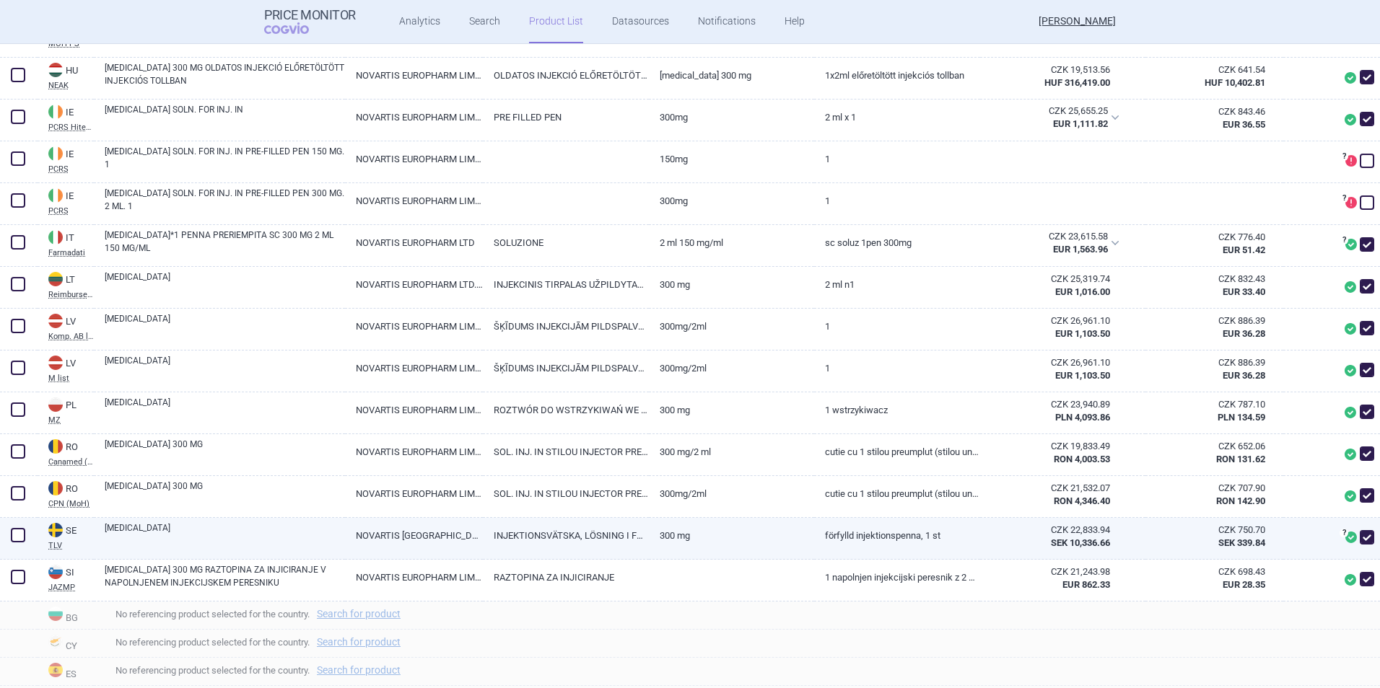
scroll to position [433, 0]
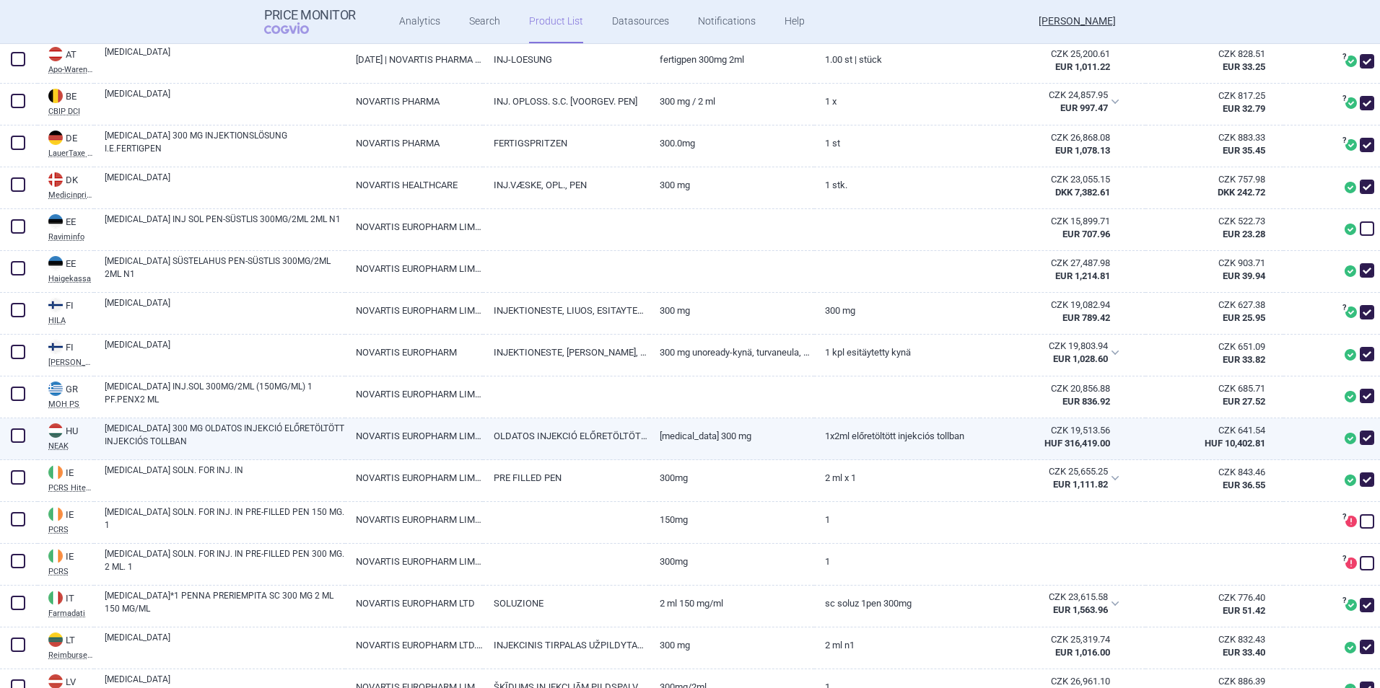
click at [1360, 445] on span at bounding box center [1367, 438] width 14 height 14
checkbox input "false"
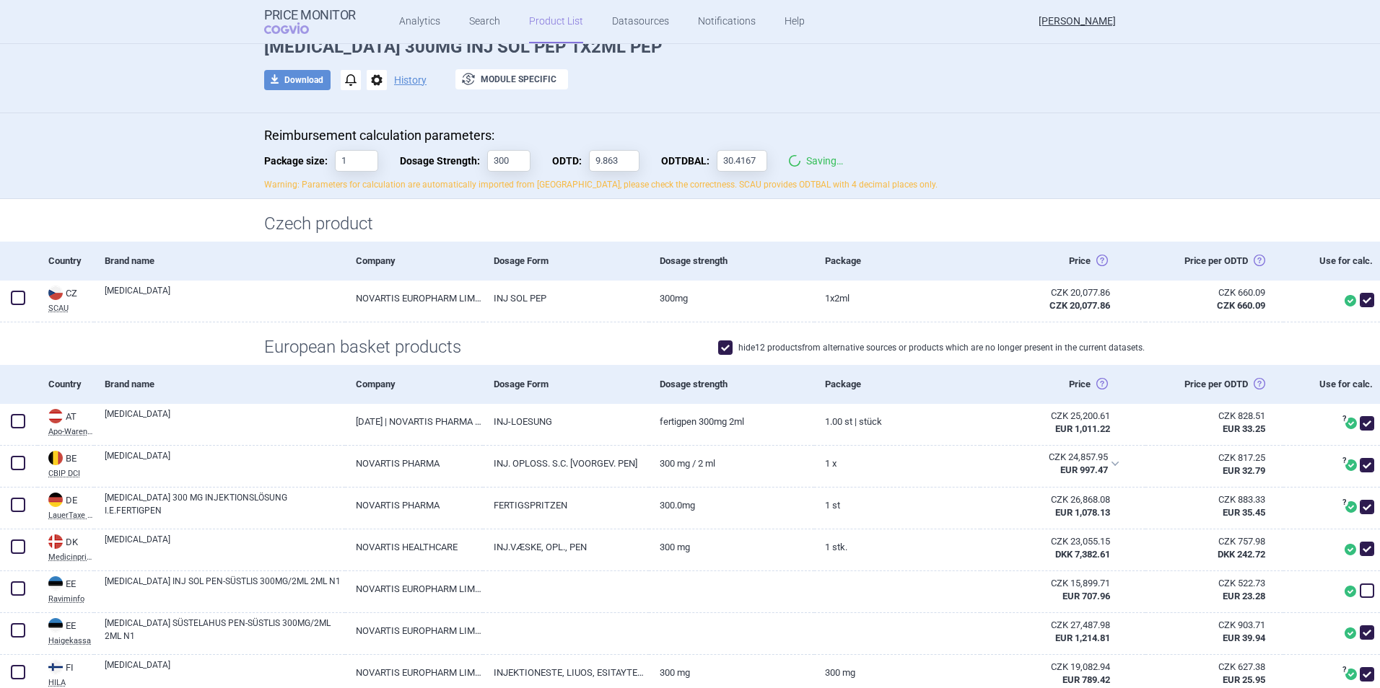
scroll to position [0, 0]
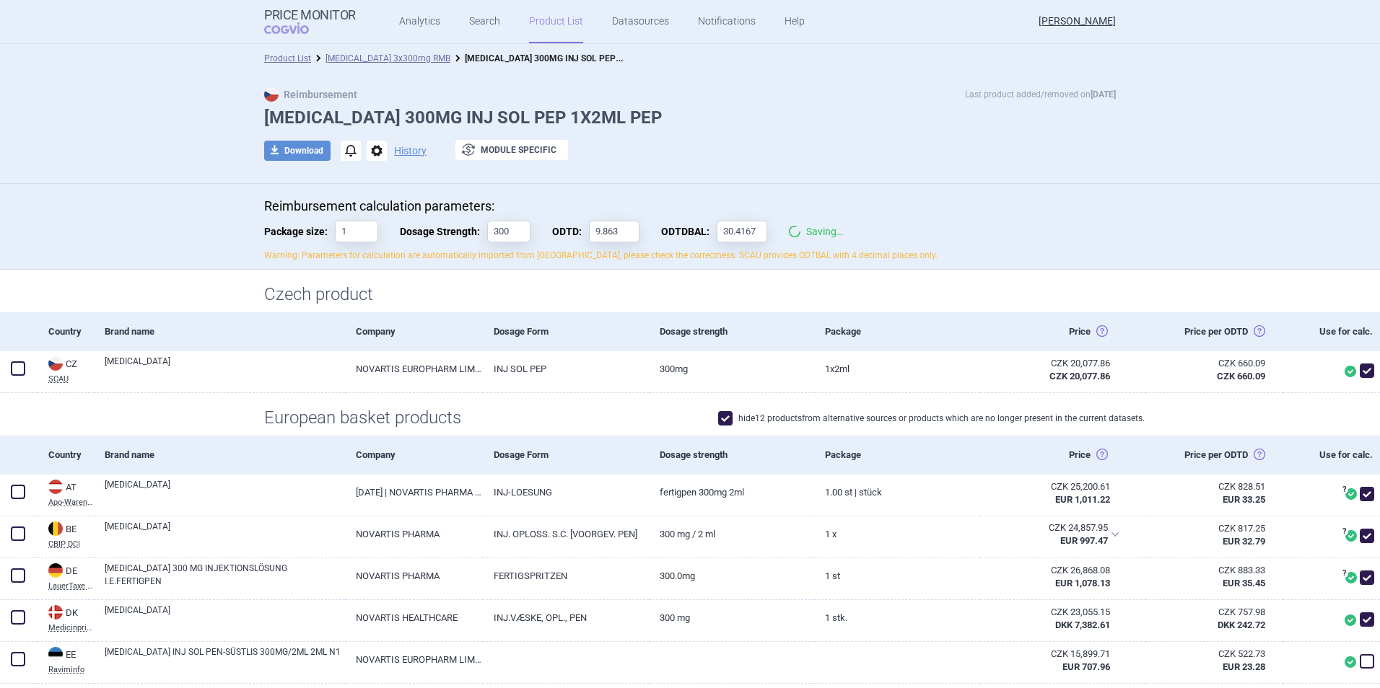
click at [363, 52] on li "[MEDICAL_DATA] 3x300mg RMB" at bounding box center [380, 58] width 139 height 14
click at [381, 62] on link "[MEDICAL_DATA] 3x300mg RMB" at bounding box center [387, 58] width 125 height 10
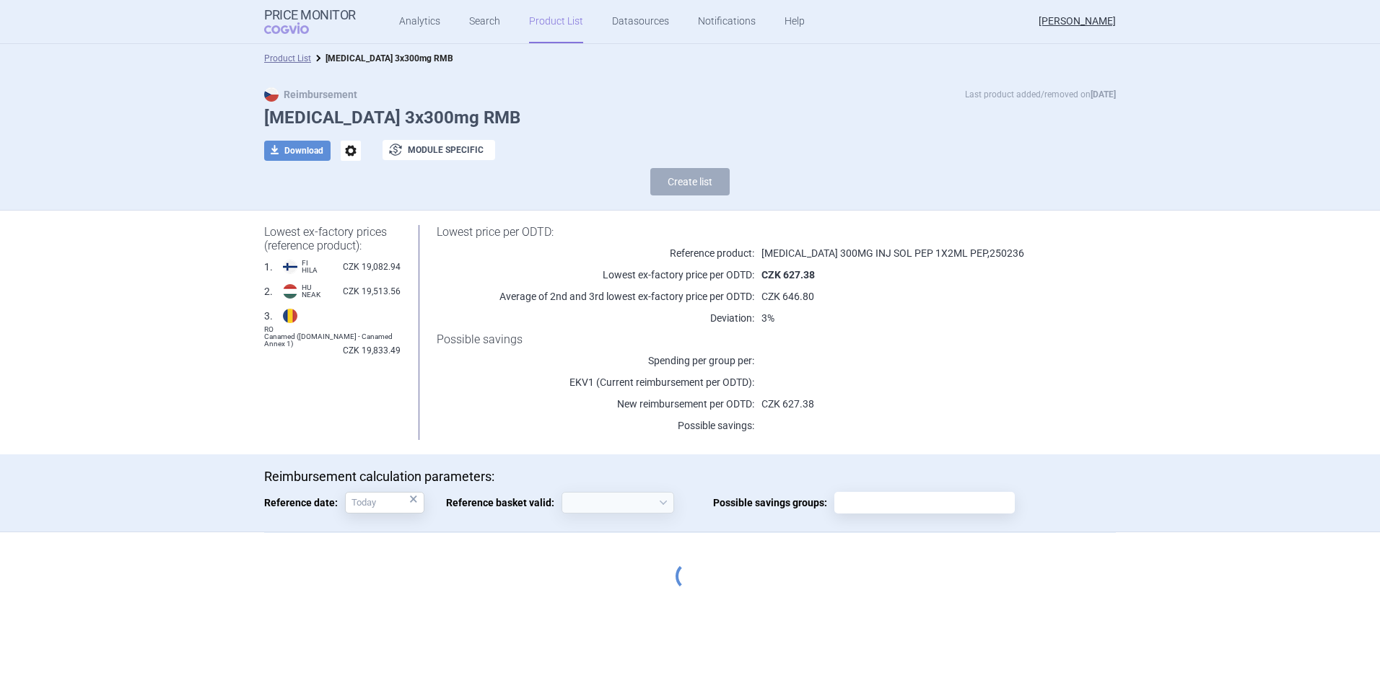
select select "[DATE]"
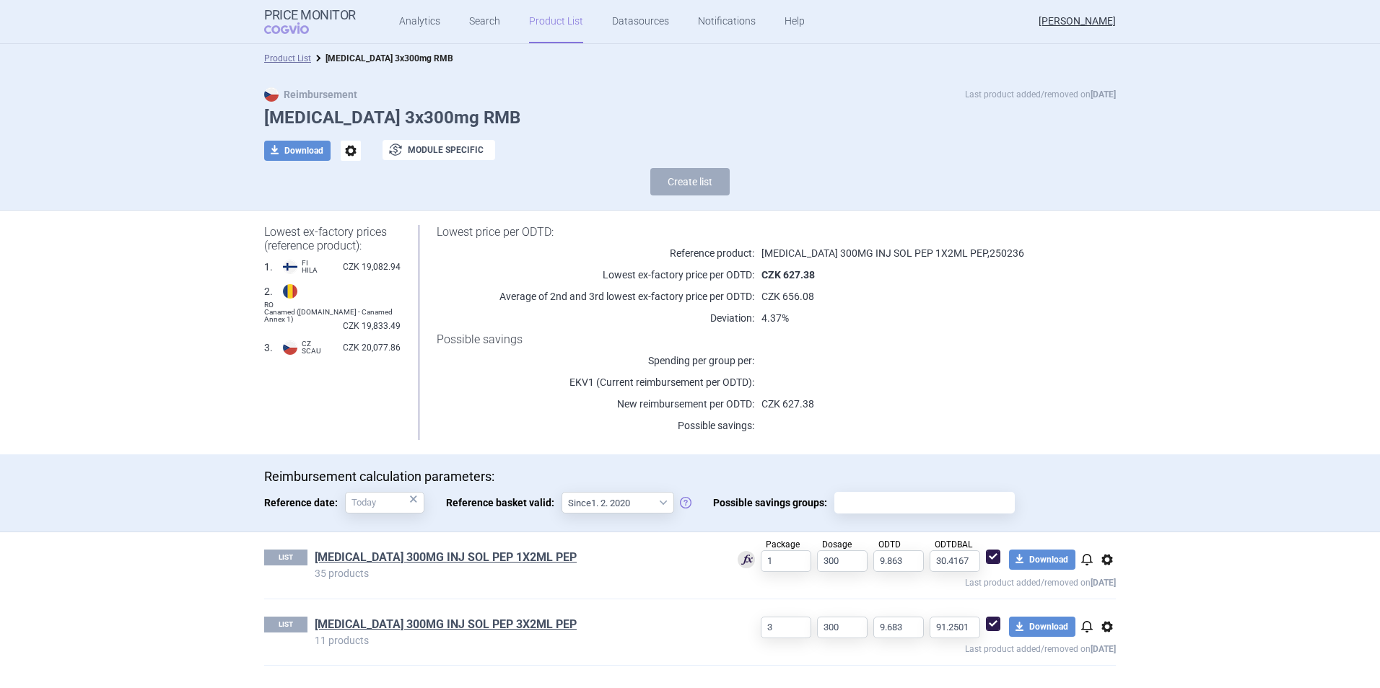
click at [1101, 554] on span "options" at bounding box center [1106, 559] width 17 height 17
click at [1110, 642] on button "Delete" at bounding box center [1107, 644] width 46 height 21
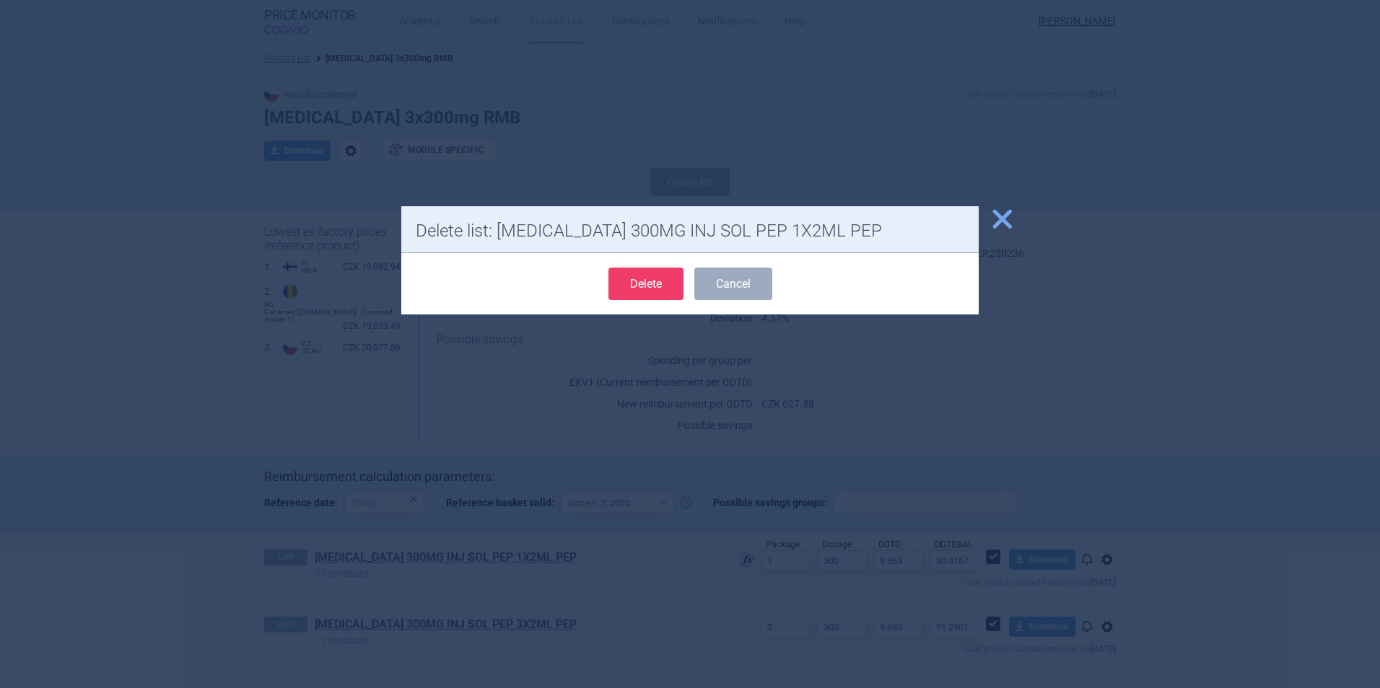
click at [676, 276] on button "Delete" at bounding box center [645, 284] width 75 height 32
